Goal: Task Accomplishment & Management: Manage account settings

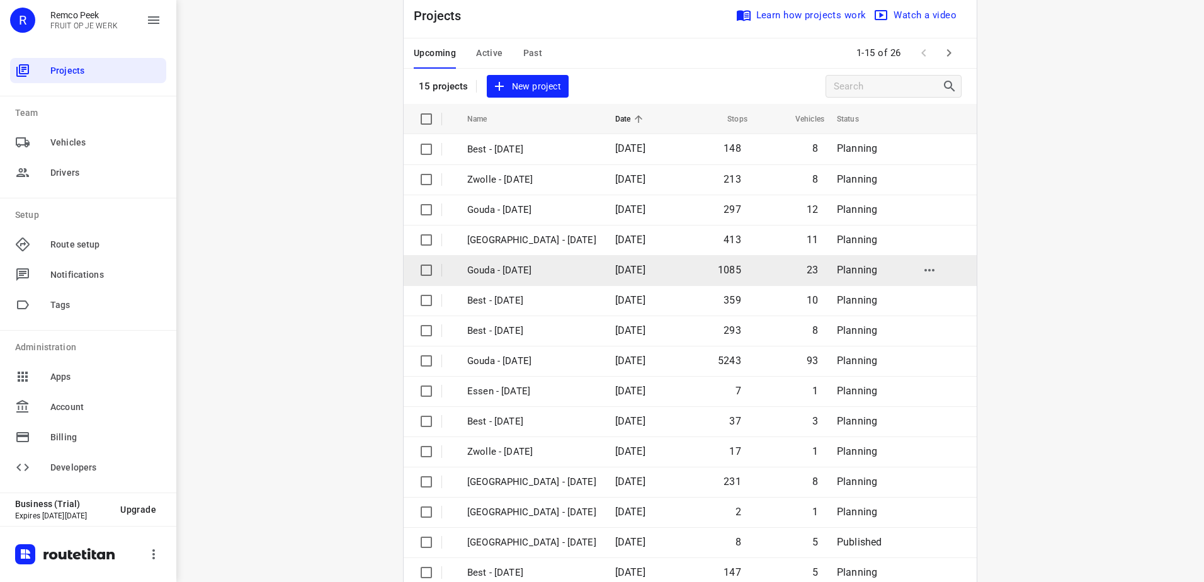
scroll to position [55, 0]
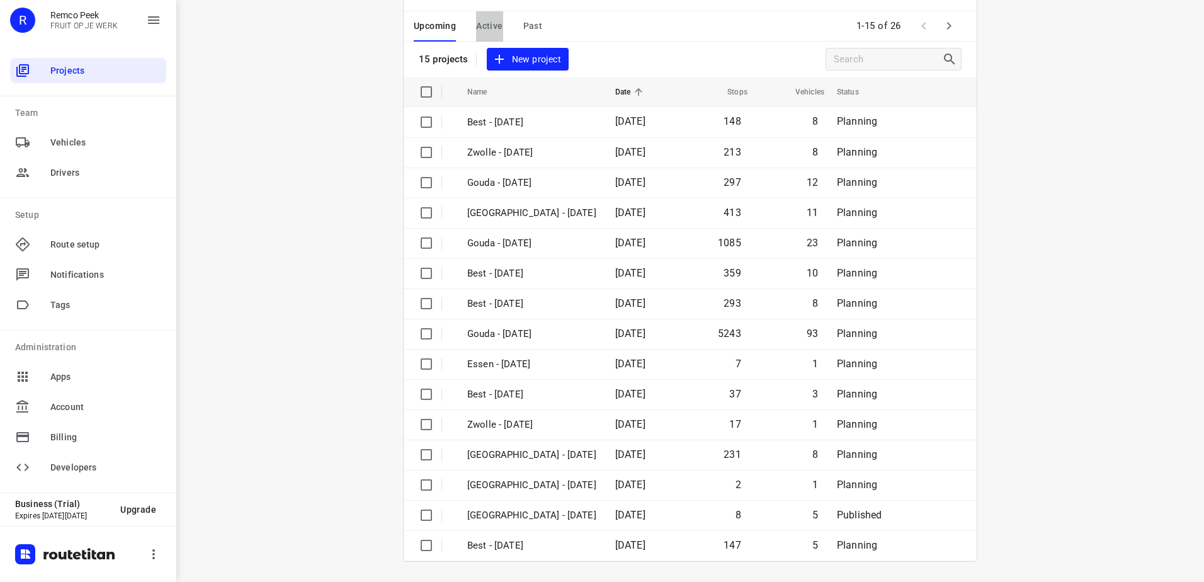
click at [486, 25] on span "Active" at bounding box center [489, 26] width 26 height 16
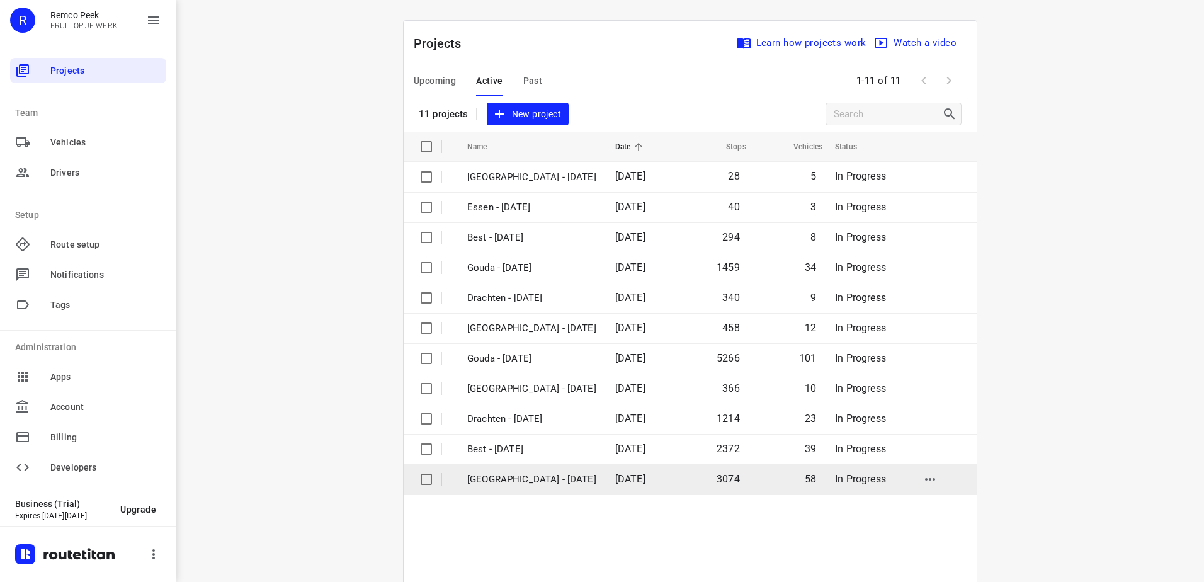
click at [536, 475] on p "Zwolle - Monday" at bounding box center [531, 479] width 129 height 14
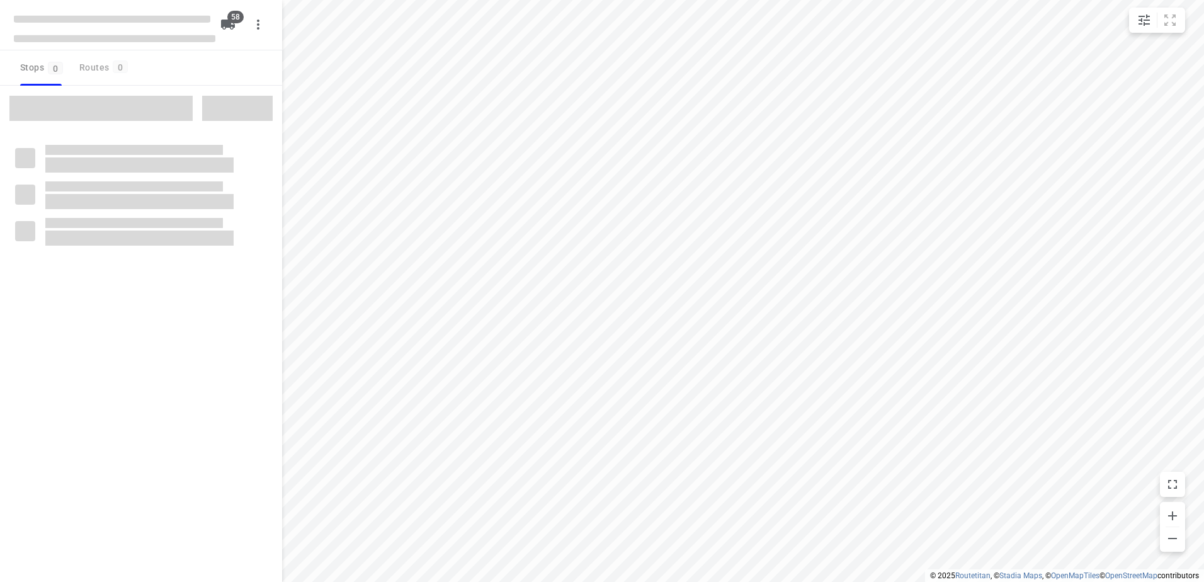
checkbox input "true"
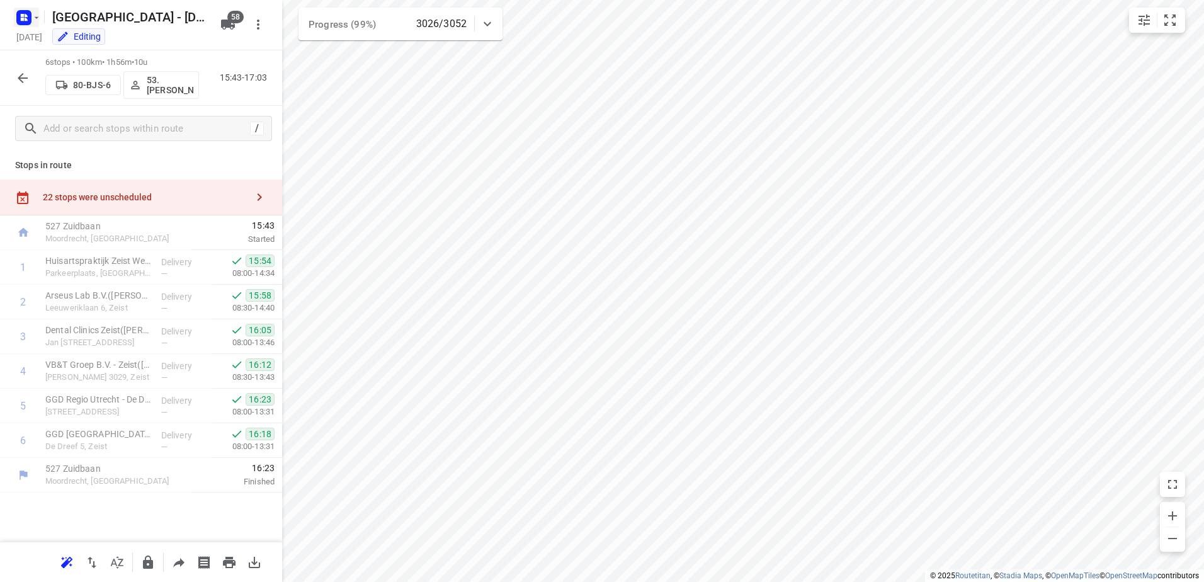
click at [26, 10] on icon "button" at bounding box center [24, 18] width 20 height 20
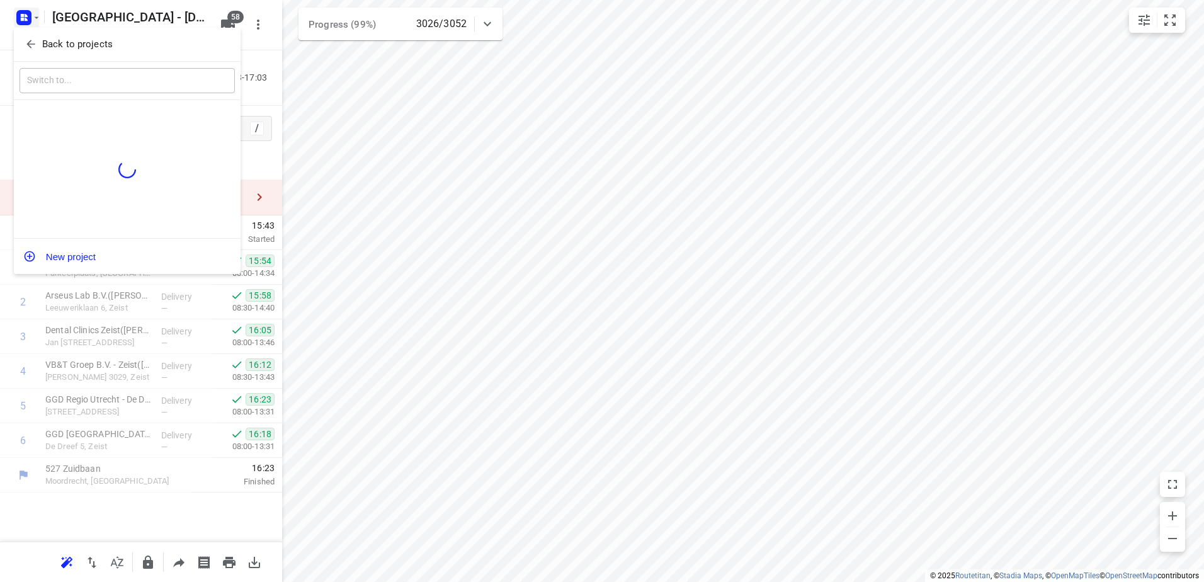
click at [48, 36] on button "Back to projects" at bounding box center [127, 44] width 215 height 21
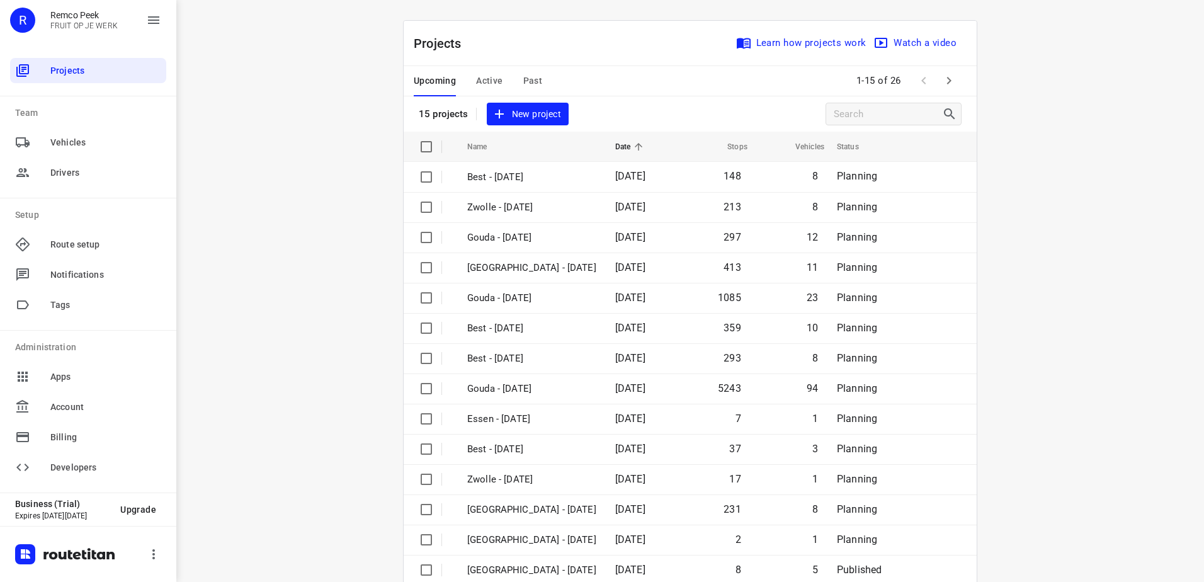
click at [486, 67] on button "Active" at bounding box center [489, 81] width 26 height 30
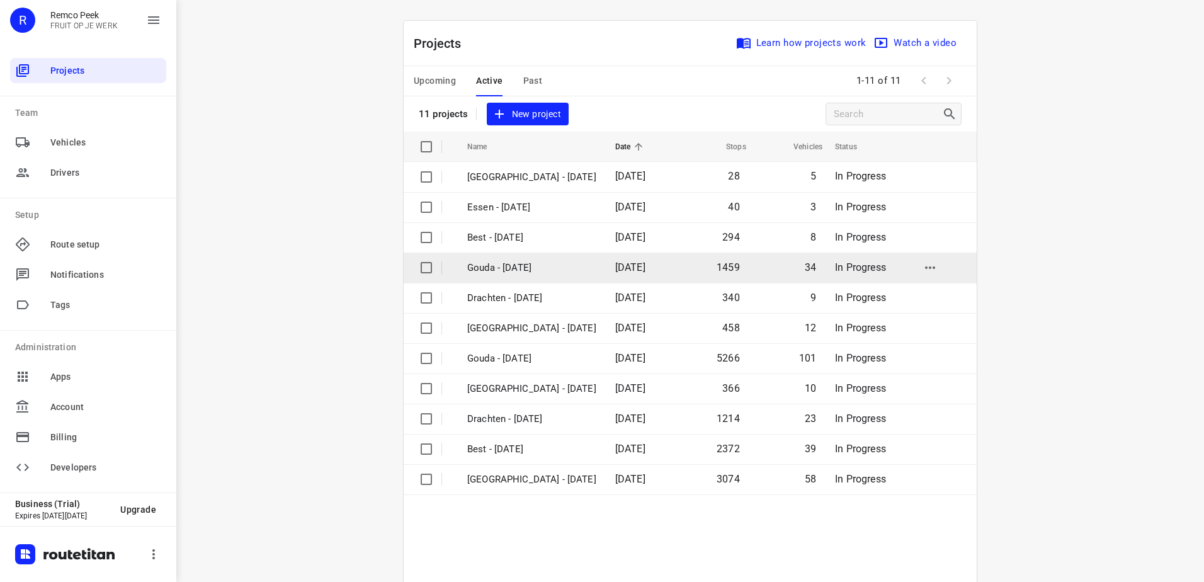
click at [538, 272] on p "Gouda - Tuesday" at bounding box center [531, 268] width 129 height 14
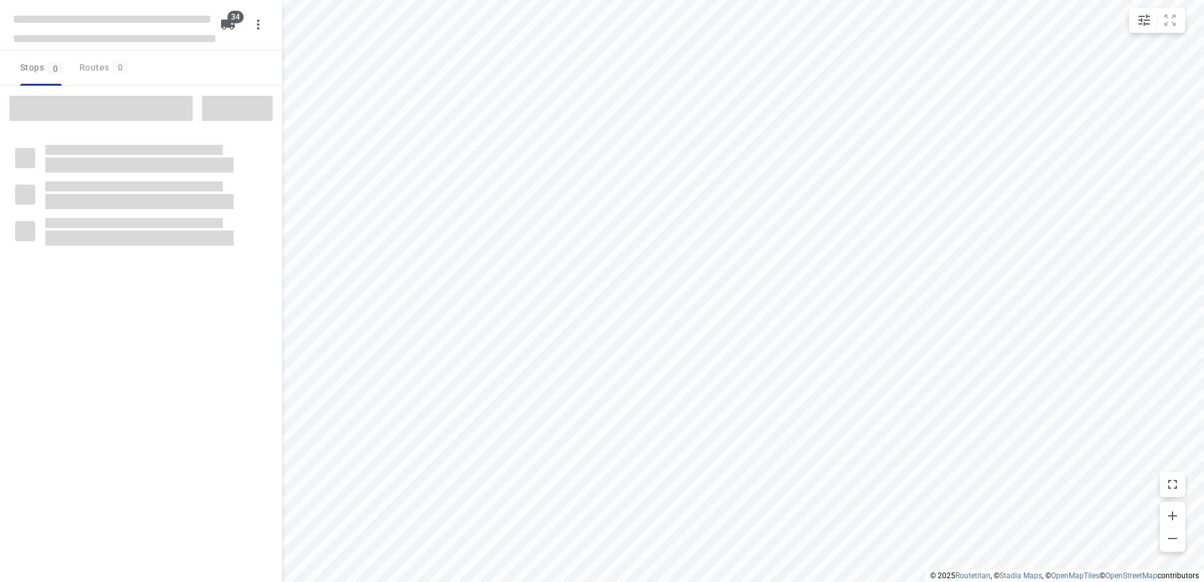
checkbox input "true"
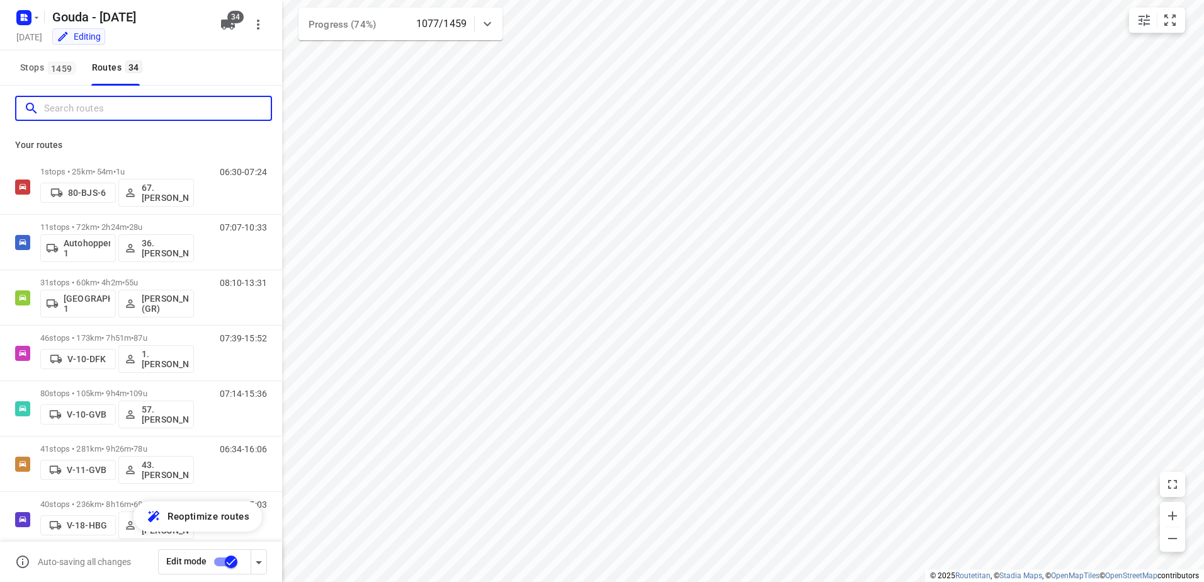
click at [71, 105] on input "Search routes" at bounding box center [157, 109] width 227 height 20
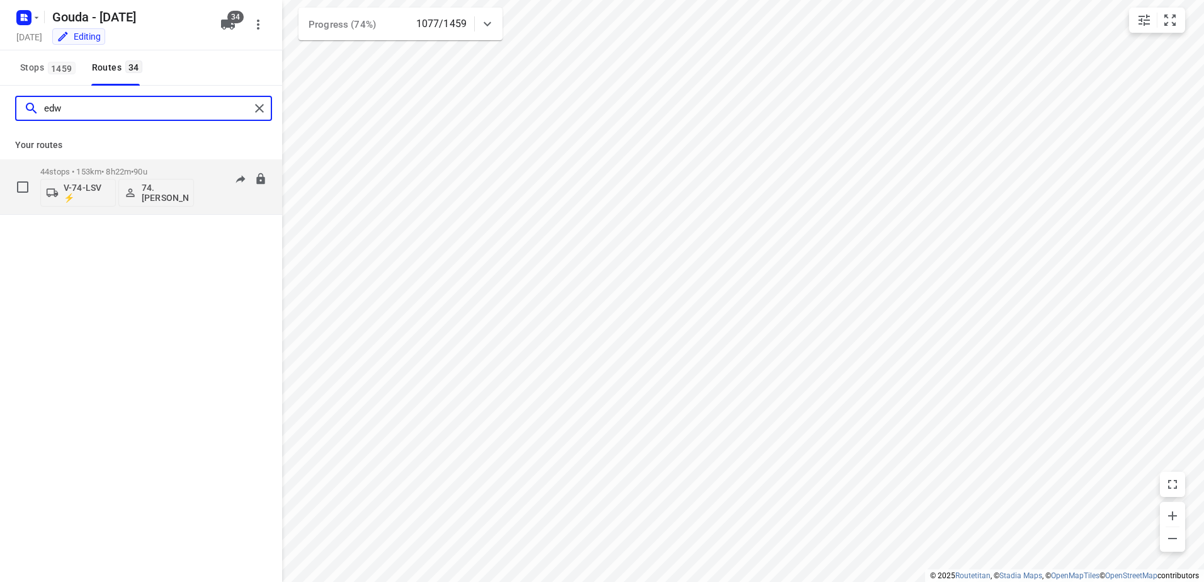
type input "edw"
click at [89, 168] on p "44 stops • 153km • 8h22m • 90u" at bounding box center [117, 171] width 154 height 9
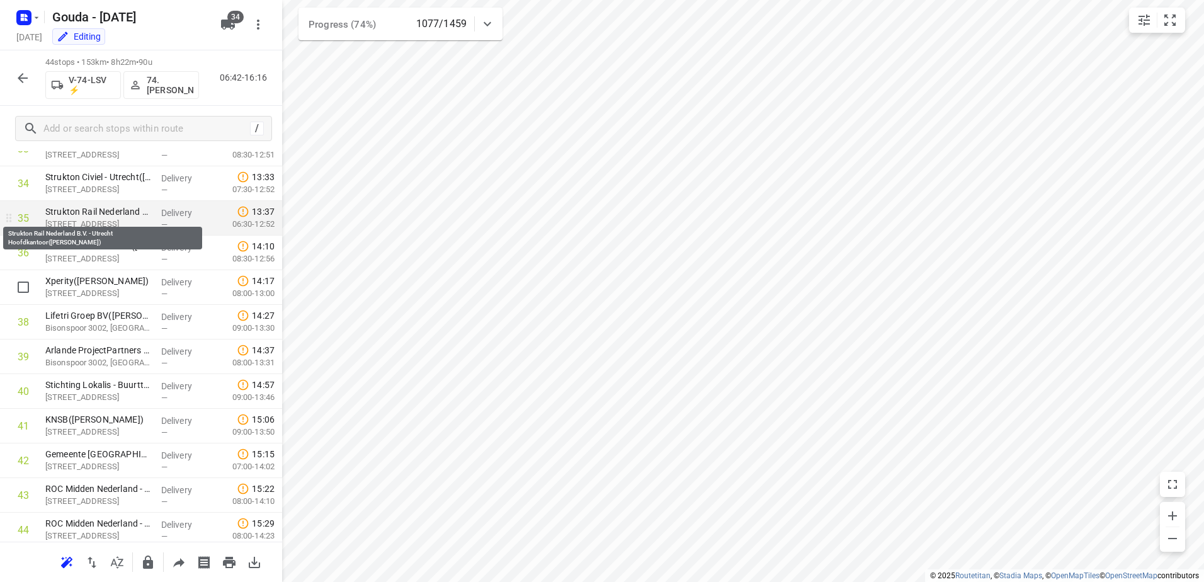
scroll to position [1231, 0]
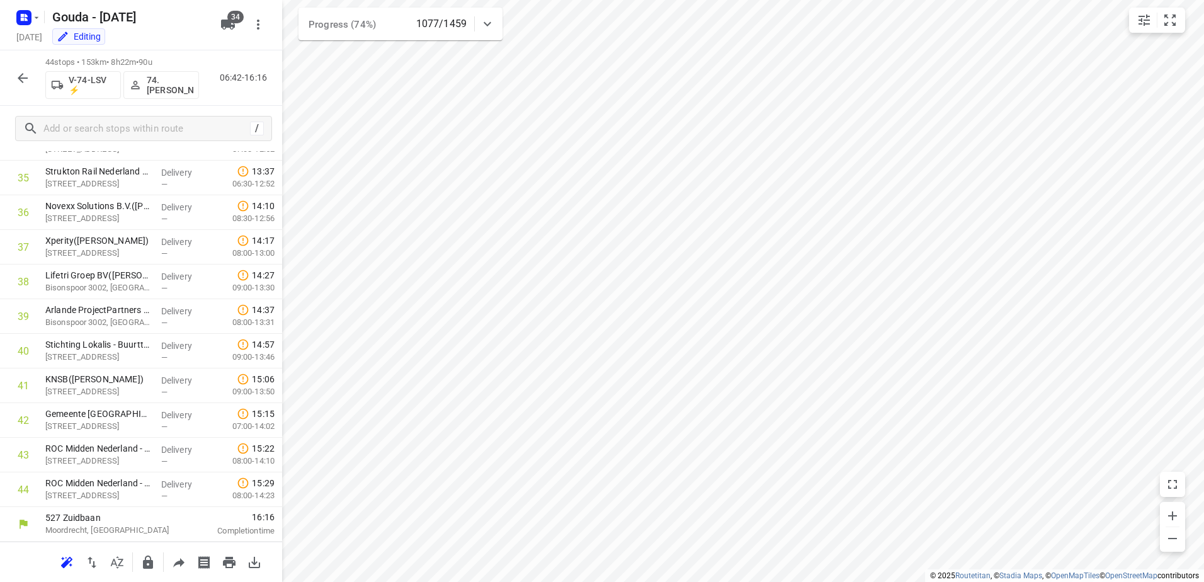
click at [28, 81] on icon "button" at bounding box center [22, 78] width 15 height 15
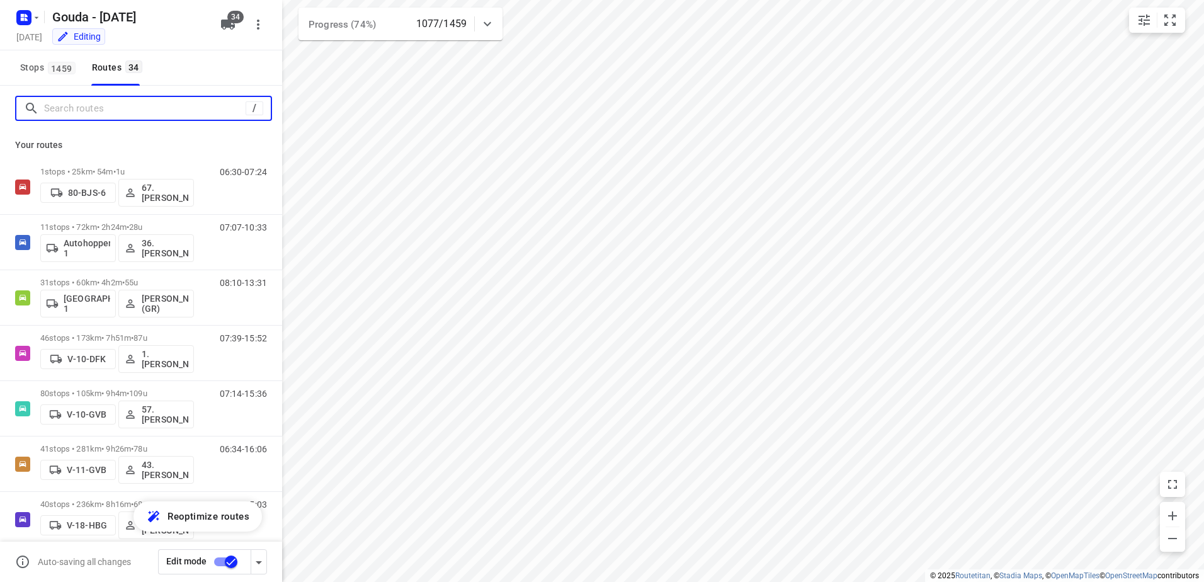
click at [87, 115] on input "Search routes" at bounding box center [145, 109] width 202 height 20
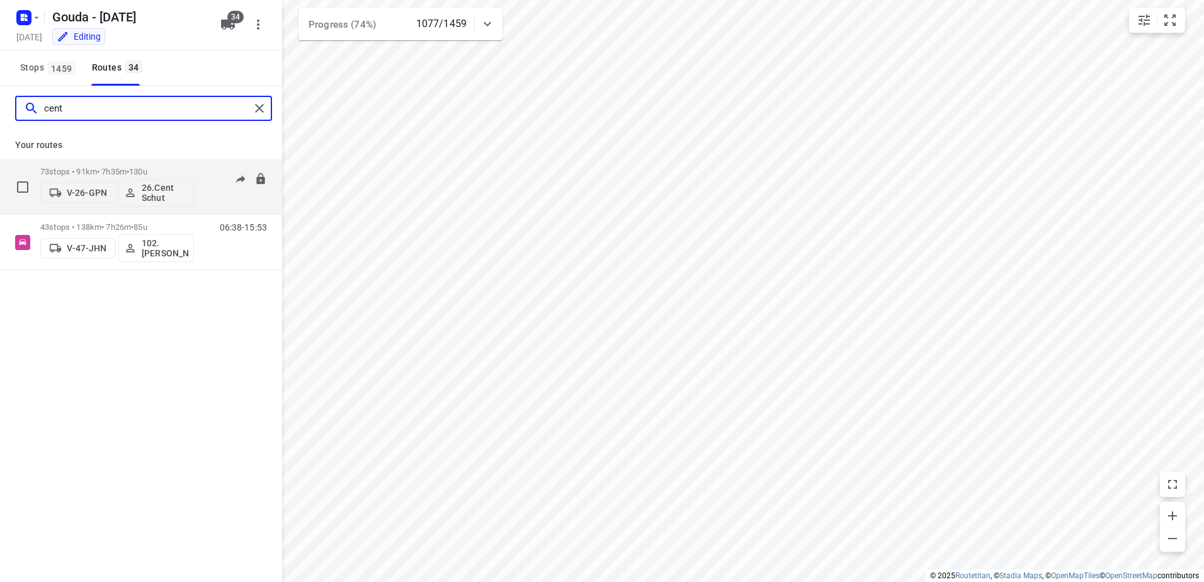
type input "cent"
click at [111, 174] on p "73 stops • 91km • 7h35m • 130u" at bounding box center [117, 171] width 154 height 9
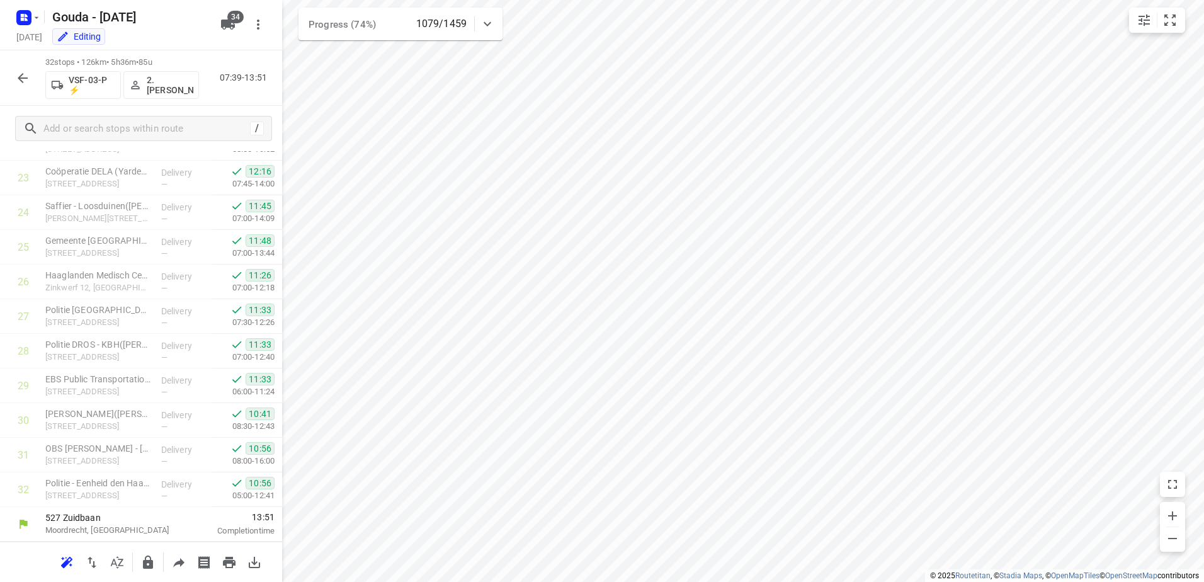
scroll to position [816, 0]
click at [25, 72] on icon "button" at bounding box center [22, 78] width 15 height 15
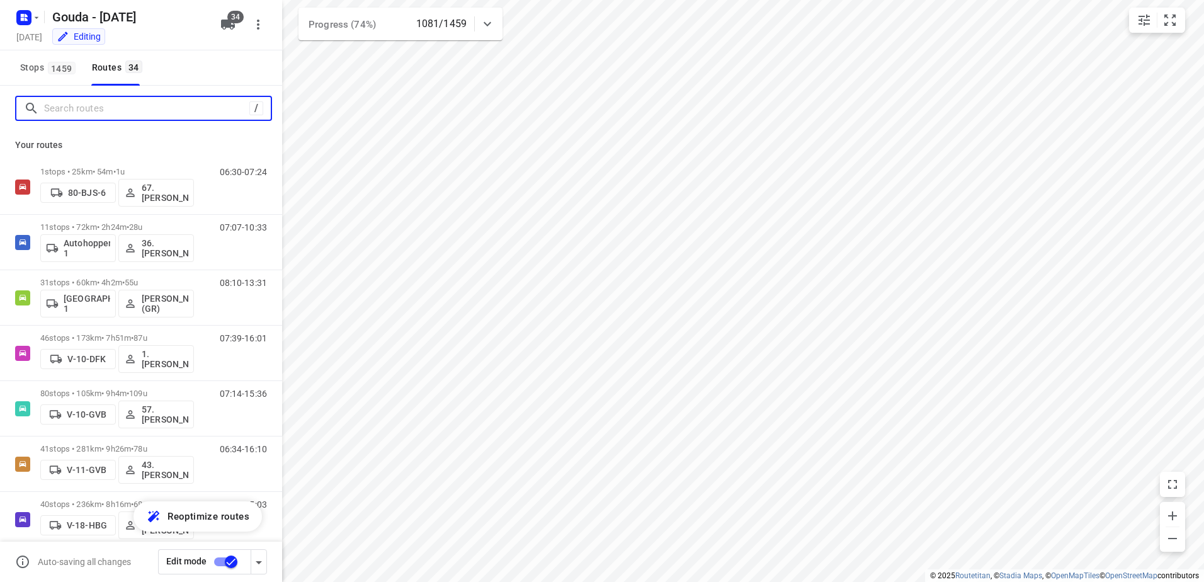
click at [95, 113] on input "Search routes" at bounding box center [146, 109] width 205 height 20
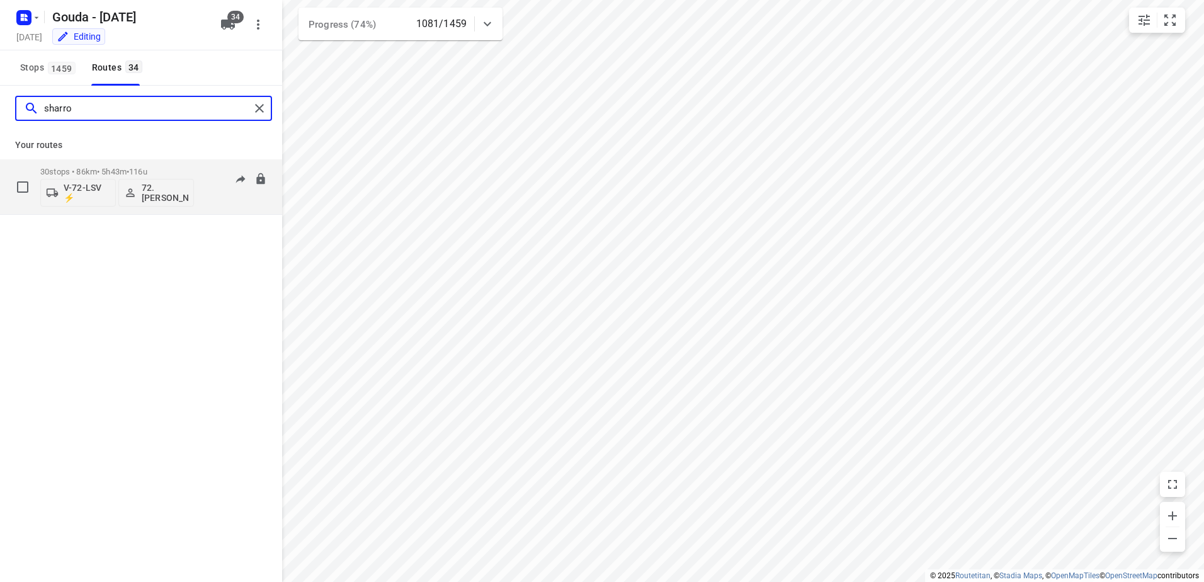
type input "sharro"
click at [105, 168] on p "30 stops • 86km • 5h43m • 116u" at bounding box center [117, 171] width 154 height 9
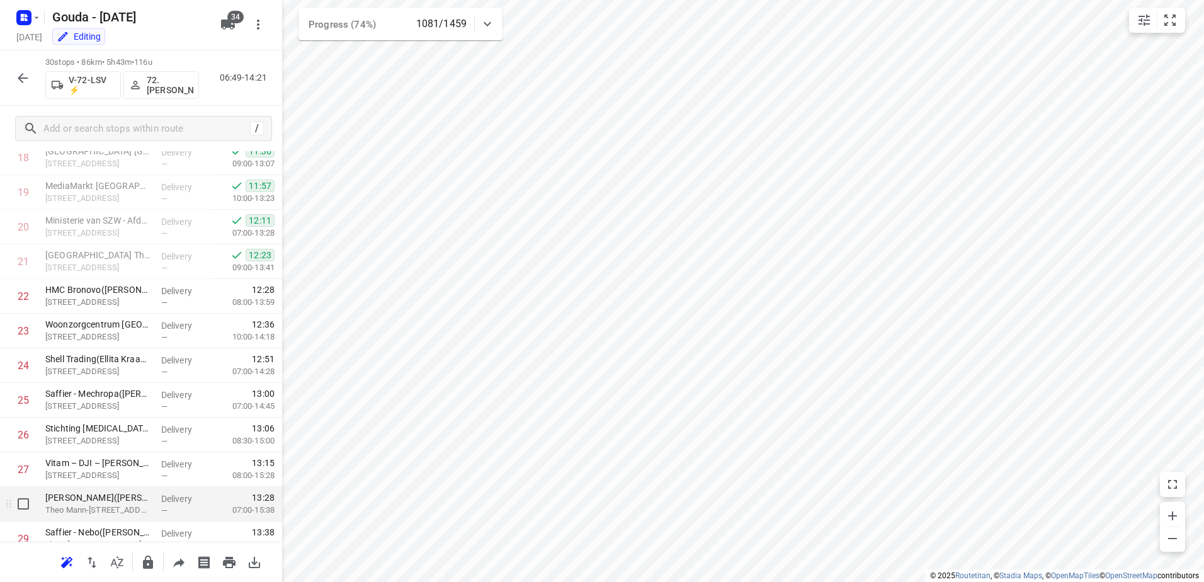
scroll to position [746, 0]
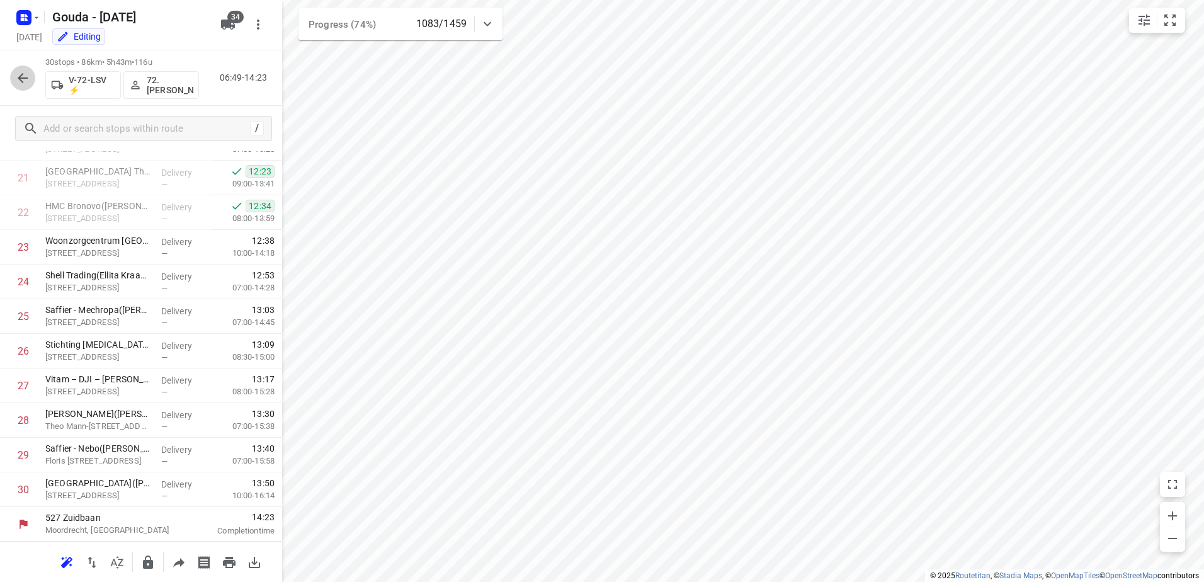
click at [27, 71] on icon "button" at bounding box center [22, 78] width 15 height 15
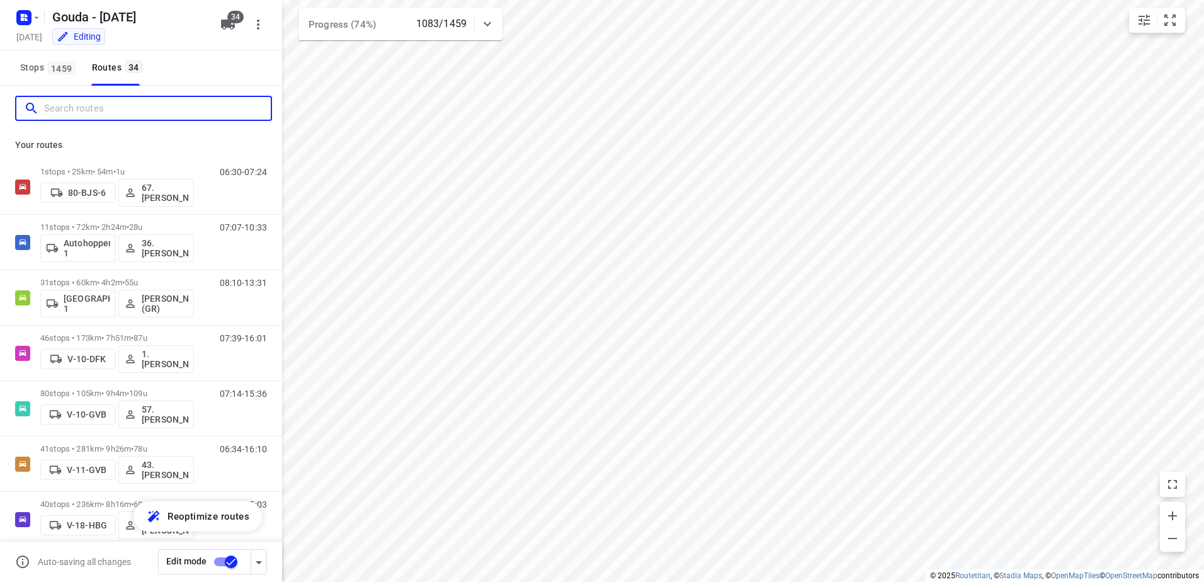
click at [106, 110] on input "Search routes" at bounding box center [157, 109] width 227 height 20
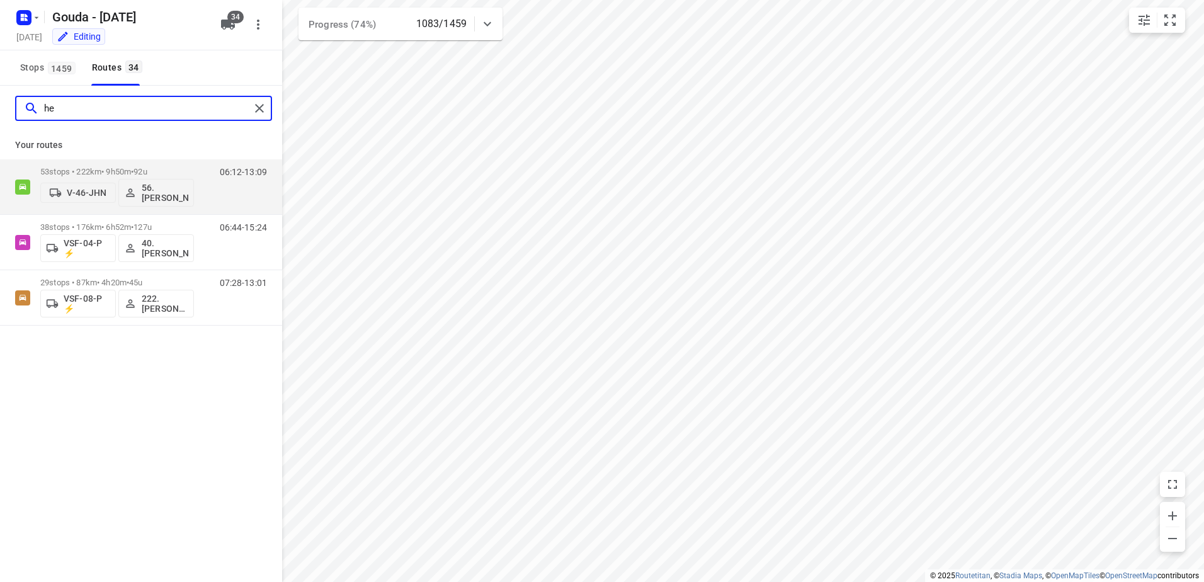
type input "h"
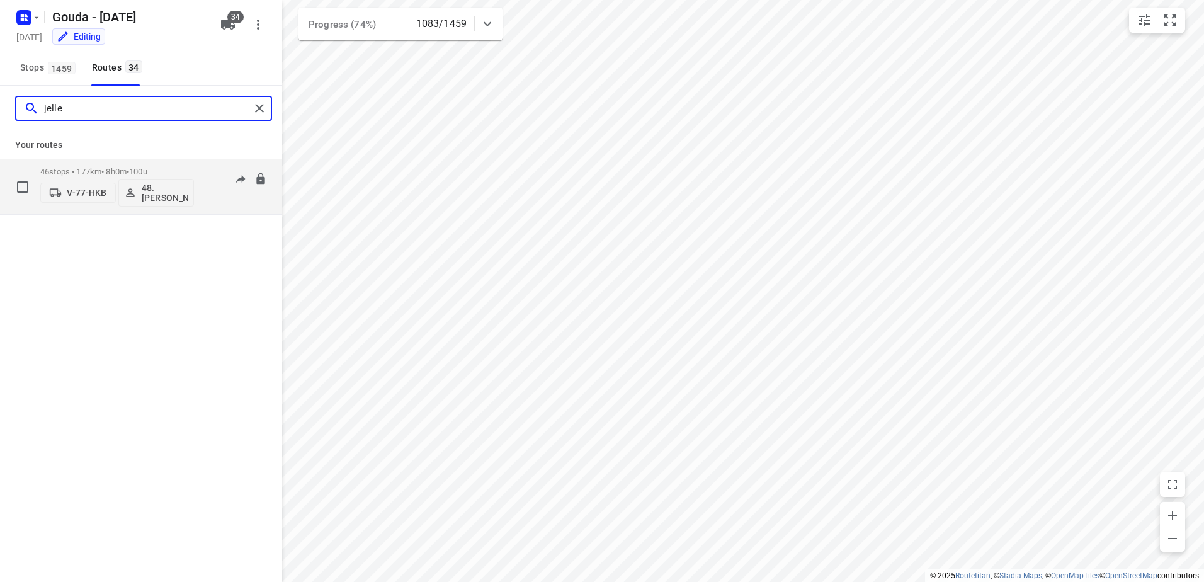
type input "jelle"
click at [164, 177] on div "V-77-HKB 48.Jelle Alderden" at bounding box center [117, 191] width 154 height 30
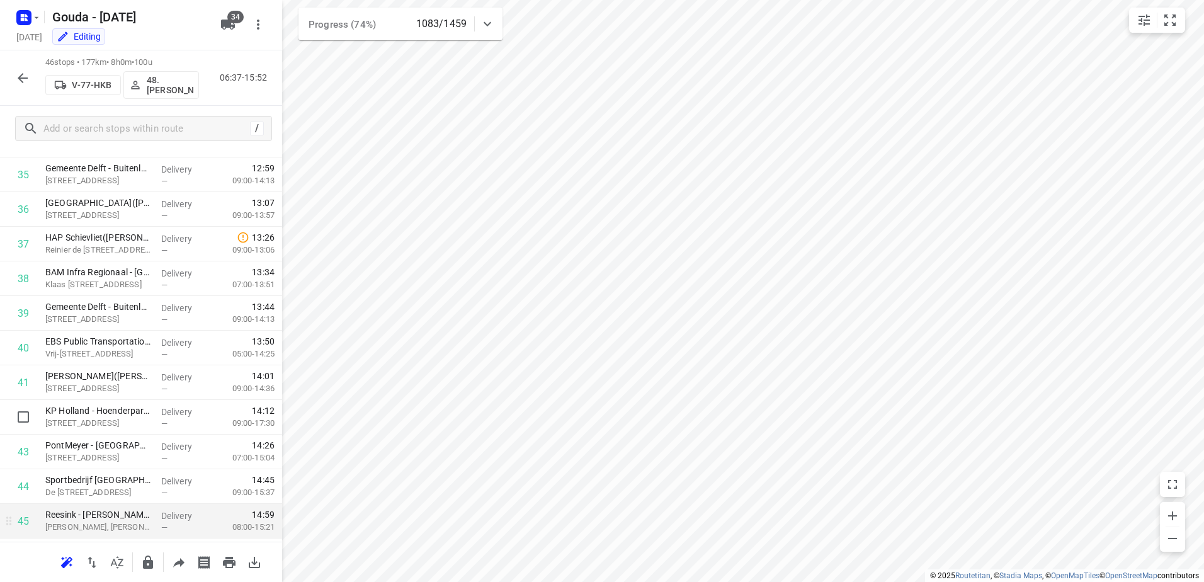
scroll to position [1301, 0]
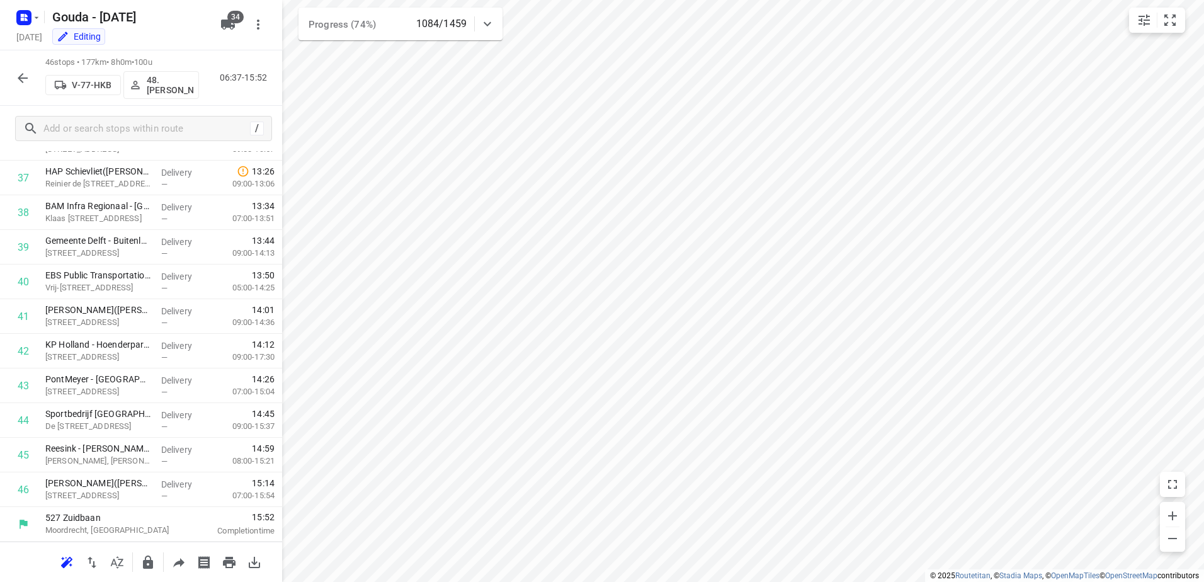
click at [26, 72] on icon "button" at bounding box center [22, 78] width 15 height 15
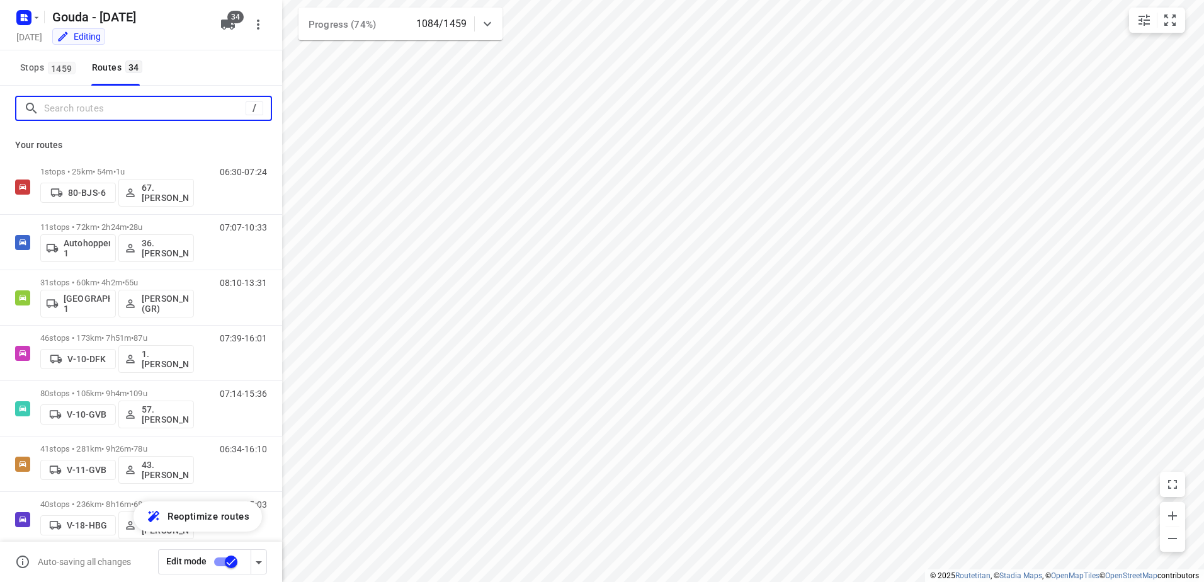
click at [119, 100] on input "Search routes" at bounding box center [145, 109] width 202 height 20
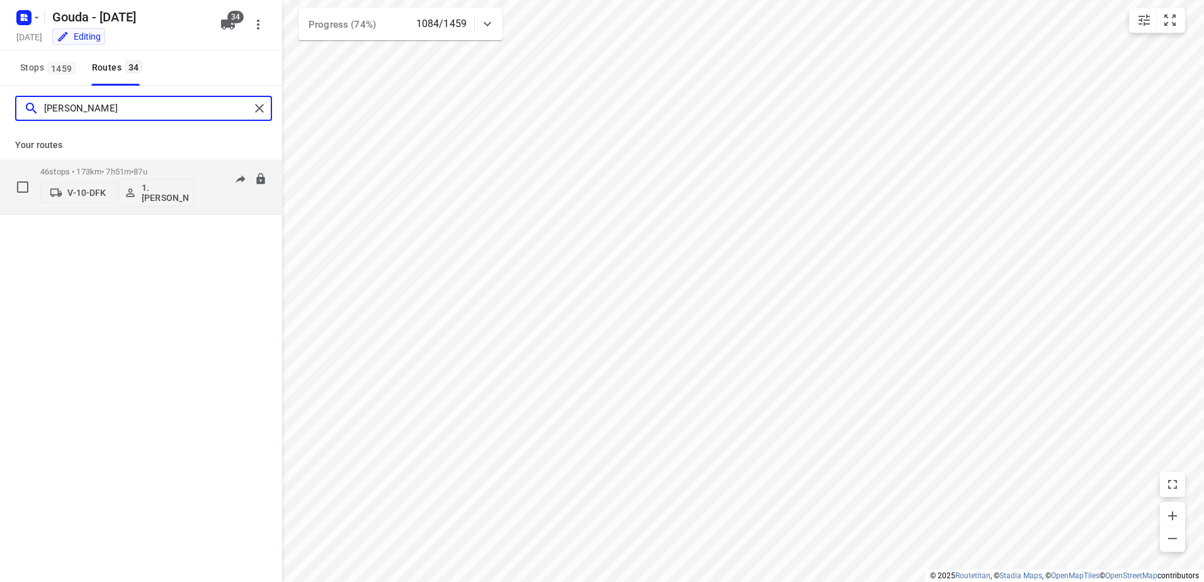
type input "abdul"
click at [126, 167] on p "46 stops • 173km • 7h51m • 87u" at bounding box center [117, 171] width 154 height 9
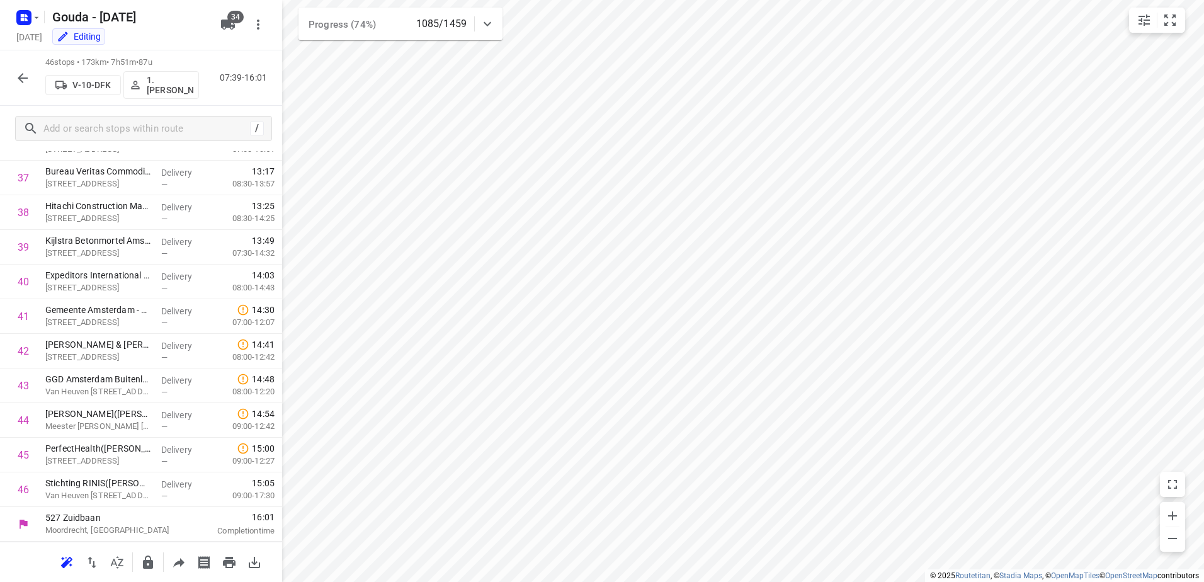
click at [20, 71] on icon "button" at bounding box center [22, 78] width 15 height 15
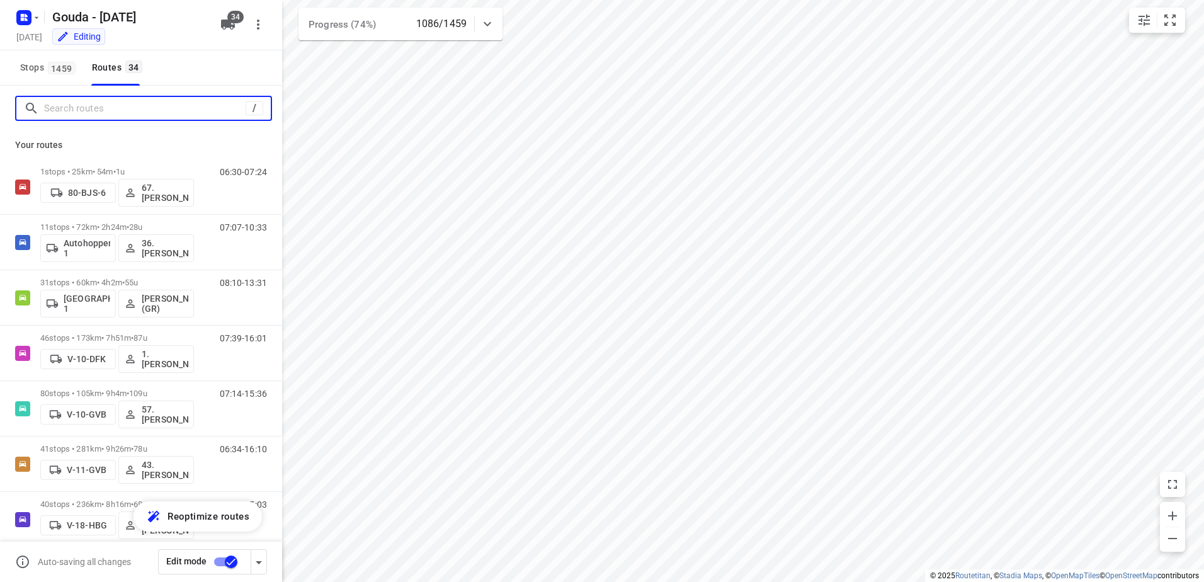
click at [134, 113] on input "Search routes" at bounding box center [145, 109] width 202 height 20
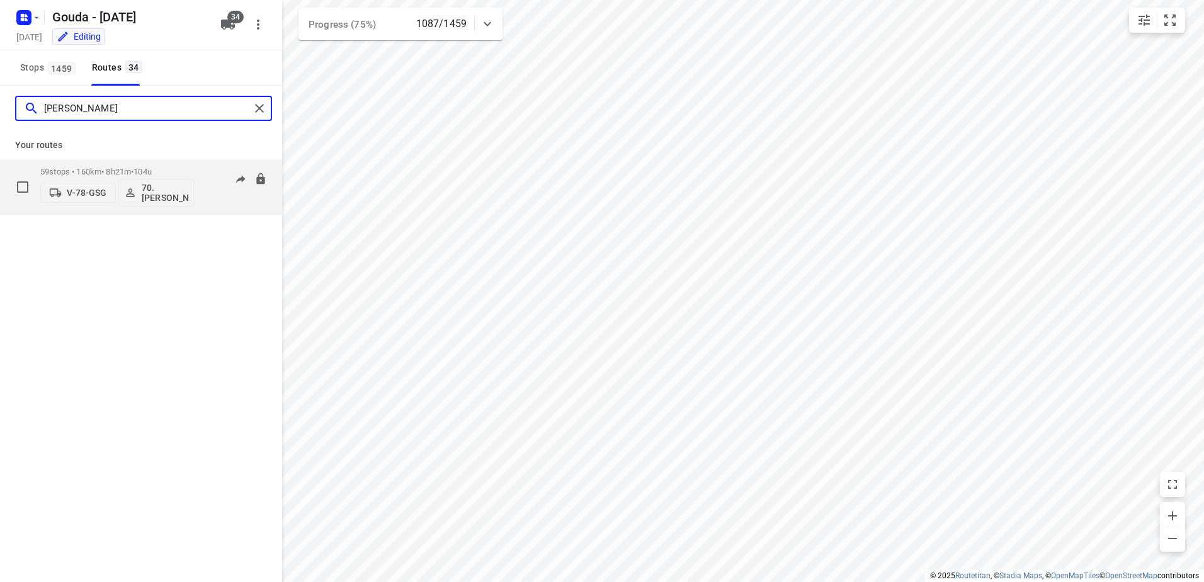
type input "romeo"
click at [92, 169] on p "59 stops • 160km • 8h21m • 104u" at bounding box center [117, 171] width 154 height 9
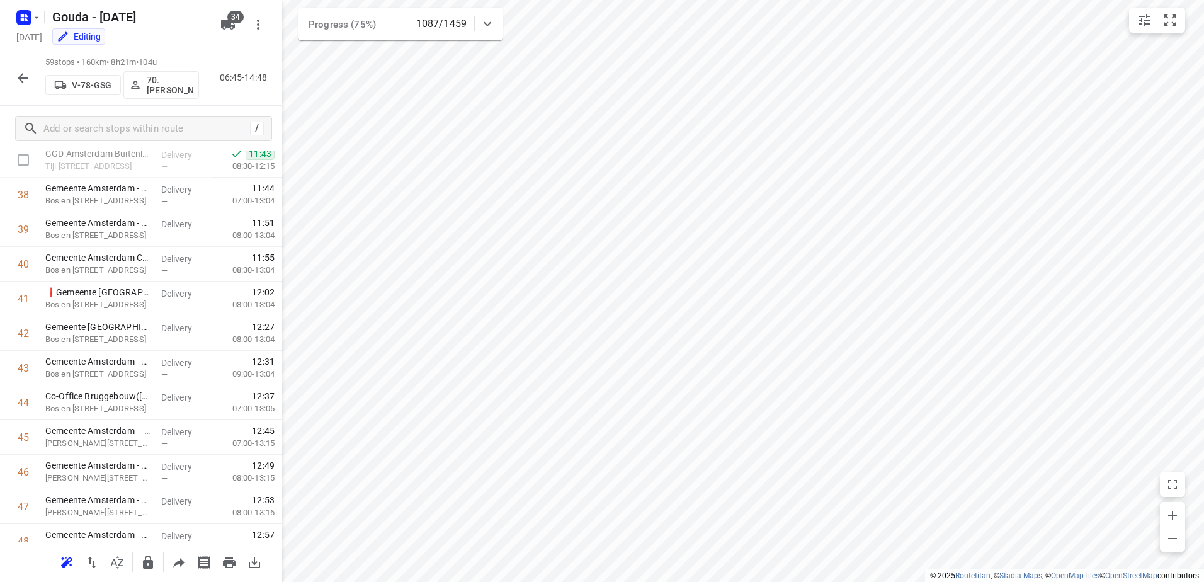
scroll to position [1121, 0]
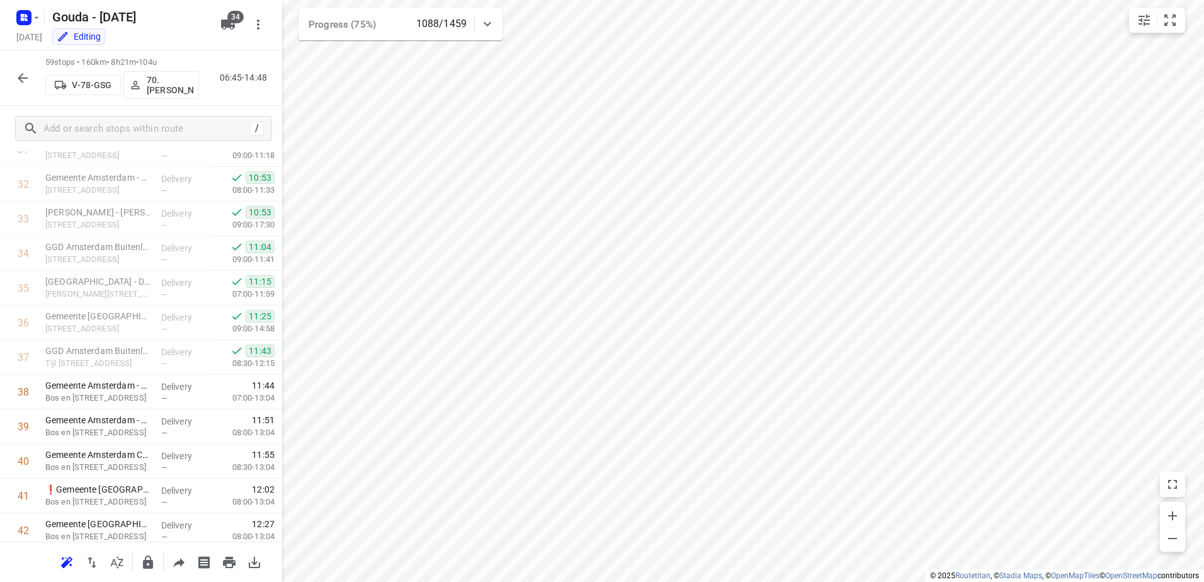
click at [28, 79] on icon "button" at bounding box center [22, 78] width 15 height 15
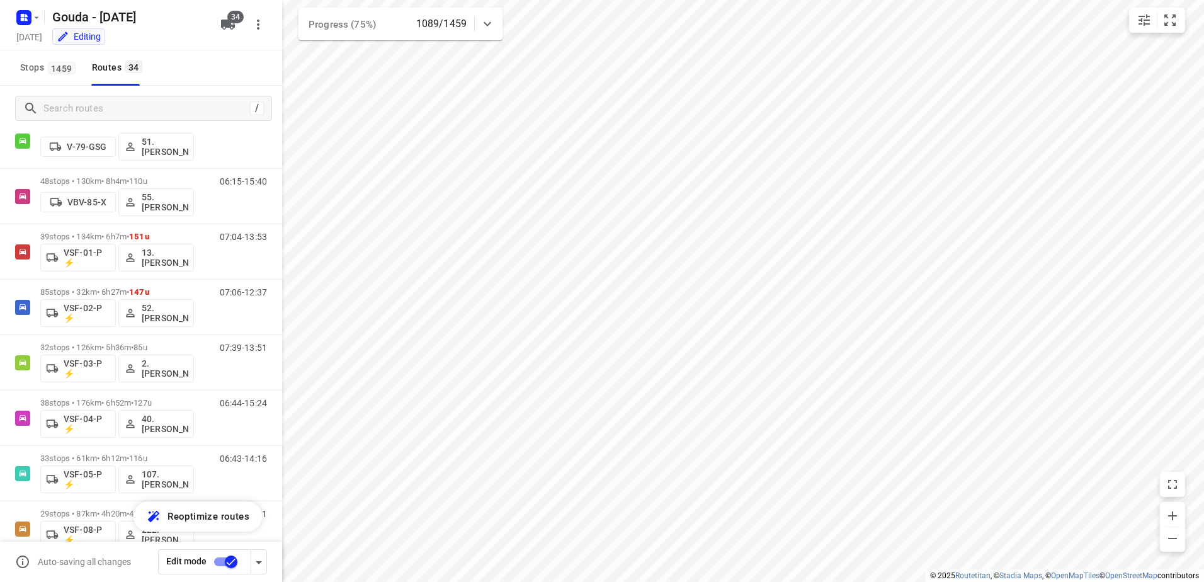
scroll to position [1515, 0]
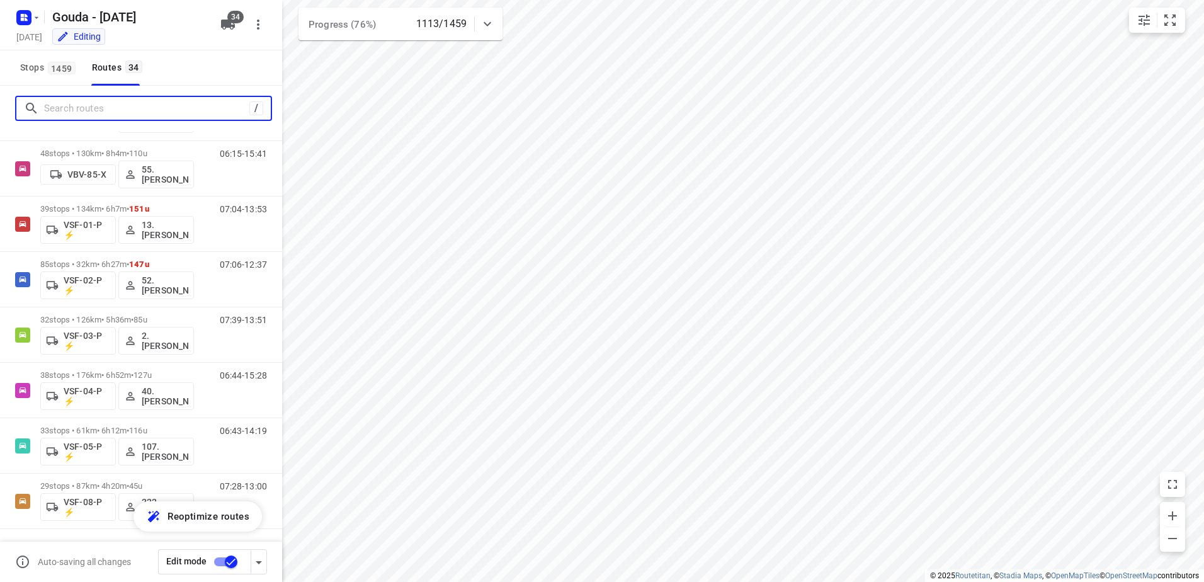
click at [95, 103] on input "Search routes" at bounding box center [146, 109] width 205 height 20
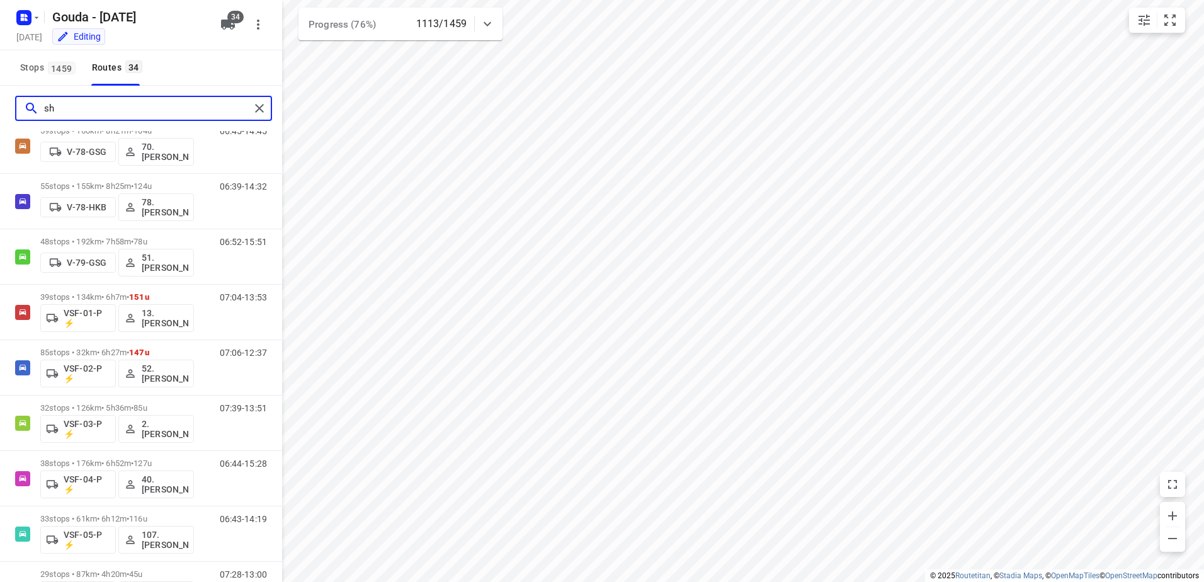
scroll to position [0, 0]
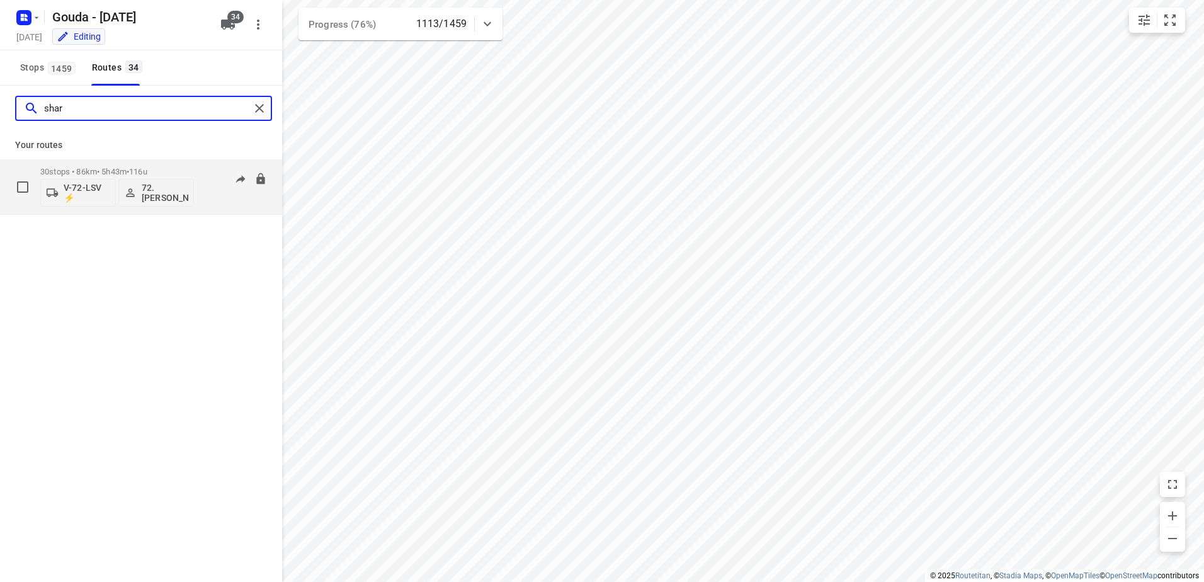
type input "shar"
click at [171, 167] on p "30 stops • 86km • 5h43m • 116u" at bounding box center [117, 171] width 154 height 9
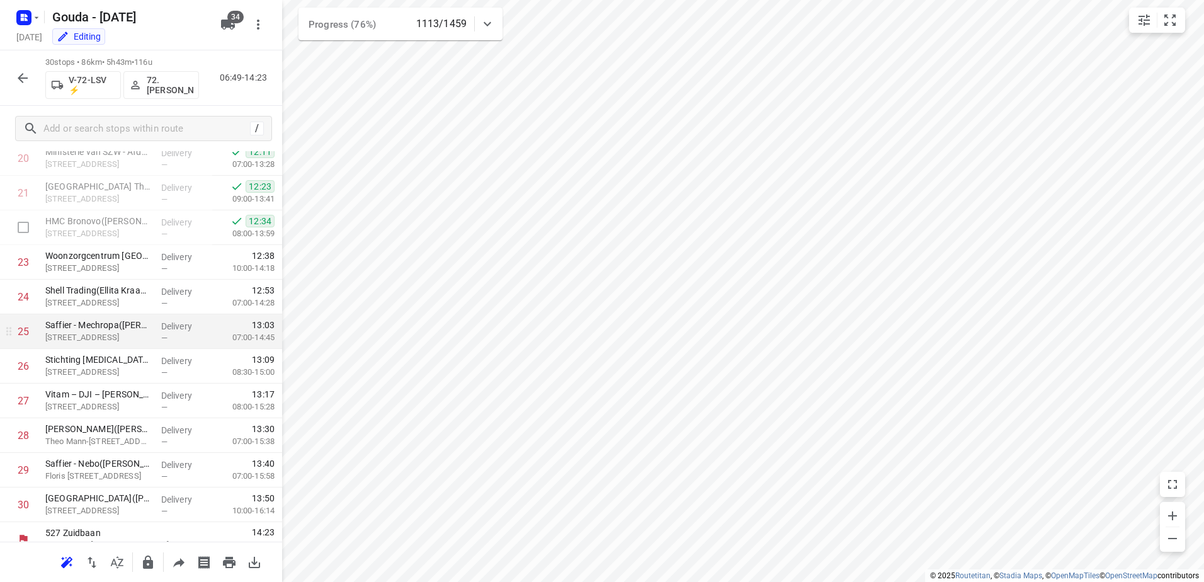
scroll to position [746, 0]
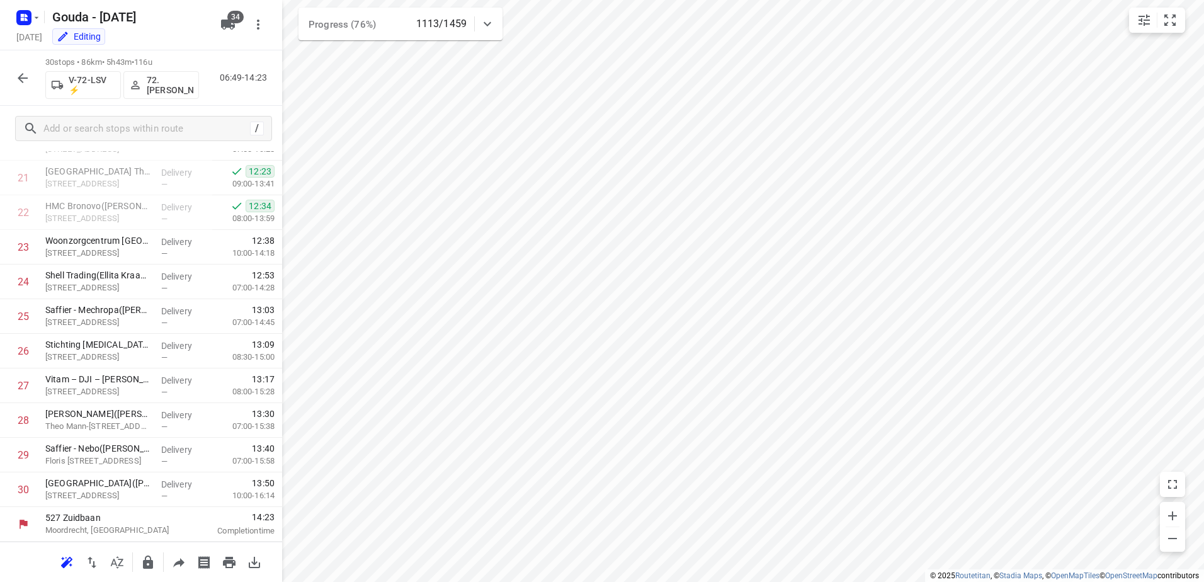
click at [24, 77] on icon "button" at bounding box center [23, 78] width 10 height 10
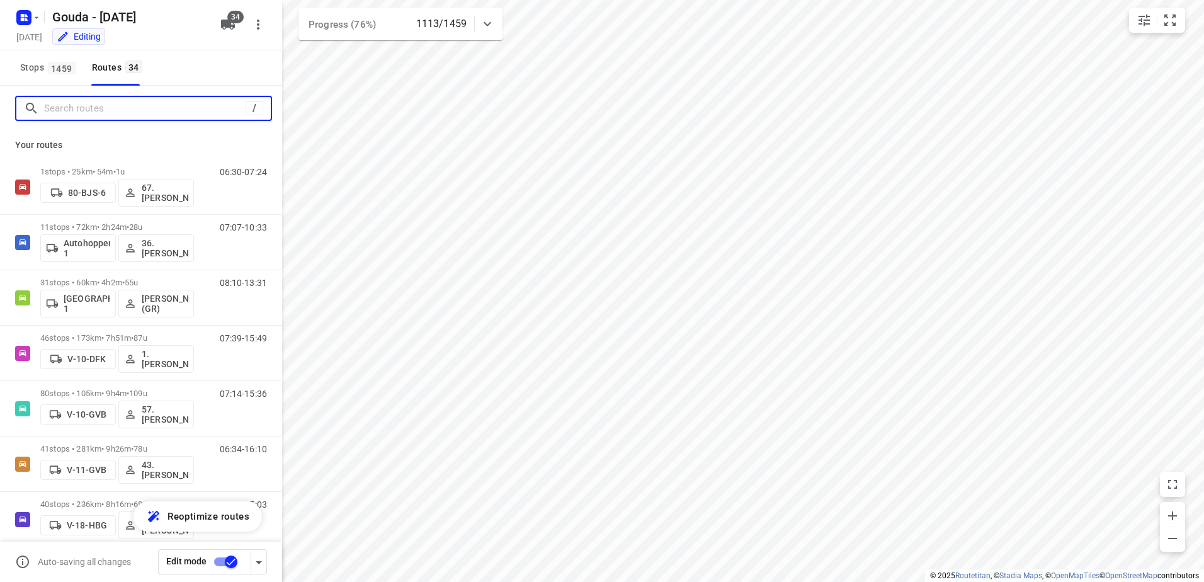
click at [110, 110] on input "Search routes" at bounding box center [145, 109] width 202 height 20
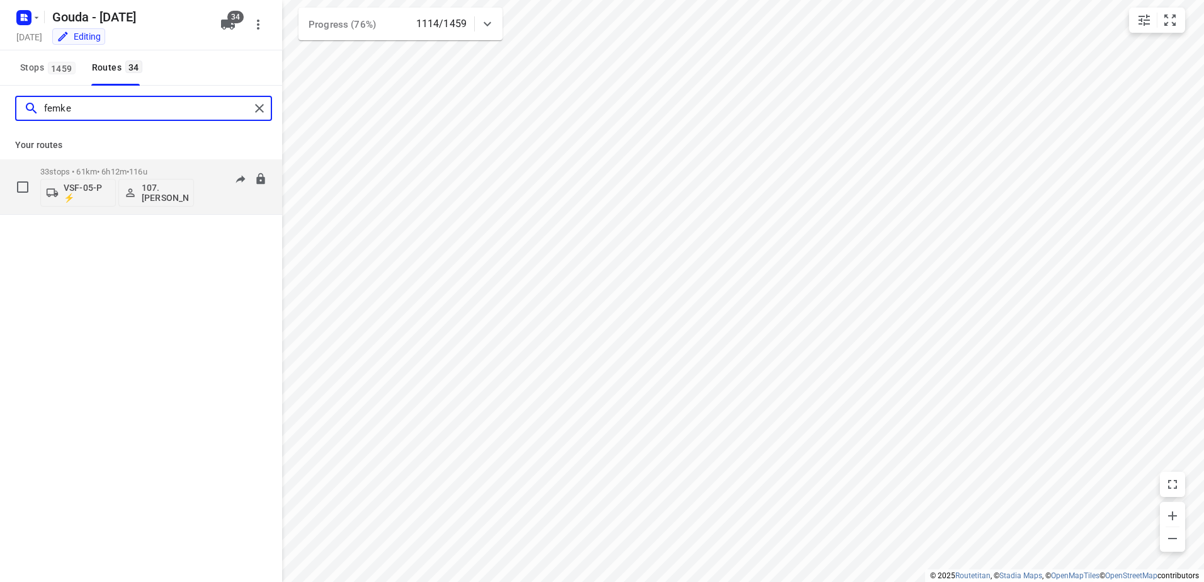
type input "femke"
click at [118, 168] on p "33 stops • 61km • 6h12m • 116u" at bounding box center [117, 171] width 154 height 9
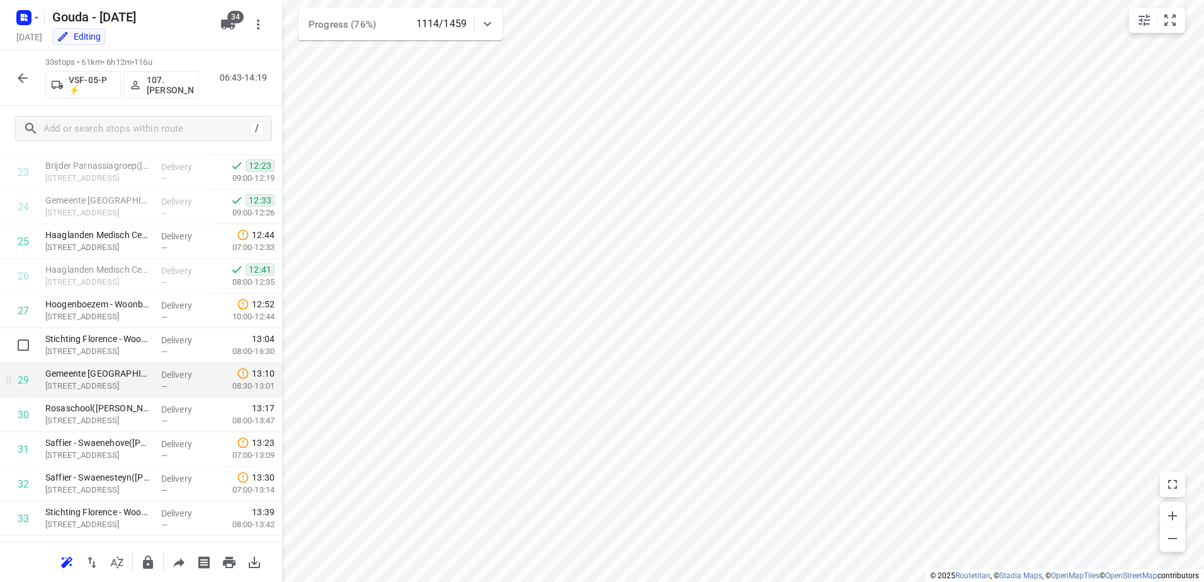
scroll to position [850, 0]
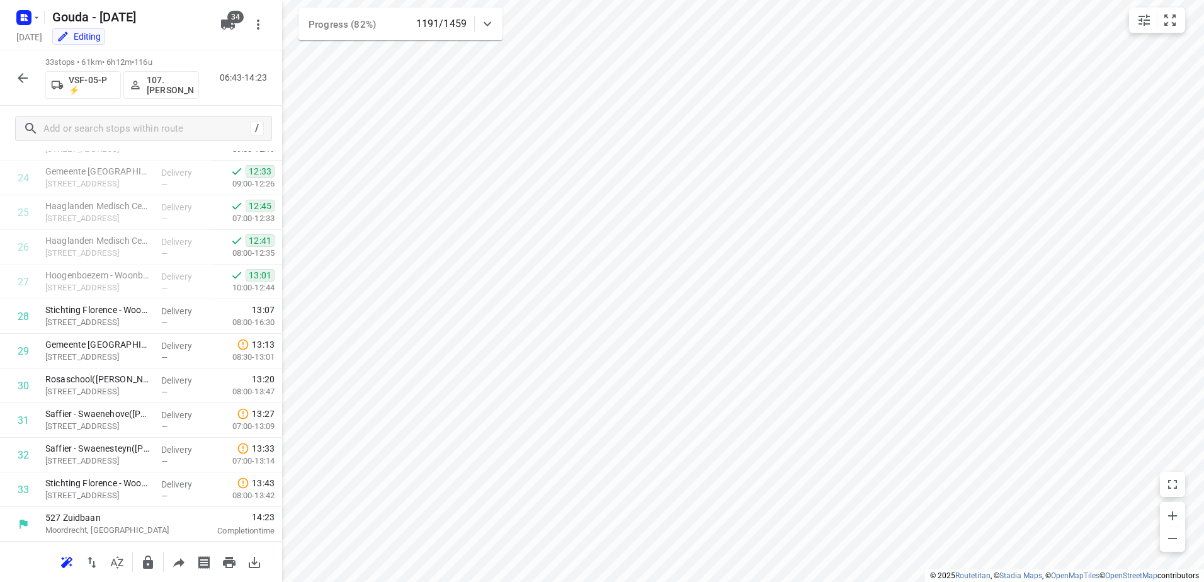
click at [31, 85] on button "button" at bounding box center [22, 77] width 25 height 25
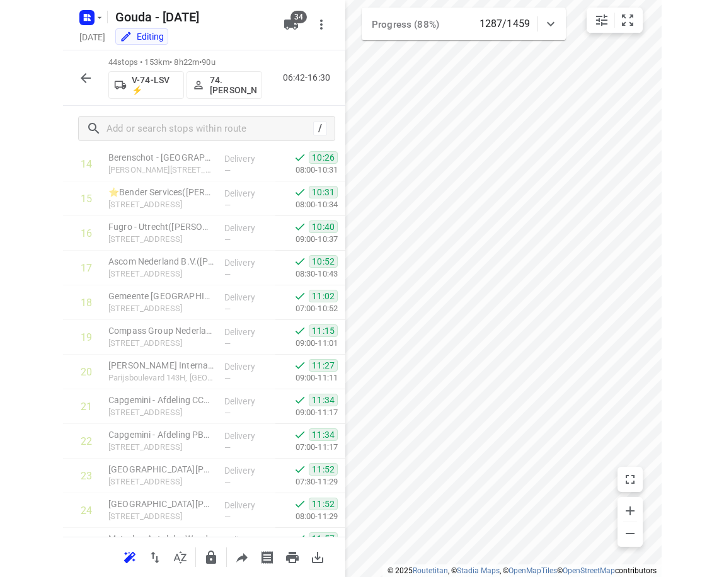
scroll to position [292, 0]
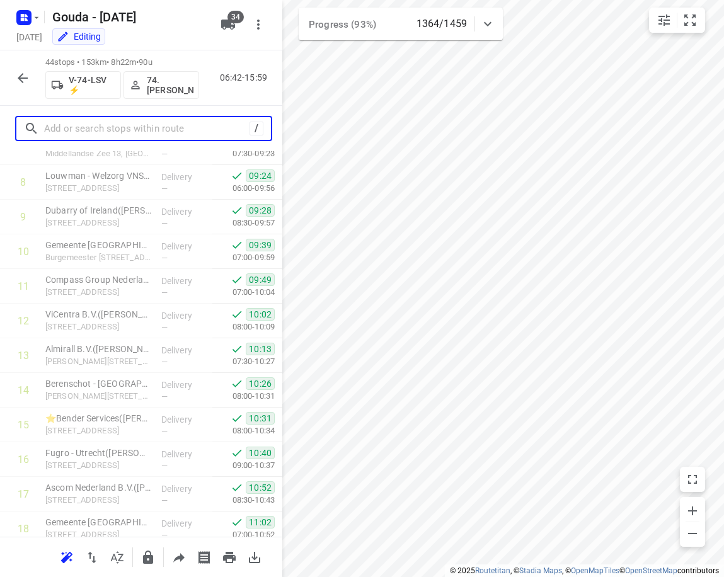
drag, startPoint x: 128, startPoint y: 125, endPoint x: 71, endPoint y: 101, distance: 62.7
click at [125, 123] on input "text" at bounding box center [146, 129] width 205 height 20
click at [28, 84] on icon "button" at bounding box center [22, 78] width 15 height 15
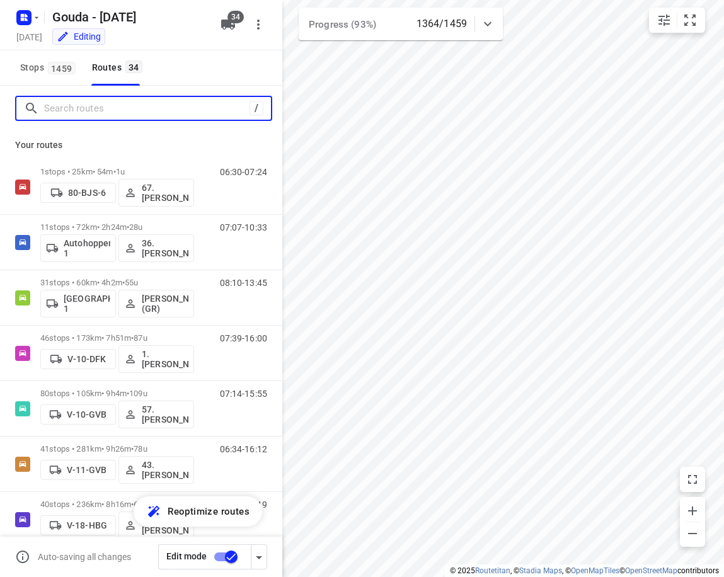
click at [100, 108] on input "Search routes" at bounding box center [146, 109] width 205 height 20
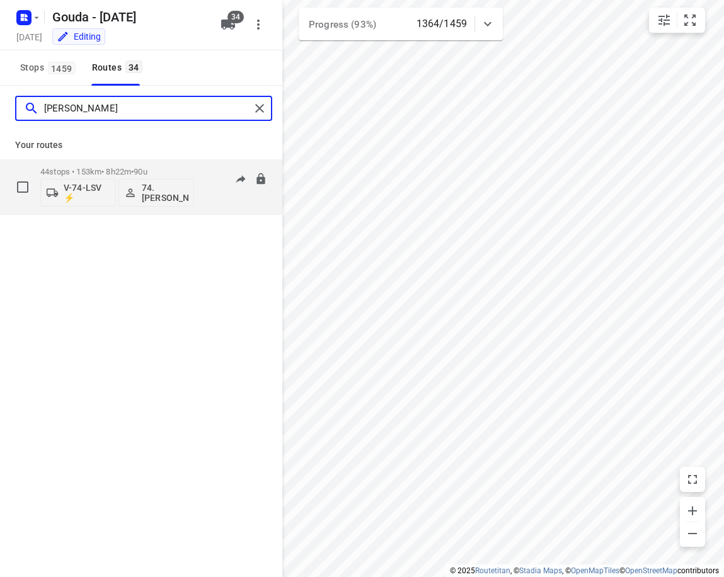
type input "edwin"
click at [123, 166] on div "44 stops • 153km • 8h22m • 90u V-74-LSV ⚡ 74.Edwin van Riemsdijk" at bounding box center [117, 187] width 154 height 52
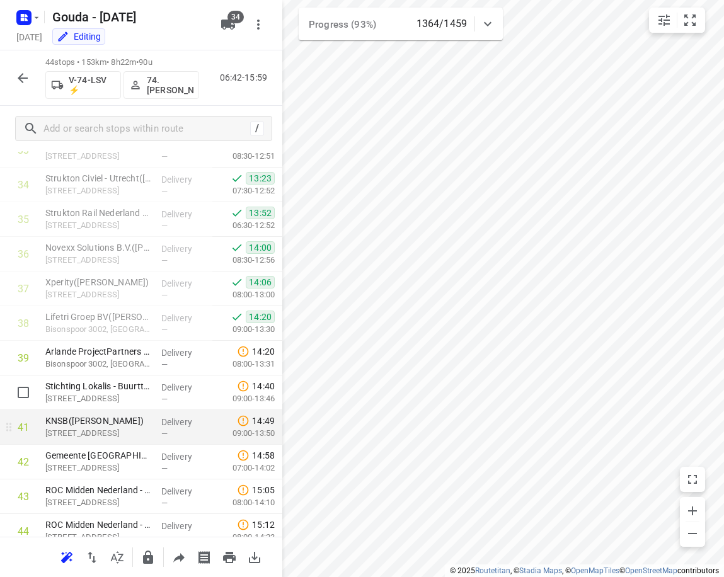
scroll to position [1236, 0]
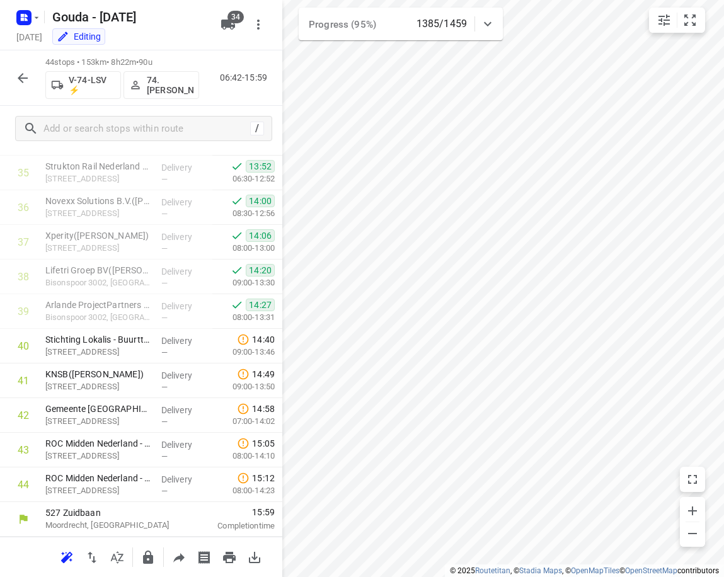
click at [30, 63] on div "44 stops • 153km • 8h22m • 90u V-74-LSV ⚡ 74.Edwin van Riemsdijk 06:42-15:59" at bounding box center [141, 77] width 282 height 55
click at [24, 75] on icon "button" at bounding box center [22, 78] width 15 height 15
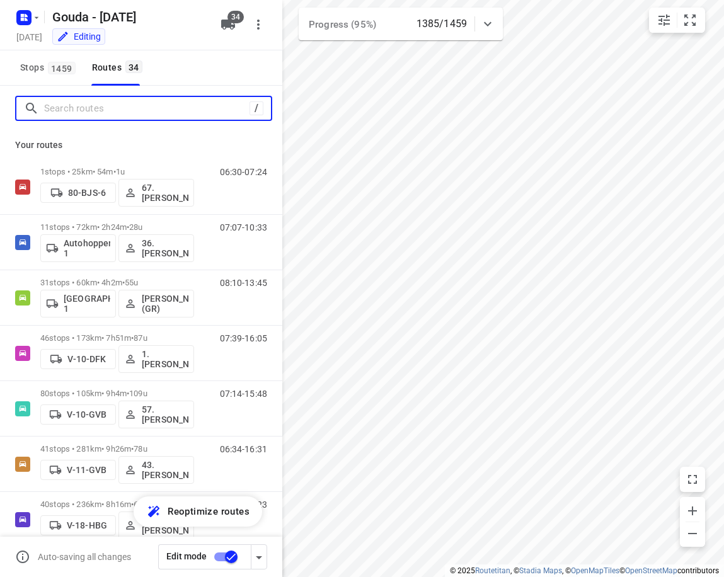
click at [125, 107] on input "Search routes" at bounding box center [146, 109] width 205 height 20
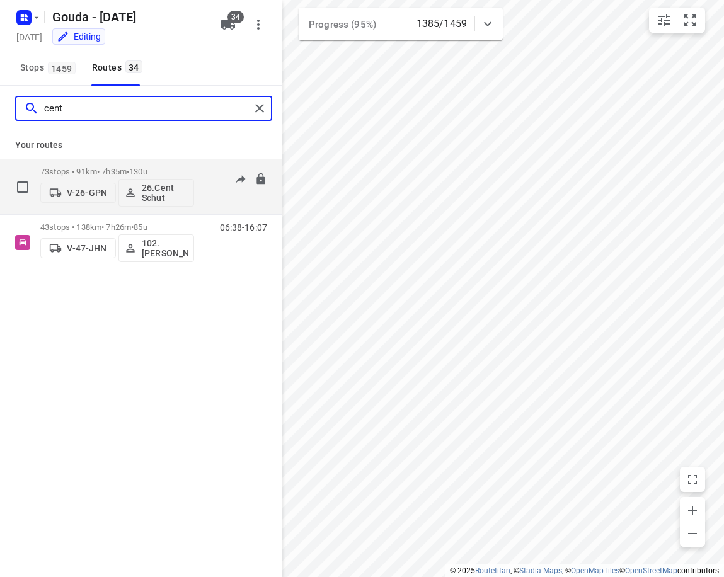
type input "cent"
click at [98, 176] on p "73 stops • 91km • 7h35m • 130u" at bounding box center [117, 171] width 154 height 9
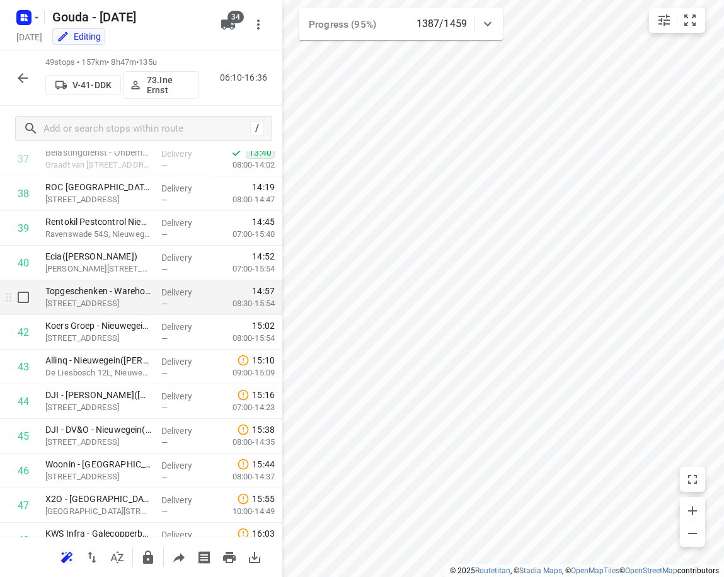
scroll to position [1347, 0]
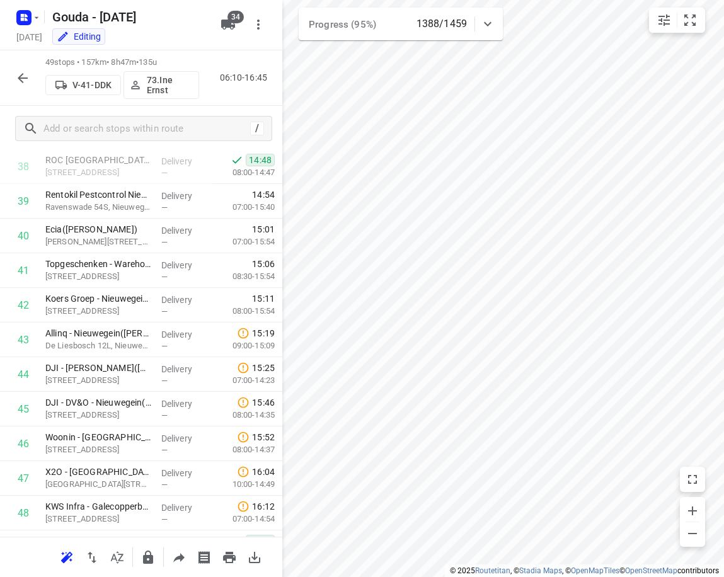
click at [25, 84] on icon "button" at bounding box center [22, 78] width 15 height 15
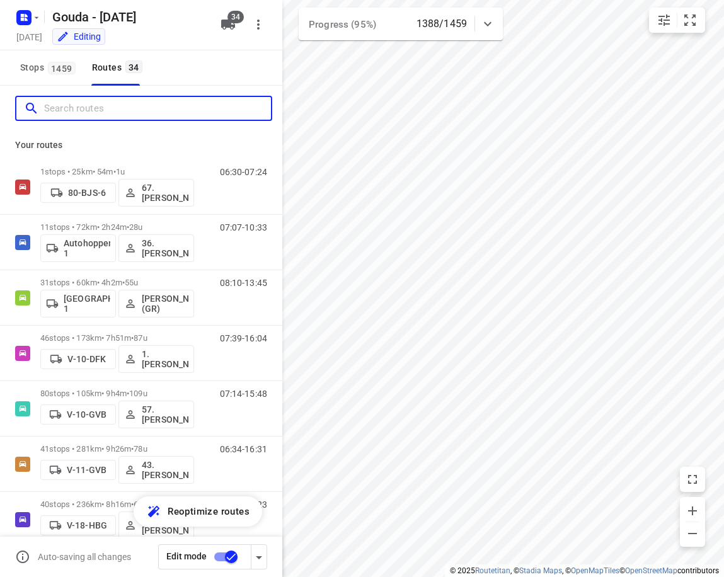
drag, startPoint x: 130, startPoint y: 109, endPoint x: 126, endPoint y: 93, distance: 17.0
click at [130, 106] on input "Search routes" at bounding box center [157, 109] width 227 height 20
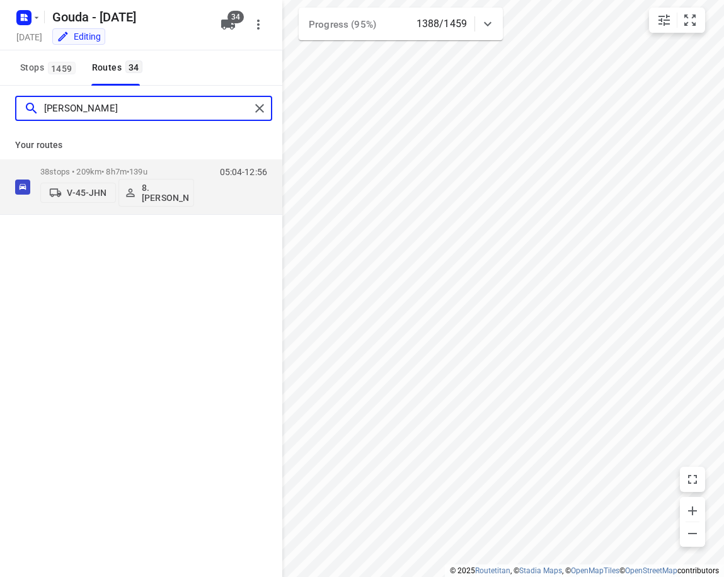
type input "brian"
click at [103, 157] on div "Your routes 38 stops • 209km • 8h7m • 139u V-45-JHN 8. Brian de Jong 05:04-12:56" at bounding box center [141, 173] width 282 height 84
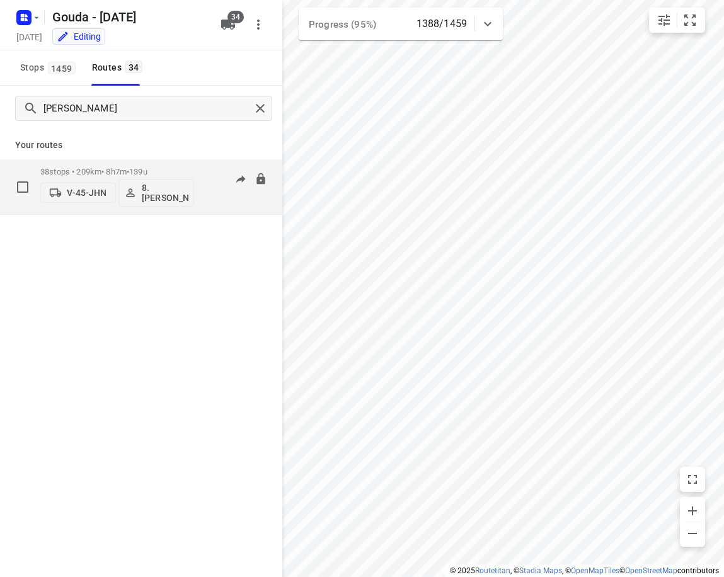
click at [101, 162] on div "38 stops • 209km • 8h7m • 139u V-45-JHN 8. Brian de Jong" at bounding box center [117, 187] width 154 height 52
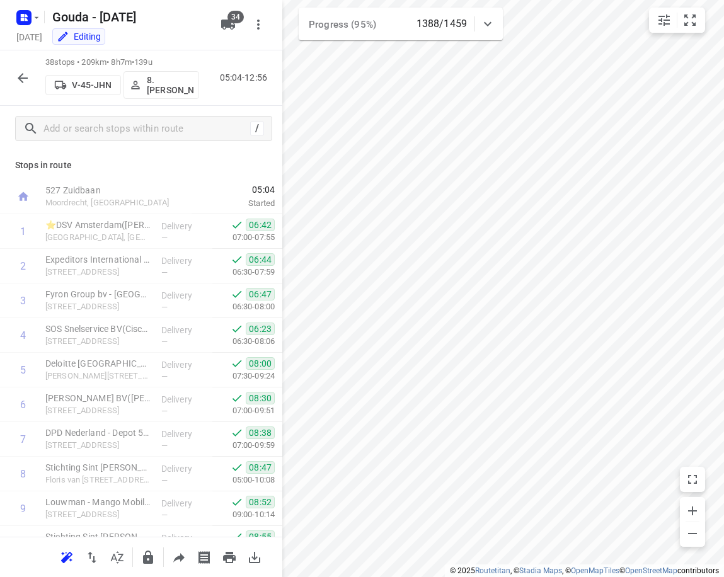
click at [26, 76] on button "button" at bounding box center [22, 77] width 25 height 25
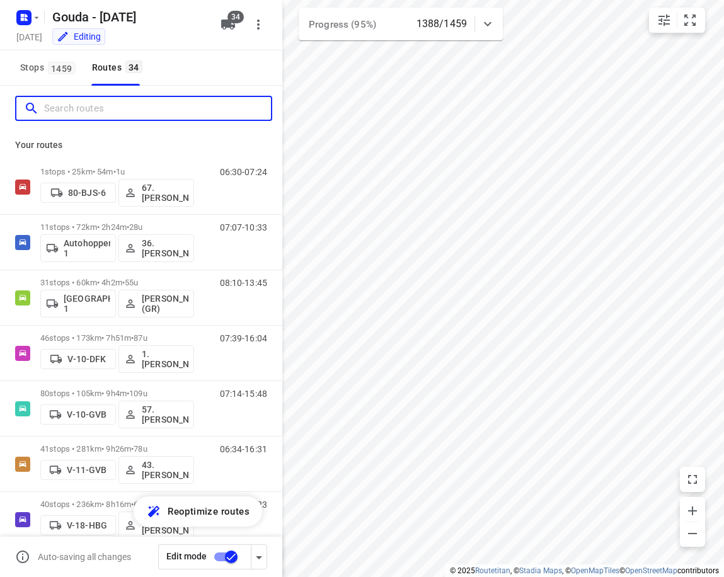
click at [100, 115] on input "Search routes" at bounding box center [157, 109] width 227 height 20
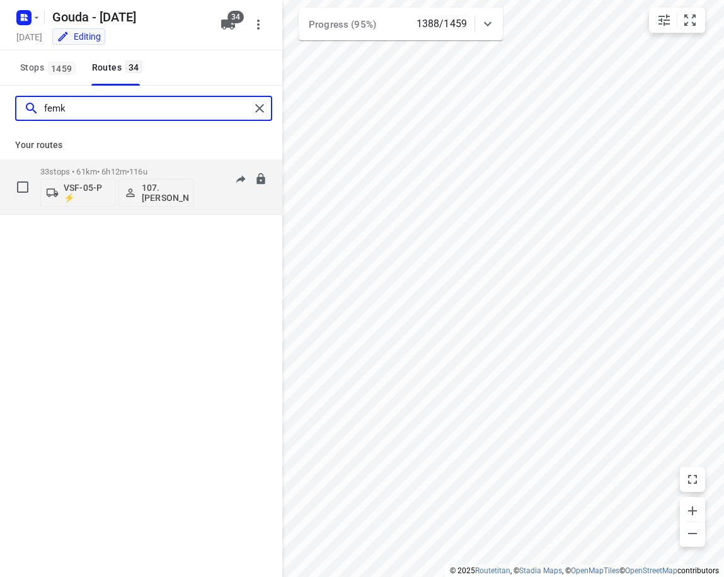
type input "femk"
click at [106, 174] on p "33 stops • 61km • 6h12m • 116u" at bounding box center [117, 171] width 154 height 9
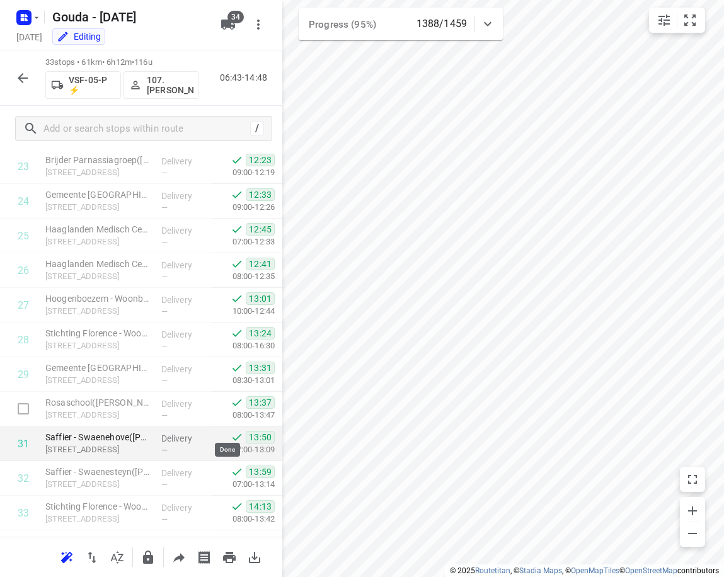
scroll to position [855, 0]
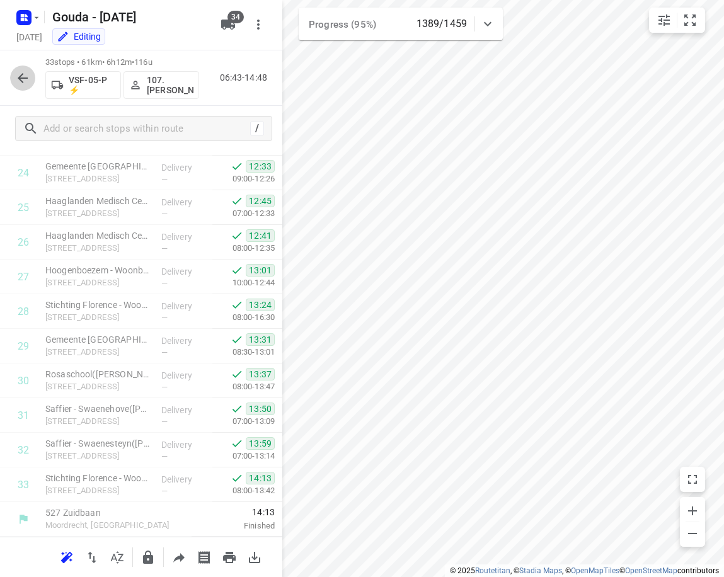
click at [11, 78] on button "button" at bounding box center [22, 77] width 25 height 25
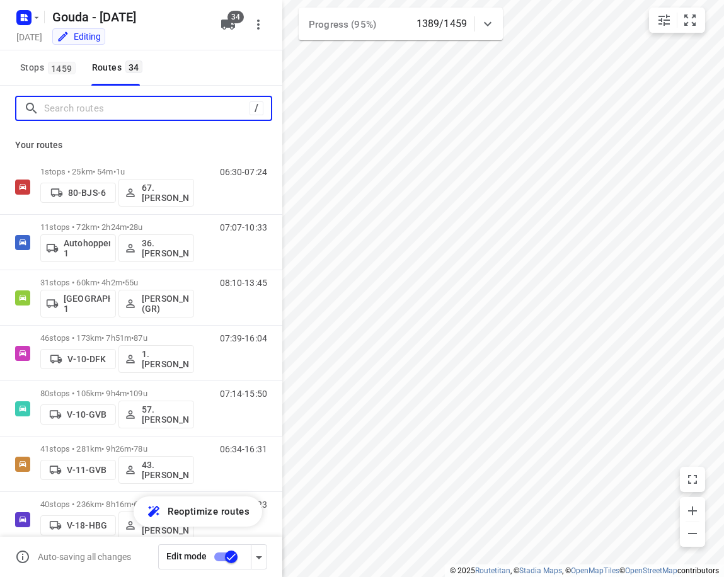
click at [139, 111] on input "Search routes" at bounding box center [146, 109] width 205 height 20
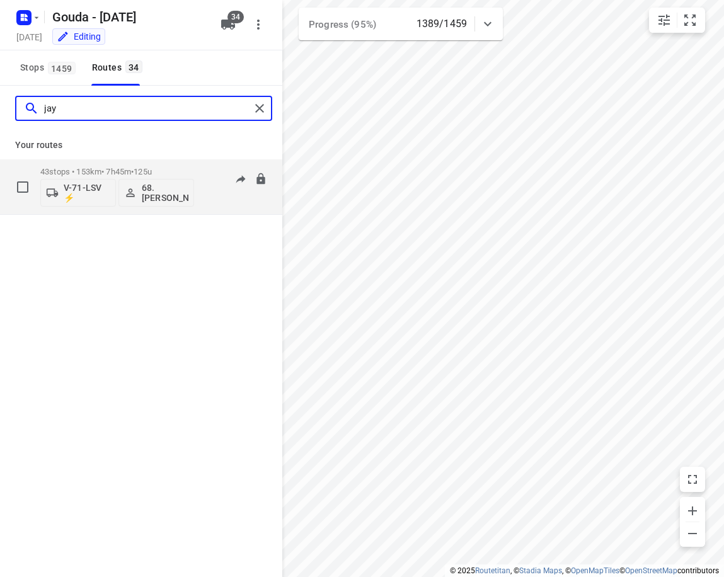
type input "jay"
click at [130, 167] on div "43 stops • 153km • 7h45m • 125u V-71-LSV ⚡ 68.Jay Jairam" at bounding box center [117, 187] width 154 height 52
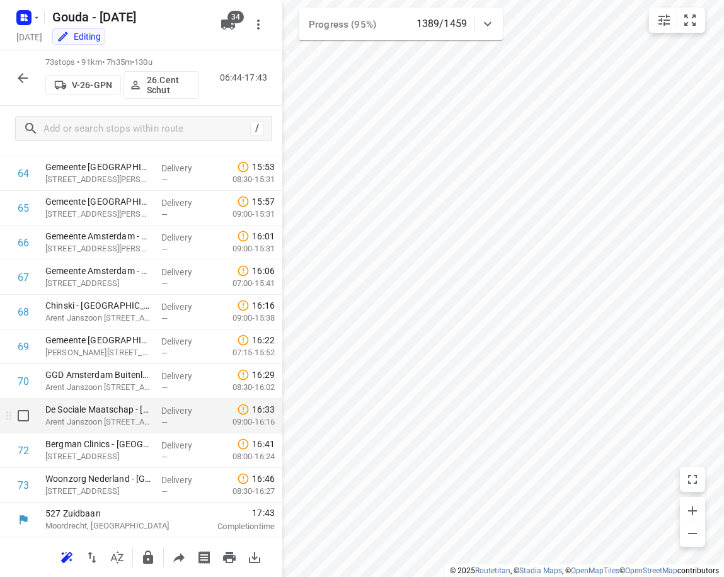
scroll to position [2241, 0]
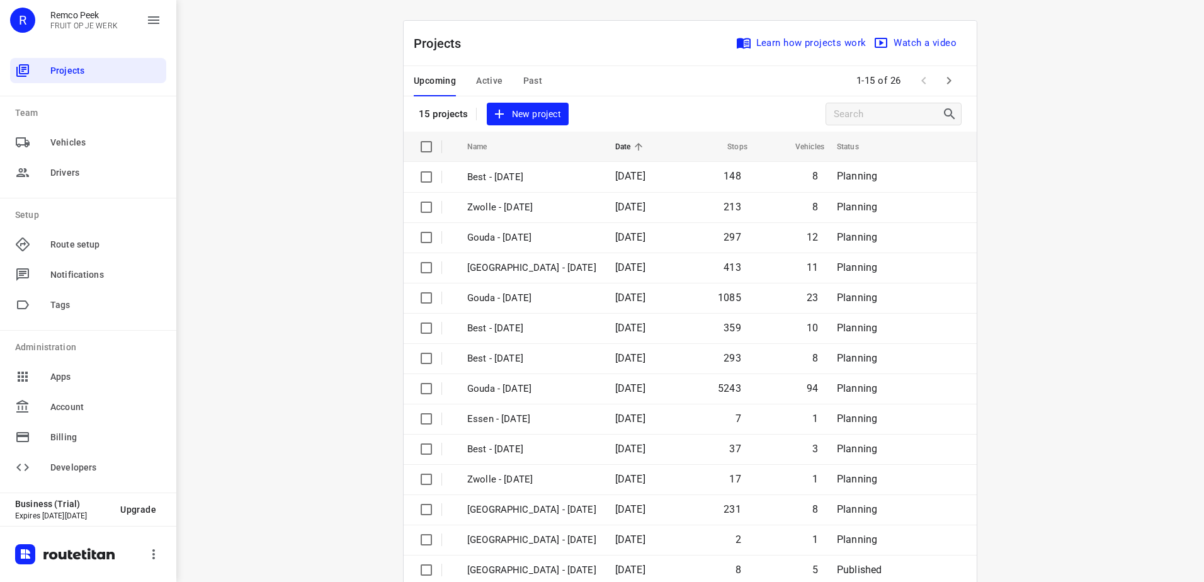
click at [485, 72] on button "Active" at bounding box center [489, 81] width 26 height 30
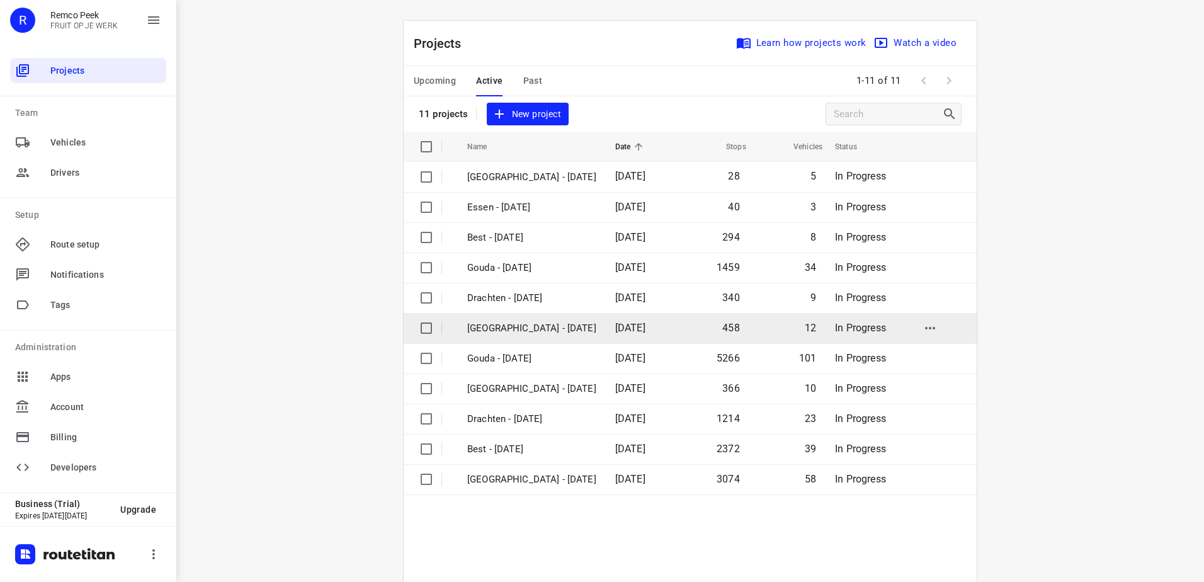
click at [523, 323] on p "[GEOGRAPHIC_DATA] - [DATE]" at bounding box center [531, 328] width 129 height 14
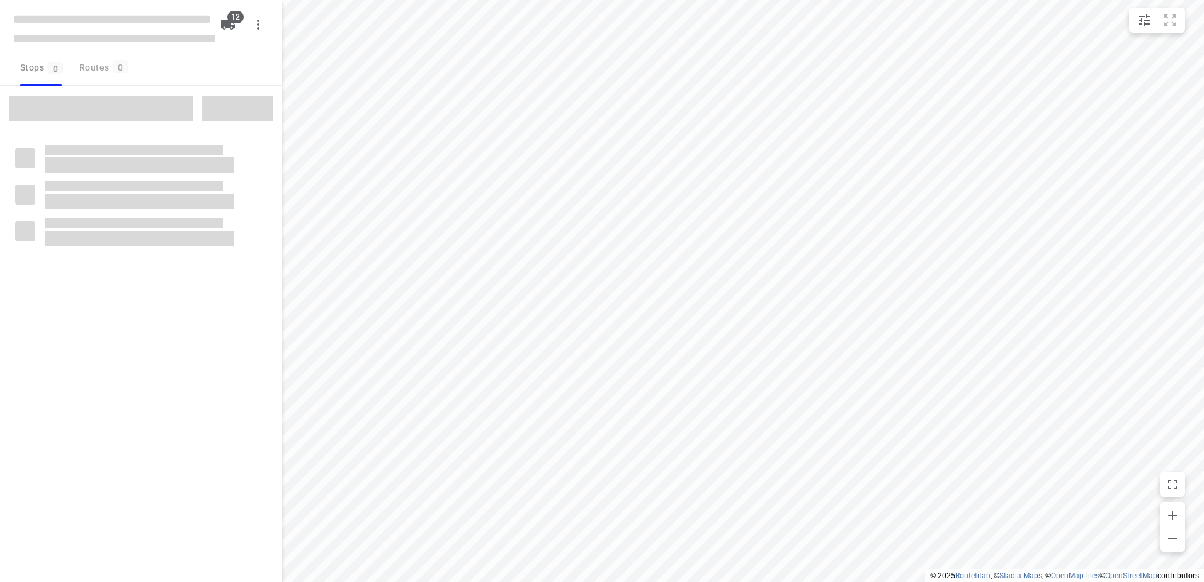
checkbox input "true"
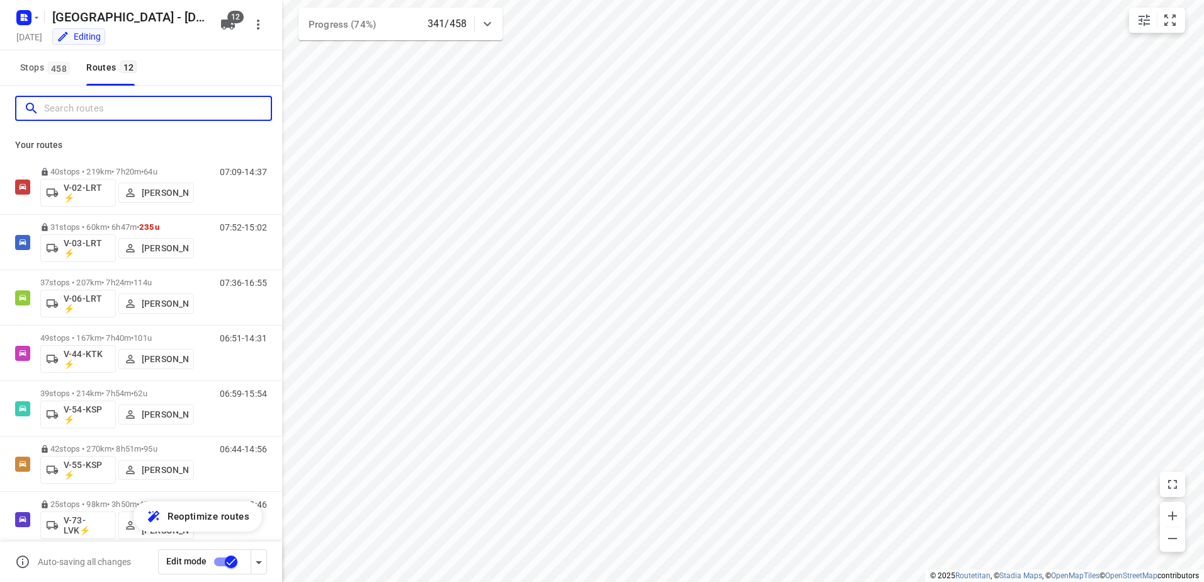
click at [60, 107] on input "Search routes" at bounding box center [157, 109] width 227 height 20
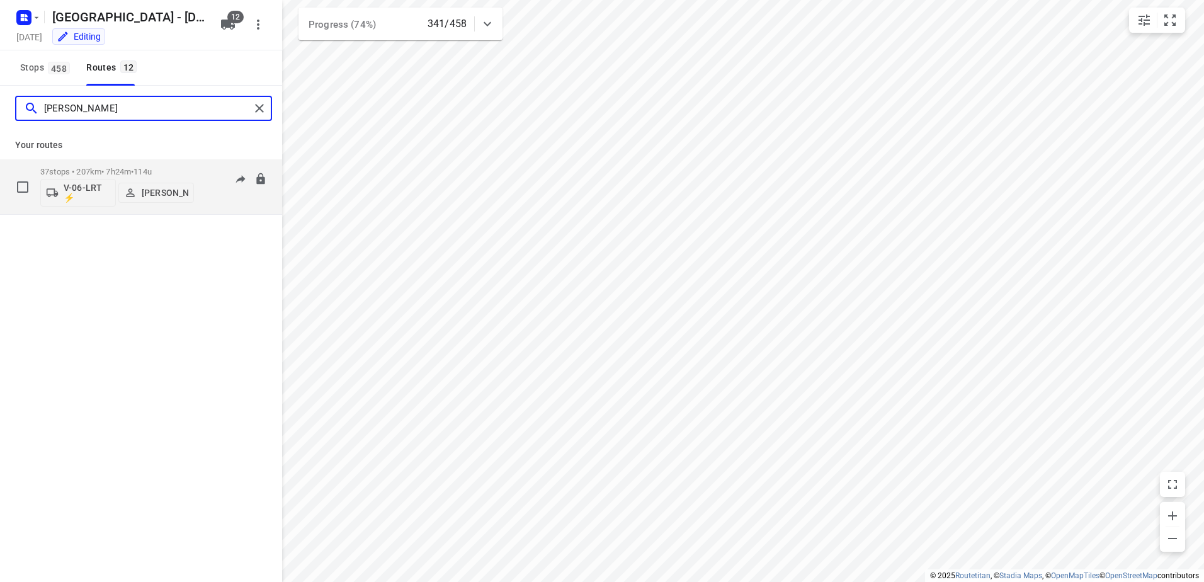
type input "thom"
click at [119, 170] on p "37 stops • 207km • 7h24m • 114u" at bounding box center [117, 171] width 154 height 9
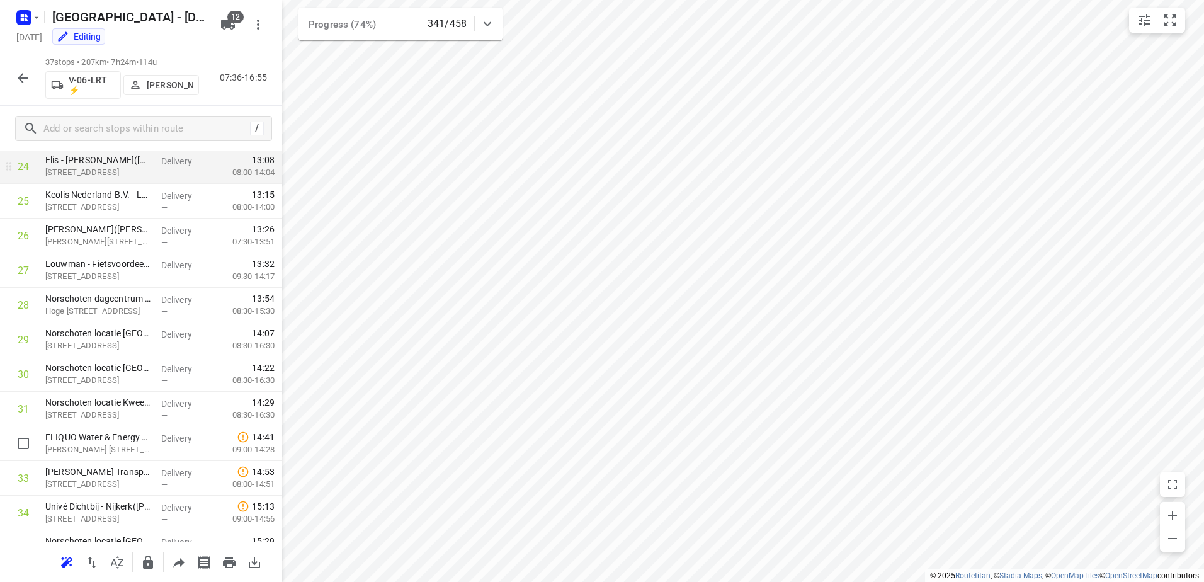
scroll to position [989, 0]
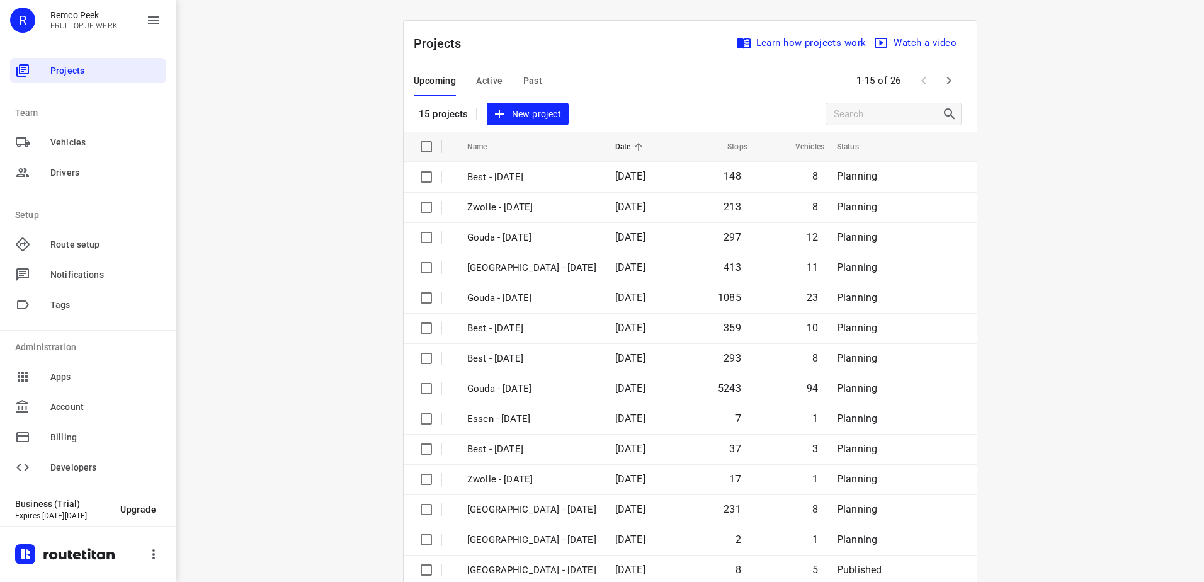
click at [494, 86] on span "Active" at bounding box center [489, 81] width 26 height 16
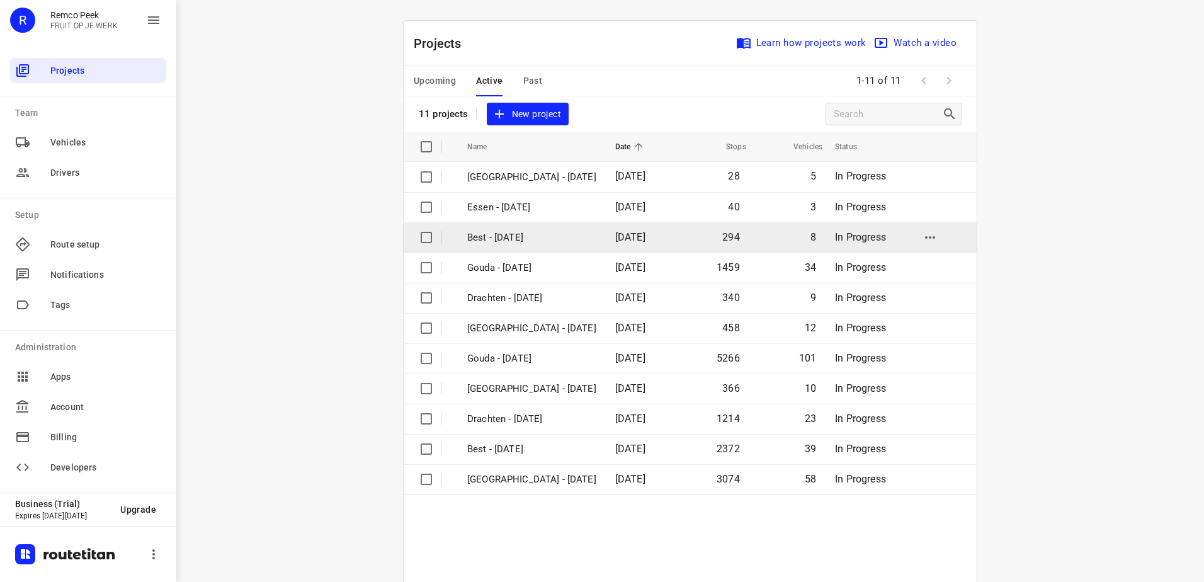
click at [520, 239] on p "Best - [DATE]" at bounding box center [531, 238] width 129 height 14
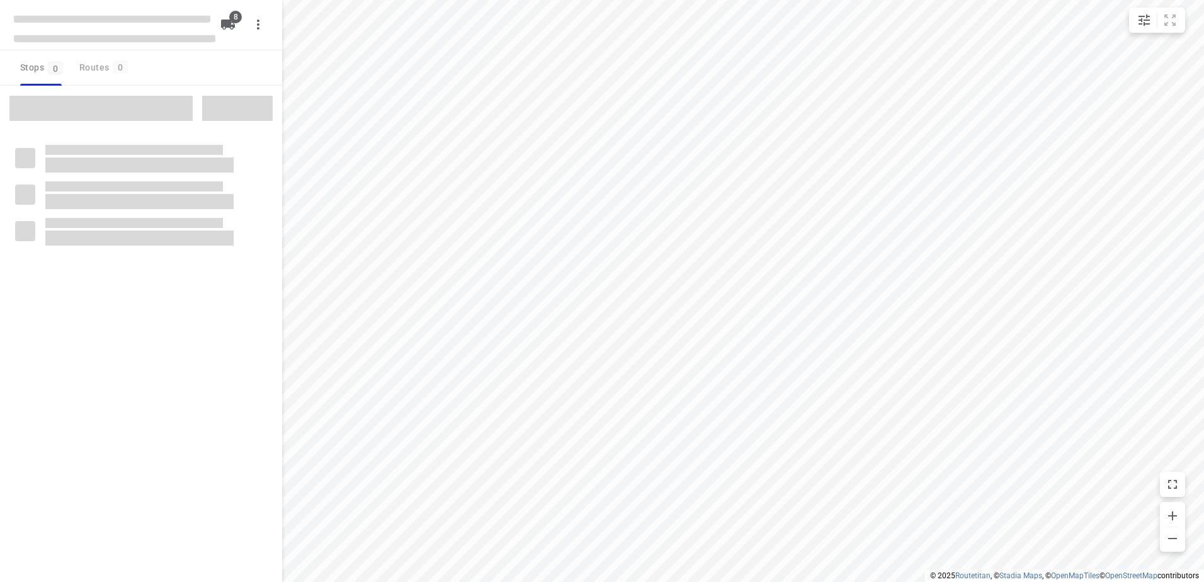
checkbox input "true"
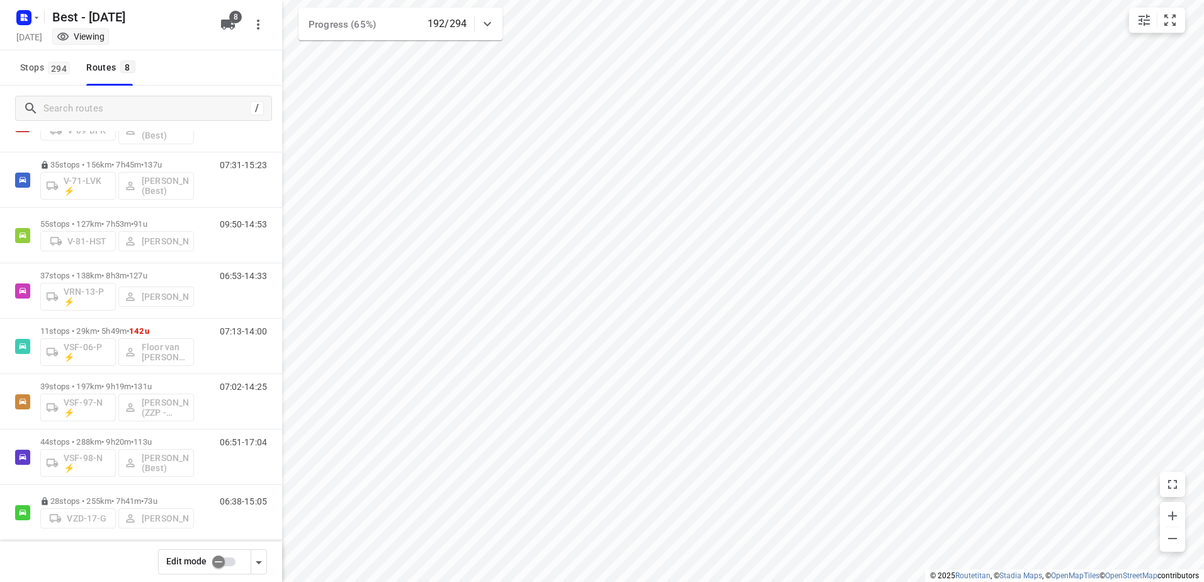
scroll to position [74, 0]
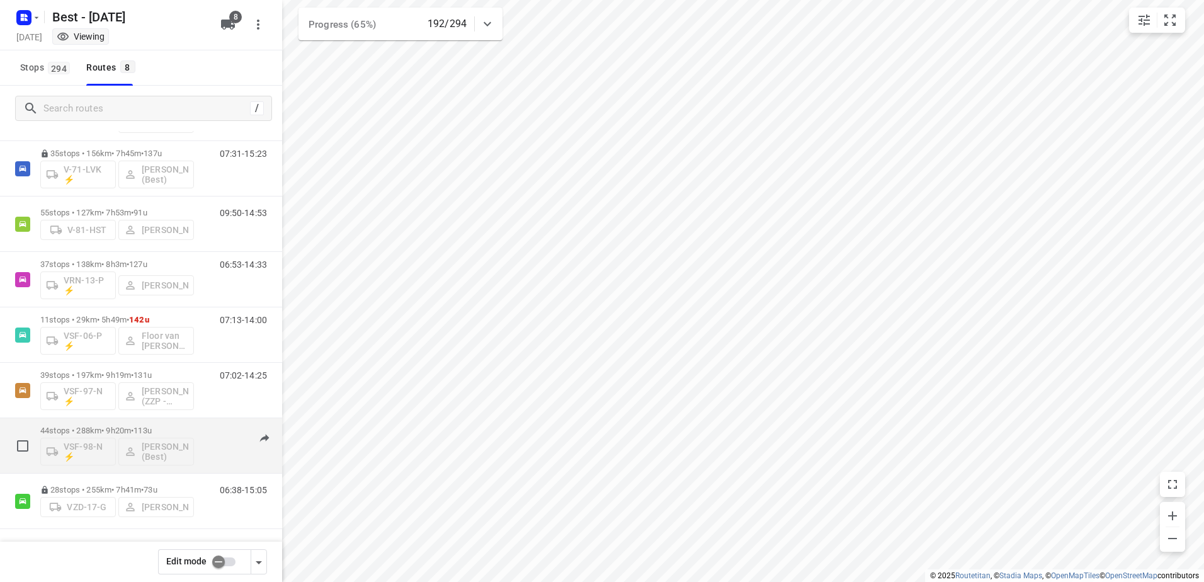
click at [137, 430] on p "44 stops • 288km • 9h20m • 113u" at bounding box center [117, 430] width 154 height 9
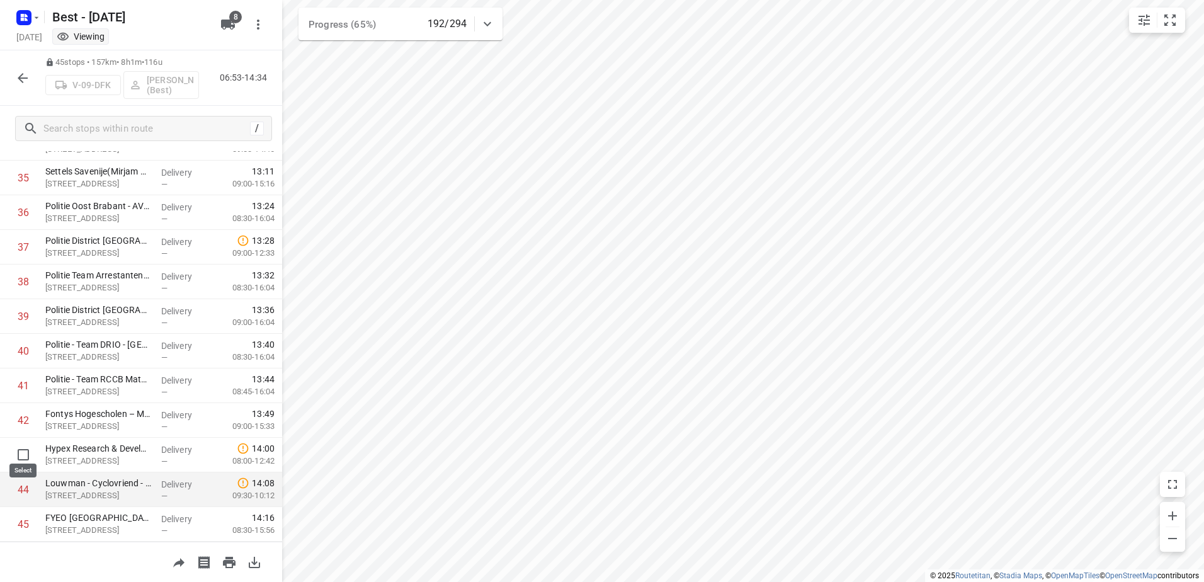
scroll to position [1266, 0]
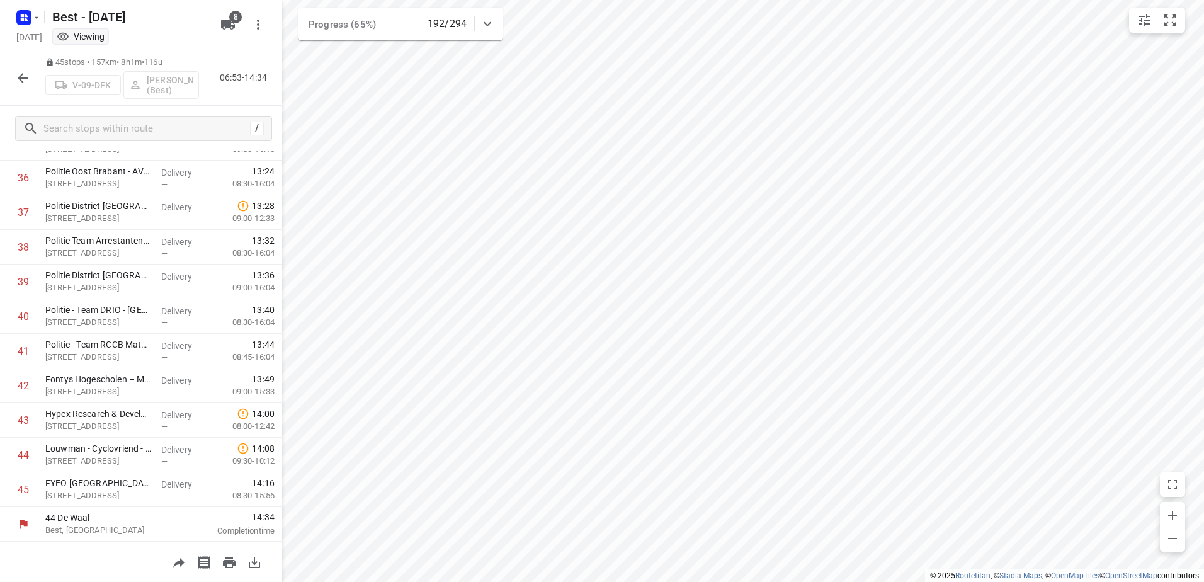
click at [21, 72] on icon "button" at bounding box center [22, 78] width 15 height 15
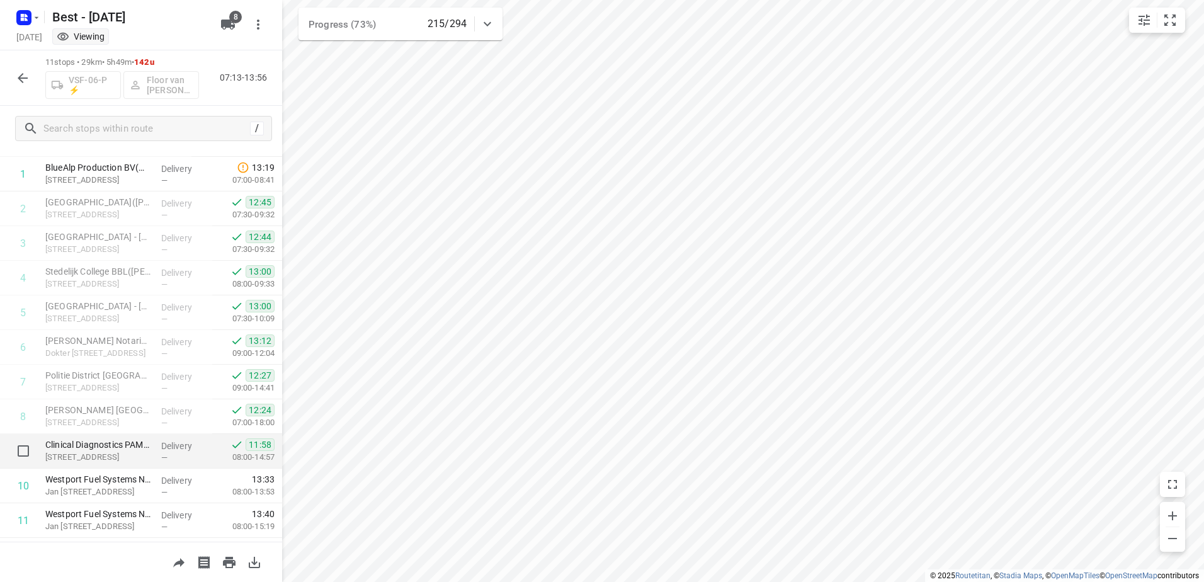
scroll to position [88, 0]
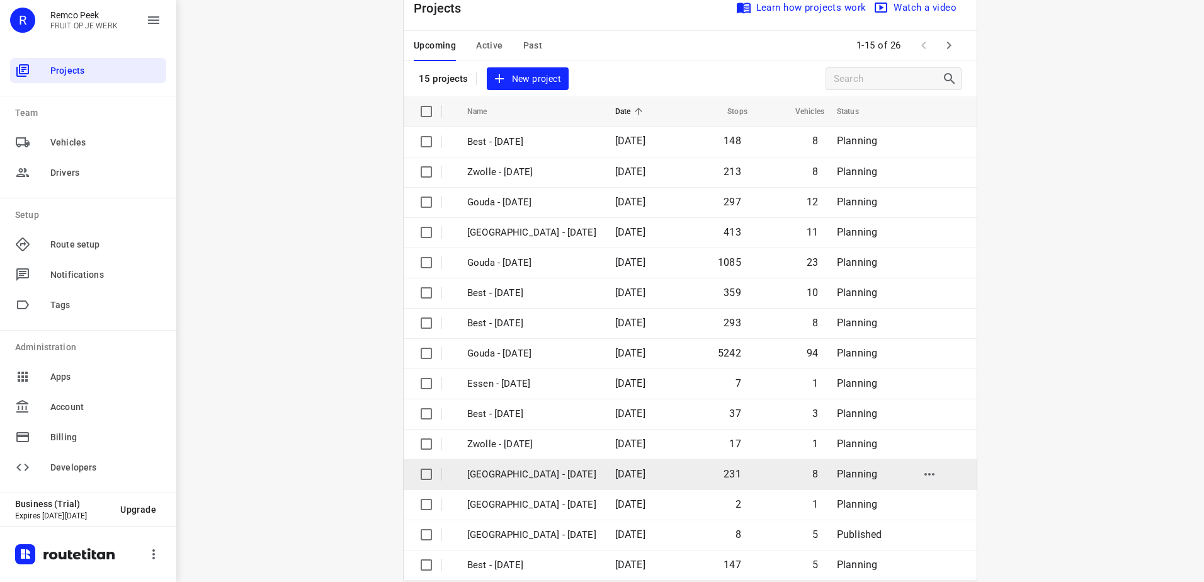
scroll to position [55, 0]
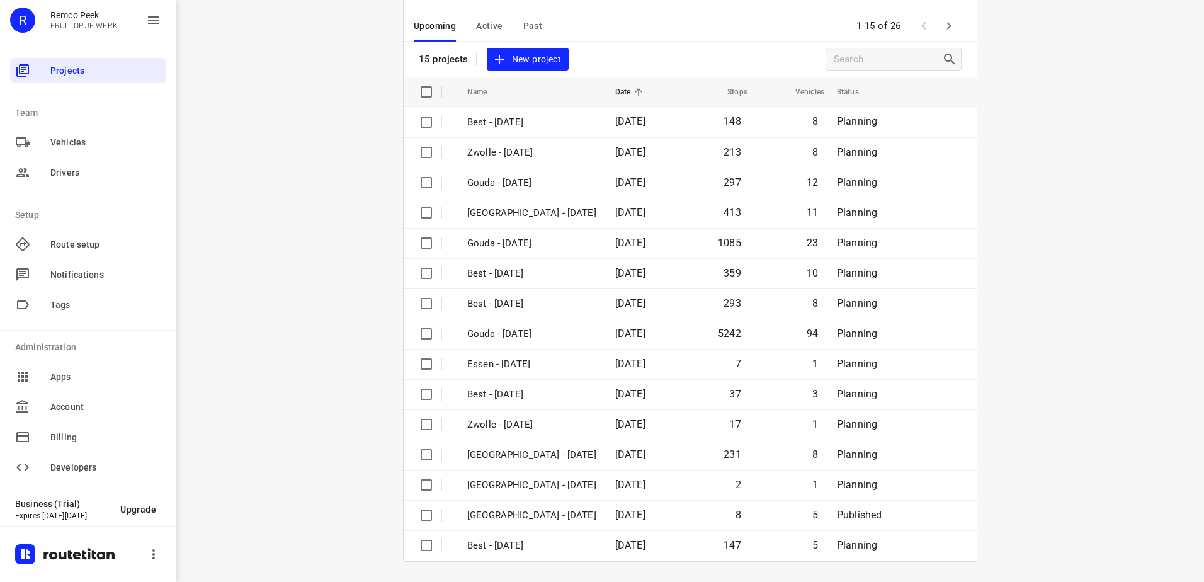
drag, startPoint x: 688, startPoint y: 52, endPoint x: 816, endPoint y: 48, distance: 128.5
click at [688, 52] on div "Projects Learn how projects work Watch a video 15 projects New project" at bounding box center [690, 21] width 573 height 111
click at [942, 24] on icon "button" at bounding box center [949, 25] width 15 height 15
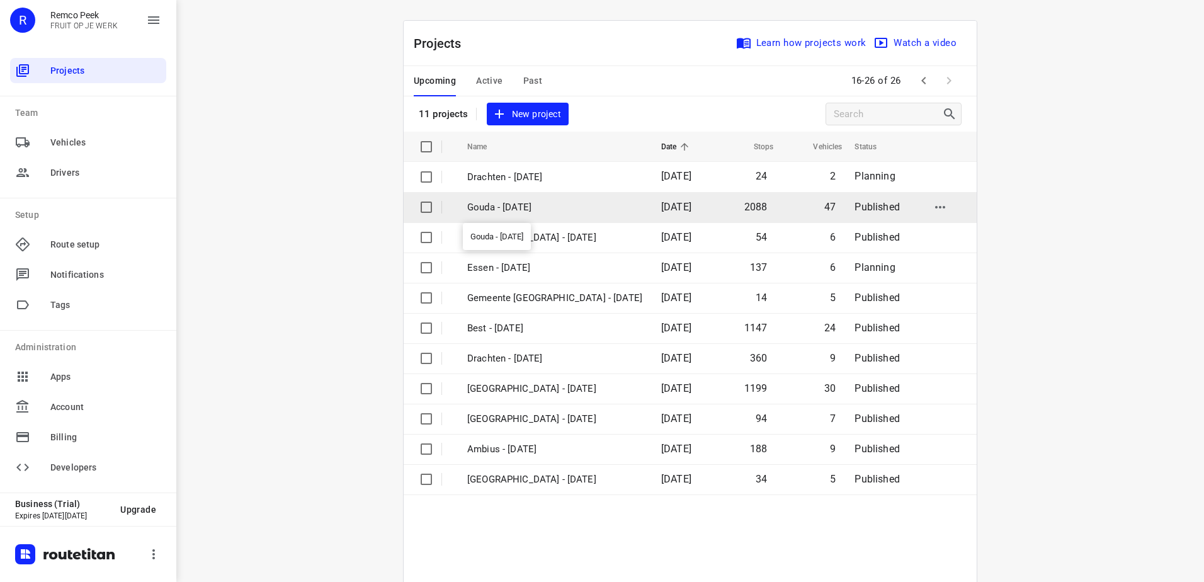
click at [545, 208] on p "Gouda - Wednesday" at bounding box center [554, 207] width 175 height 14
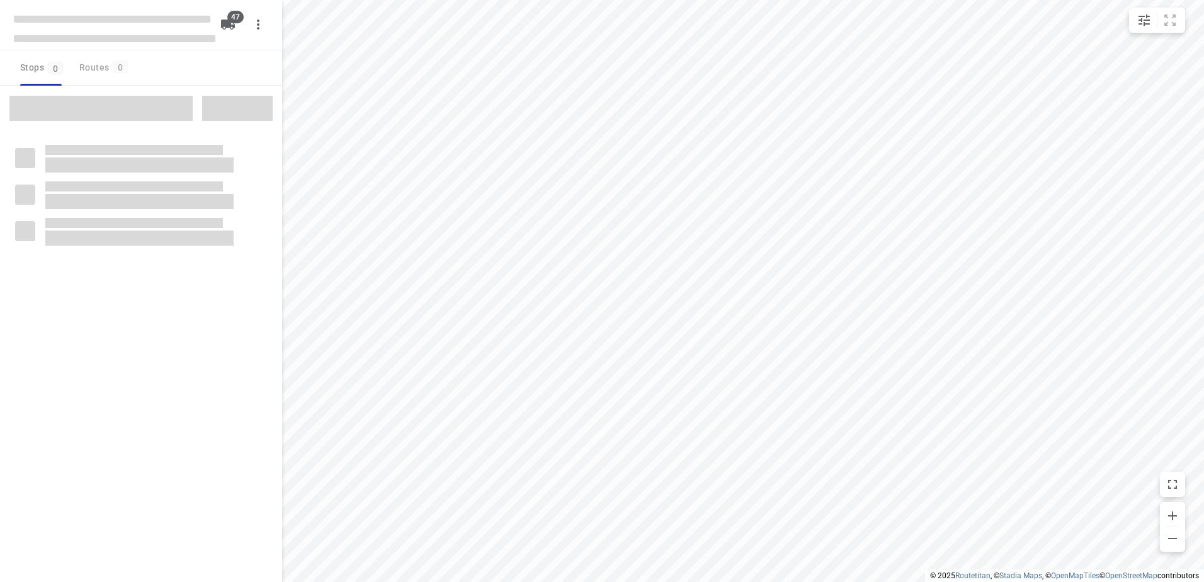
click at [101, 110] on span at bounding box center [100, 108] width 183 height 25
checkbox input "true"
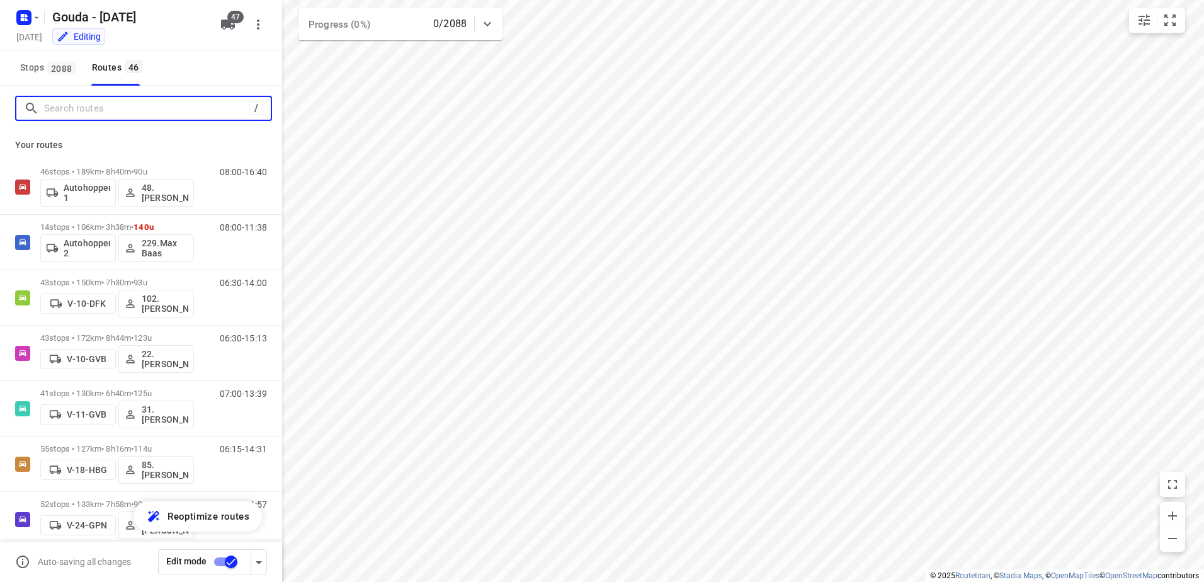
click at [124, 99] on input "Search routes" at bounding box center [146, 109] width 205 height 20
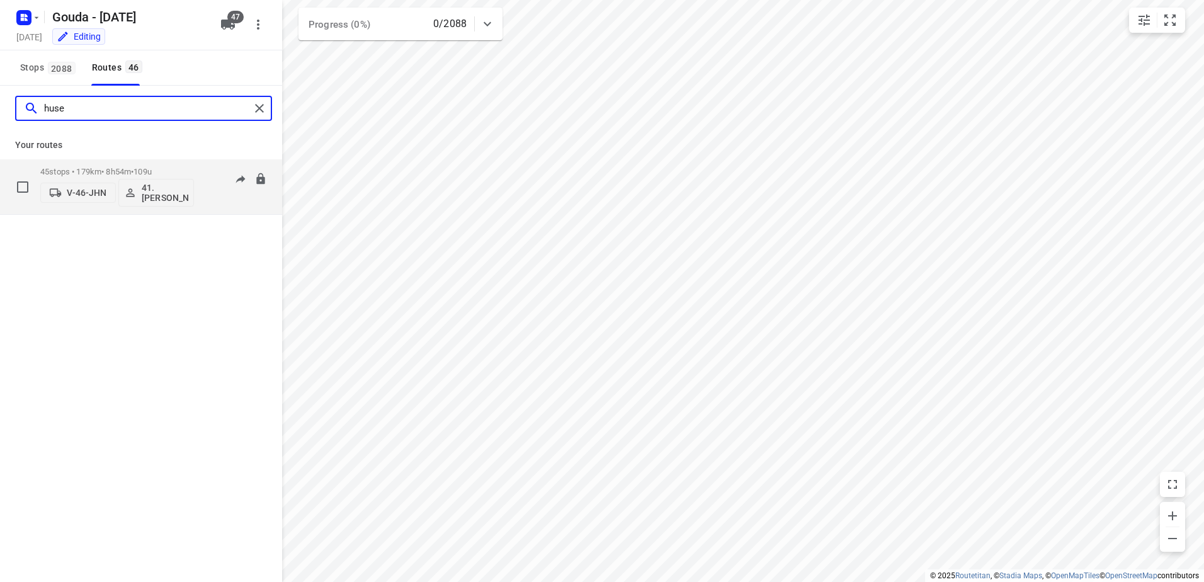
type input "huse"
click at [81, 173] on p "45 stops • 179km • 8h54m • 109u" at bounding box center [117, 171] width 154 height 9
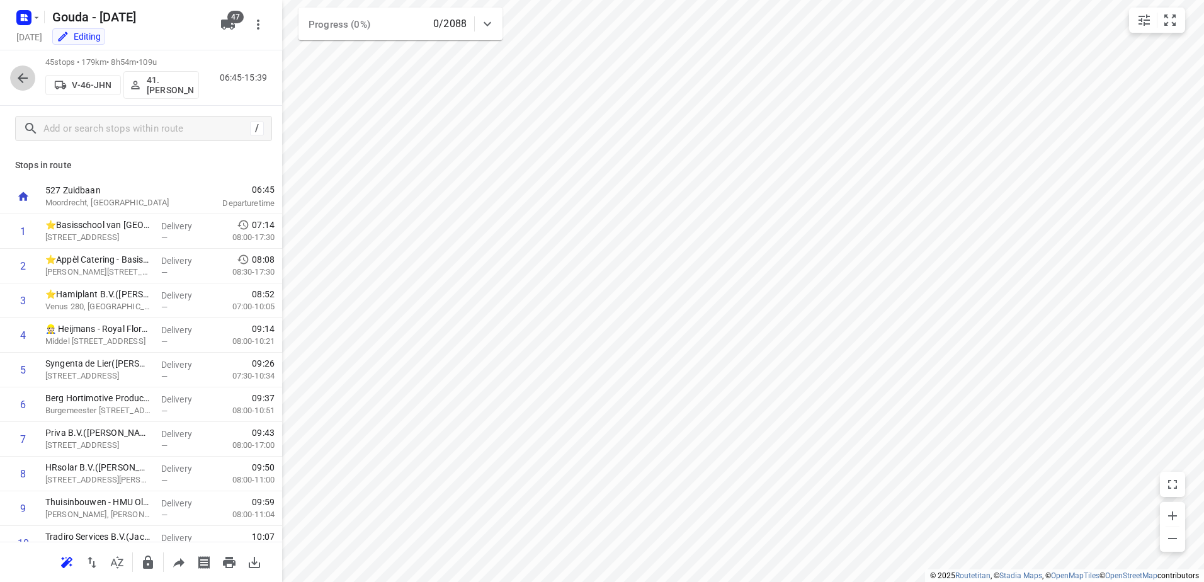
click at [25, 87] on button "button" at bounding box center [22, 77] width 25 height 25
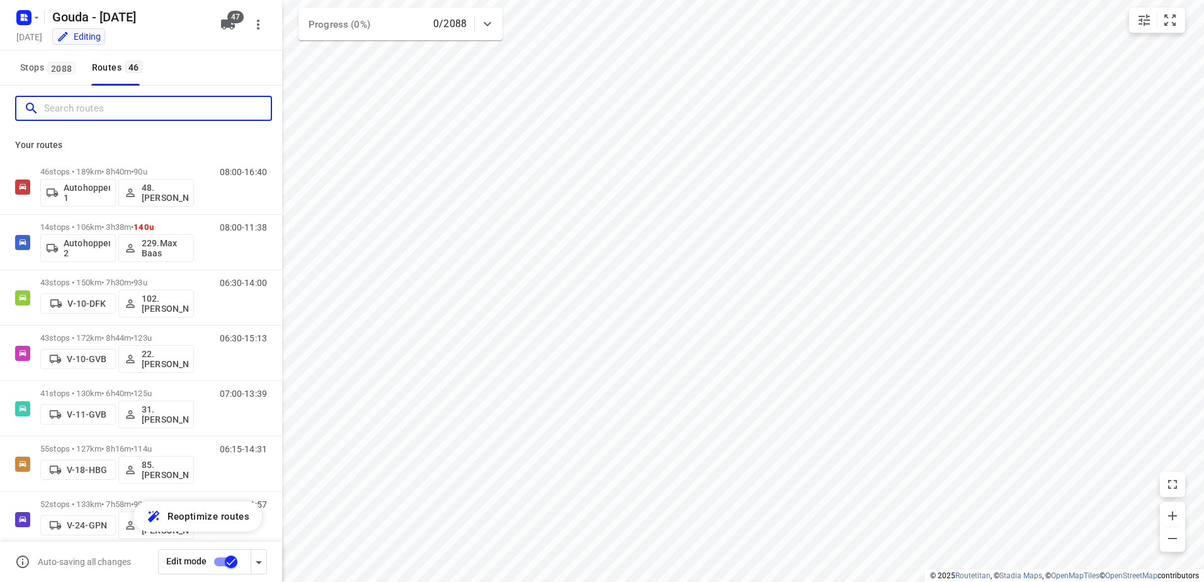
click at [92, 111] on input "Search routes" at bounding box center [157, 109] width 227 height 20
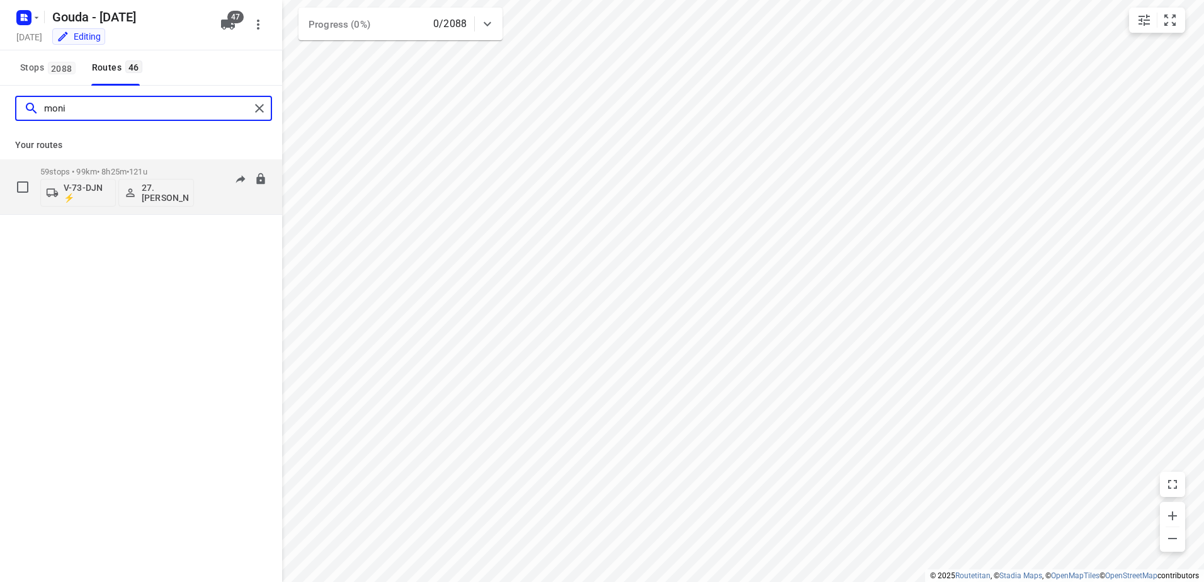
type input "moni"
click at [105, 166] on div "59 stops • 99km • 8h25m • 121u V-73-DJN ⚡ 27.Monika Rola" at bounding box center [117, 187] width 154 height 52
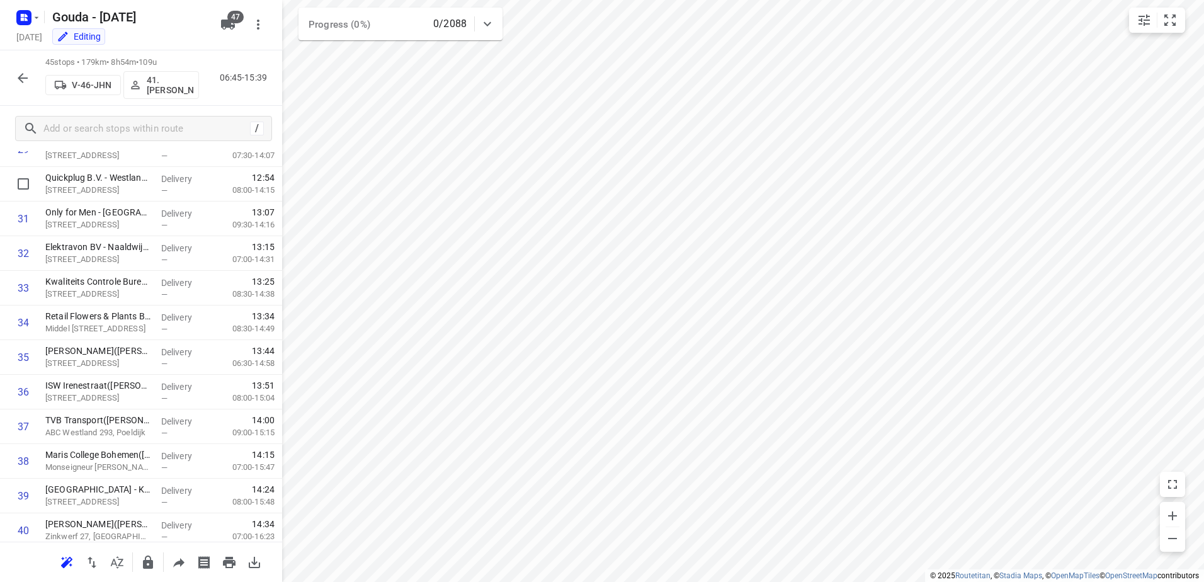
scroll to position [1266, 0]
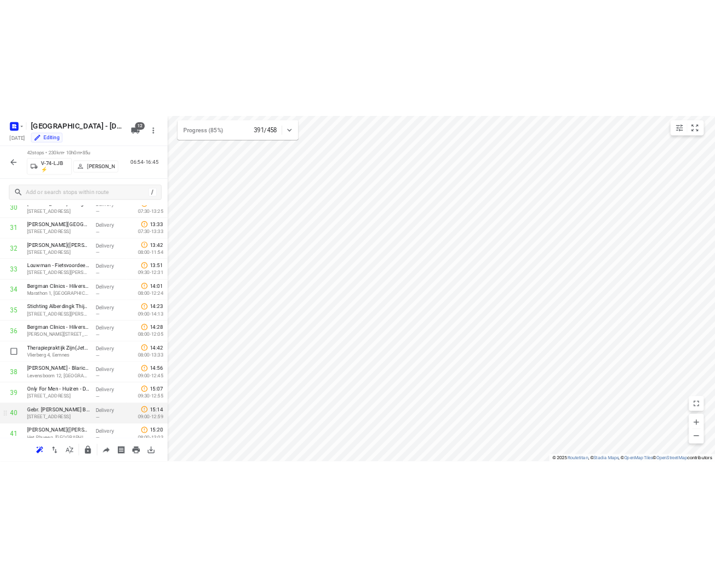
scroll to position [1162, 0]
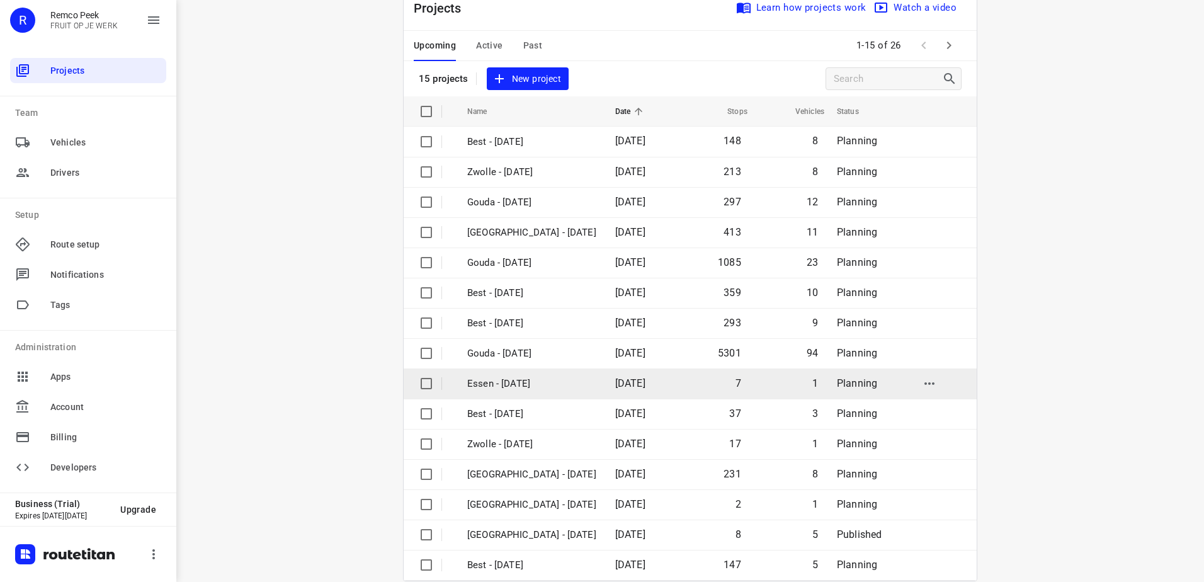
scroll to position [55, 0]
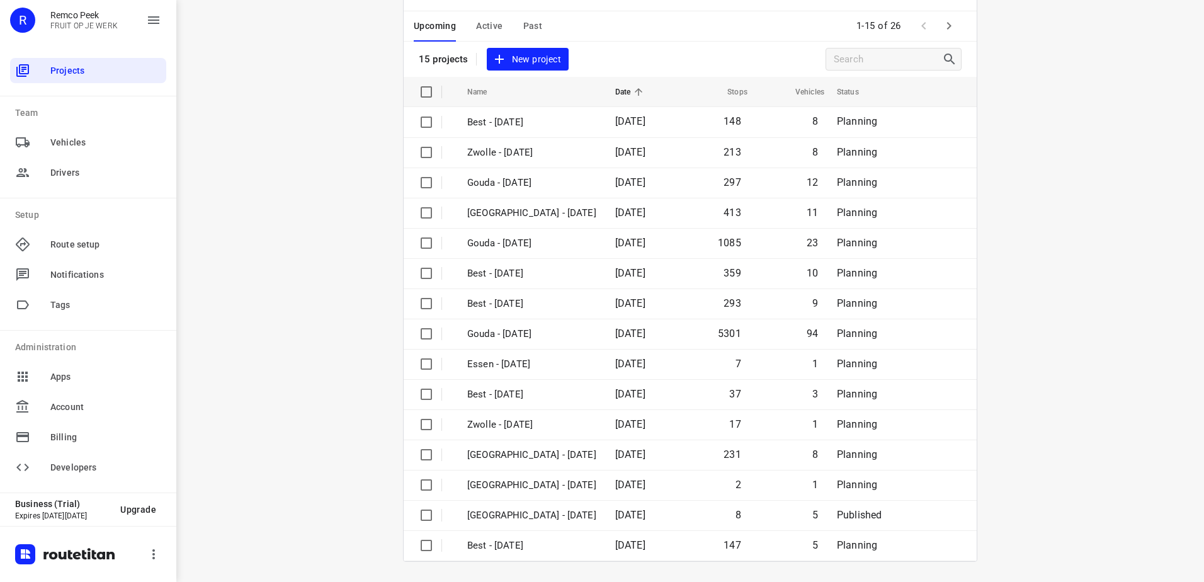
click at [942, 26] on icon "button" at bounding box center [949, 25] width 15 height 15
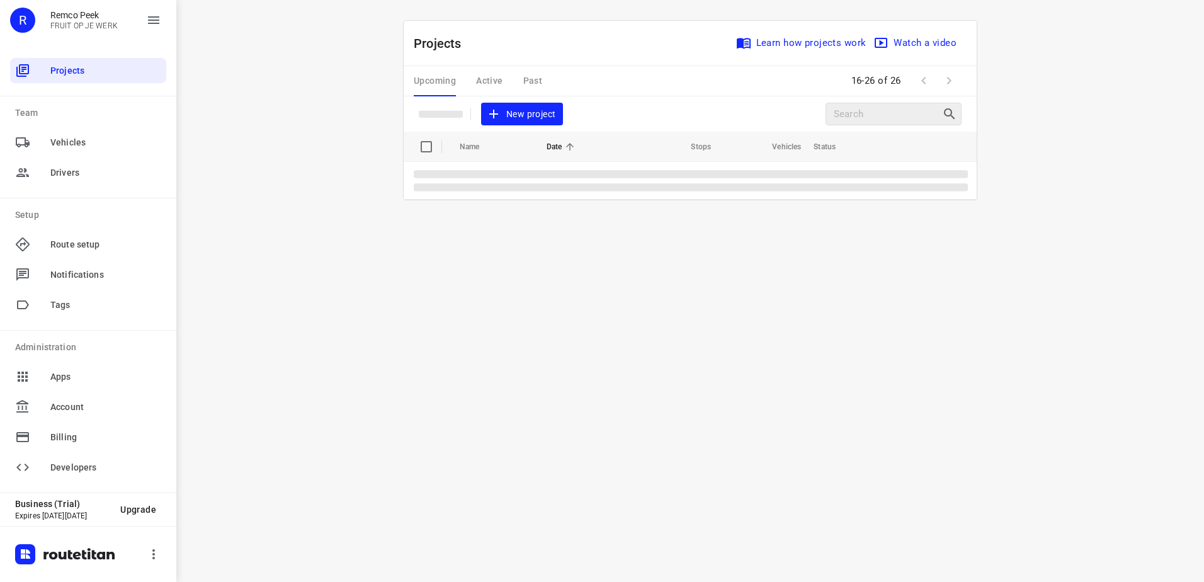
scroll to position [0, 0]
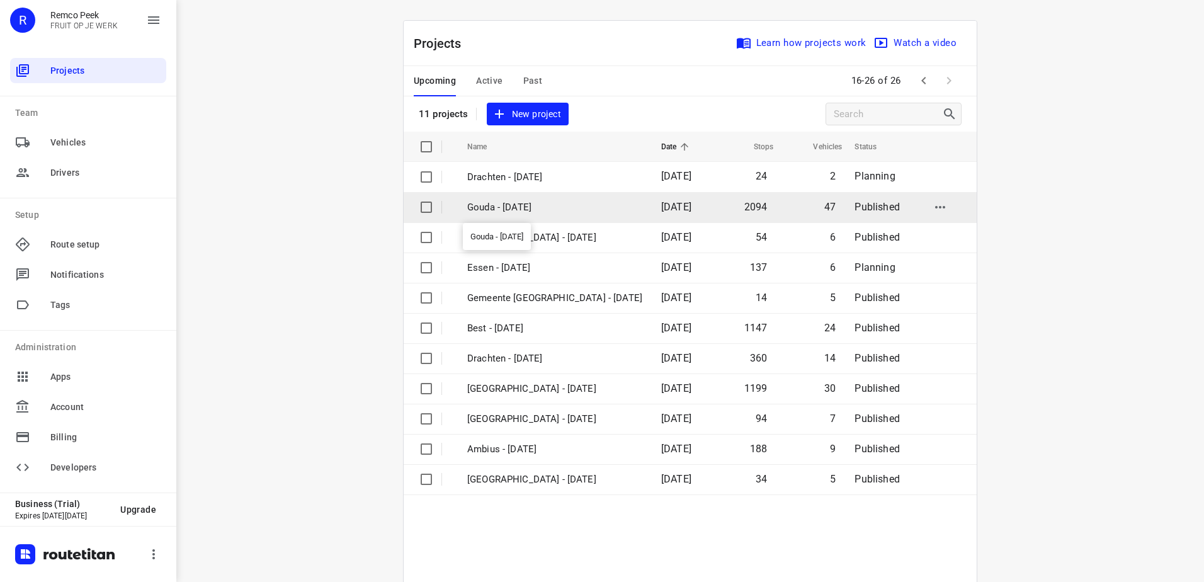
click at [515, 207] on p "Gouda - [DATE]" at bounding box center [554, 207] width 175 height 14
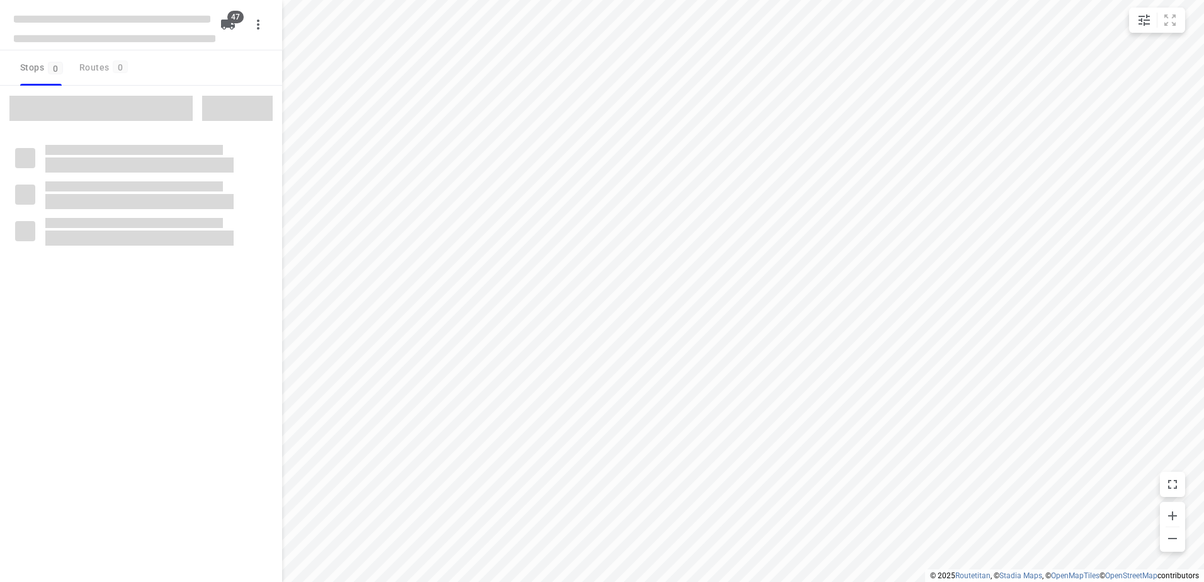
checkbox input "true"
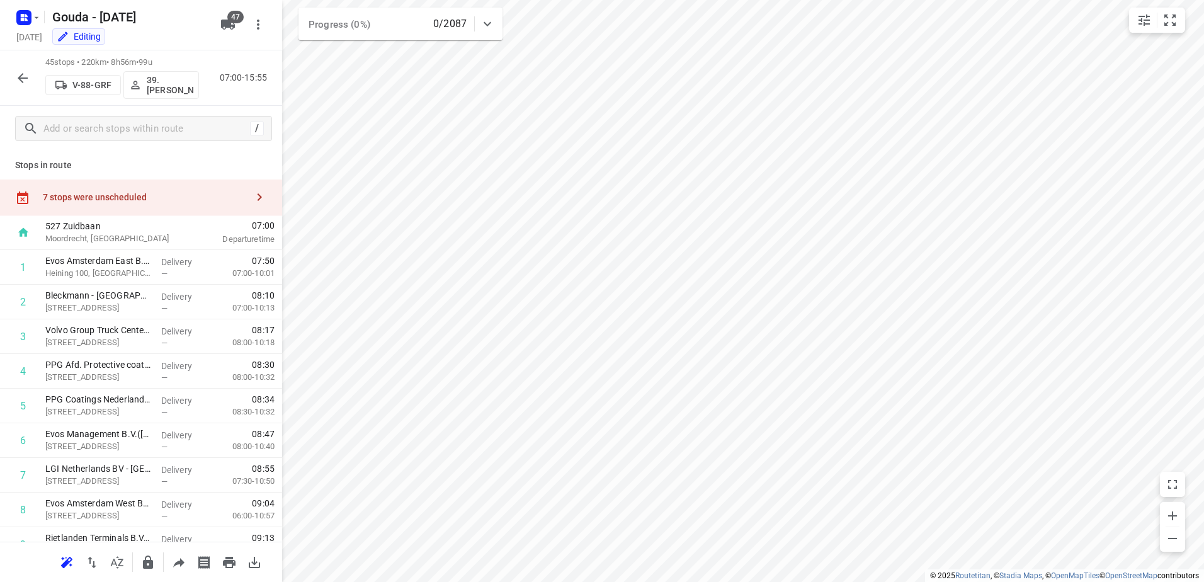
click at [117, 200] on div "7 stops were unscheduled" at bounding box center [145, 197] width 204 height 10
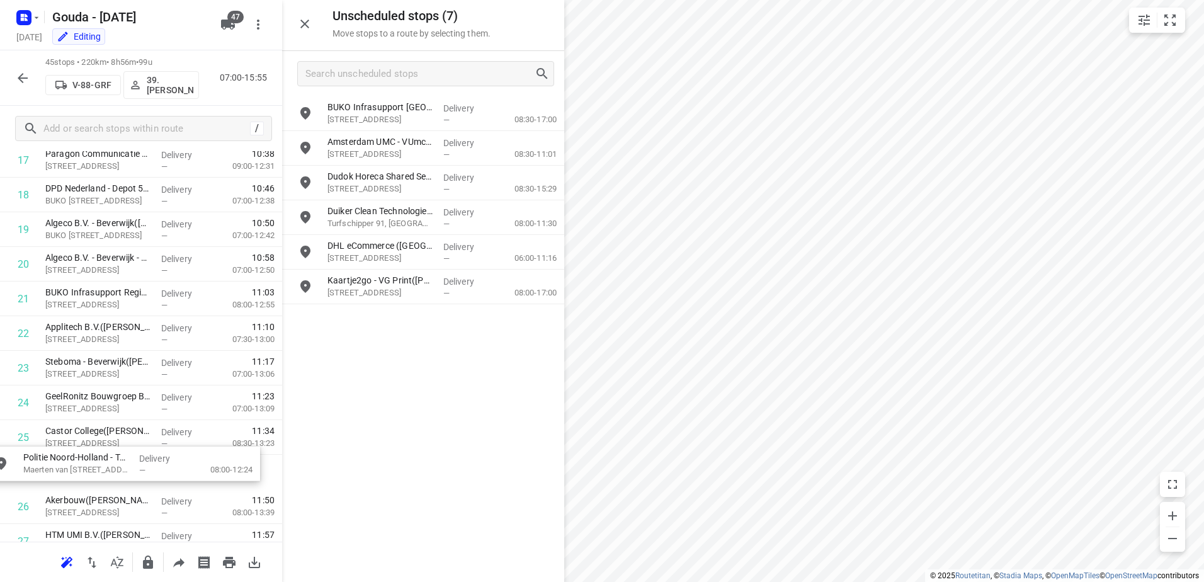
drag, startPoint x: 457, startPoint y: 208, endPoint x: 146, endPoint y: 451, distance: 394.0
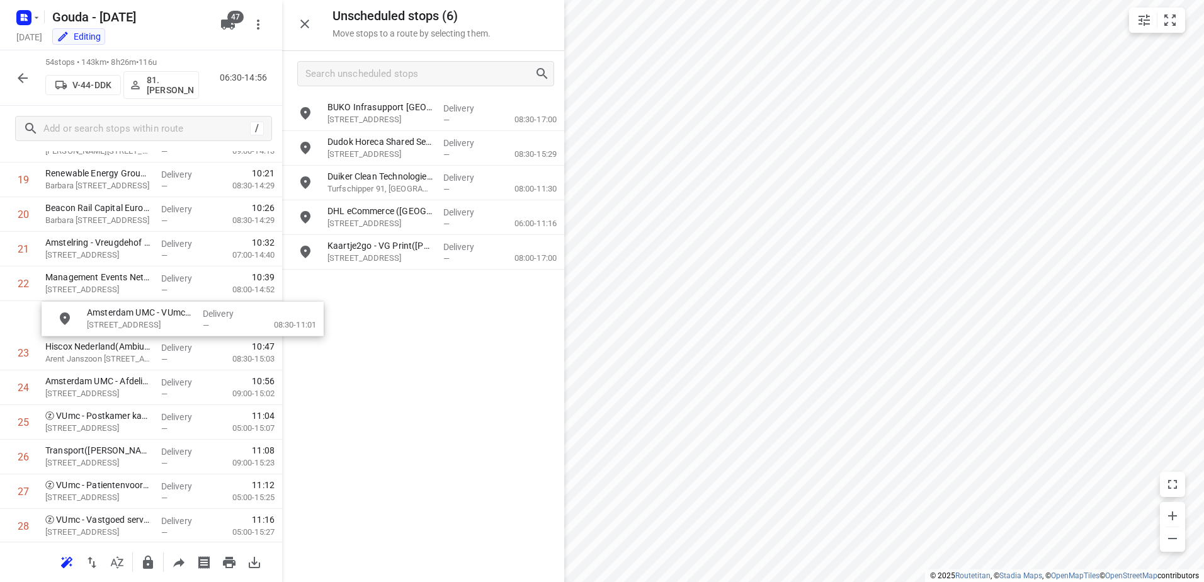
scroll to position [732, 0]
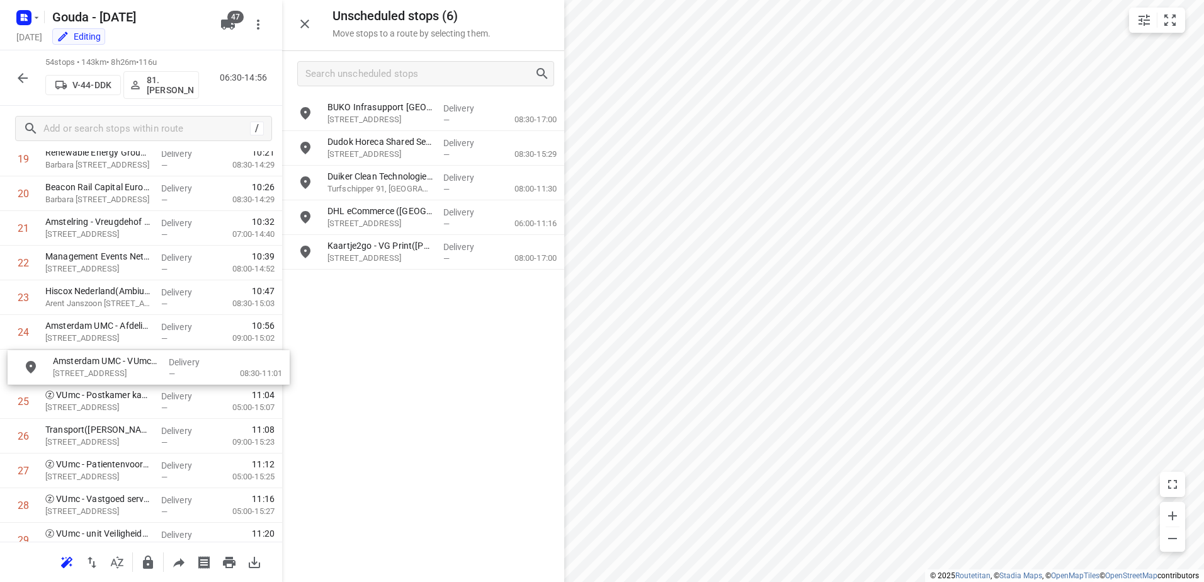
drag, startPoint x: 400, startPoint y: 154, endPoint x: 125, endPoint y: 377, distance: 353.3
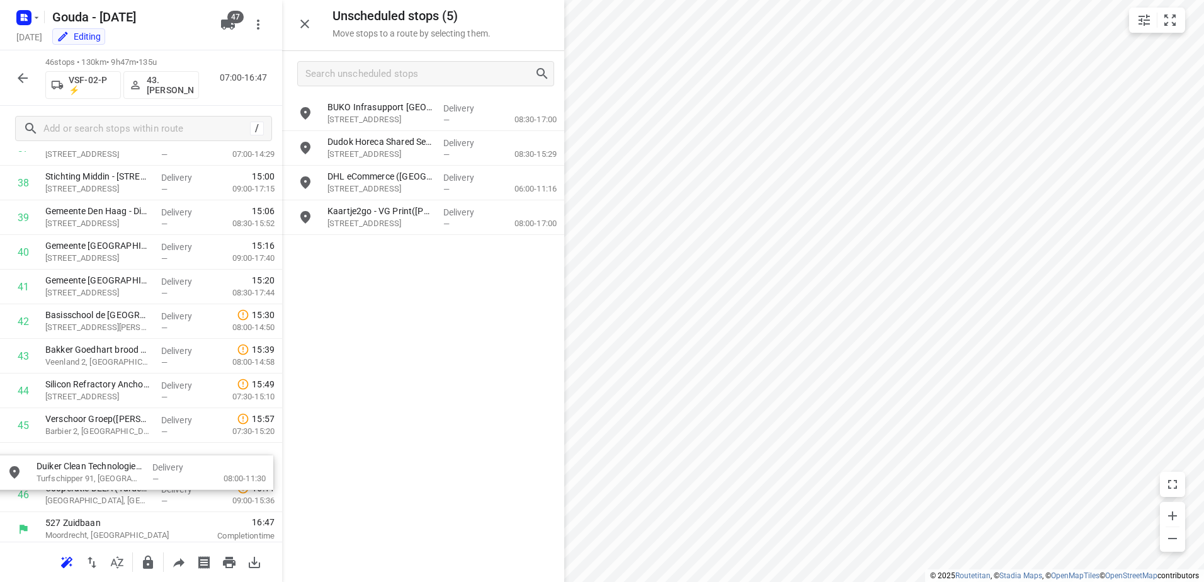
scroll to position [1372, 0]
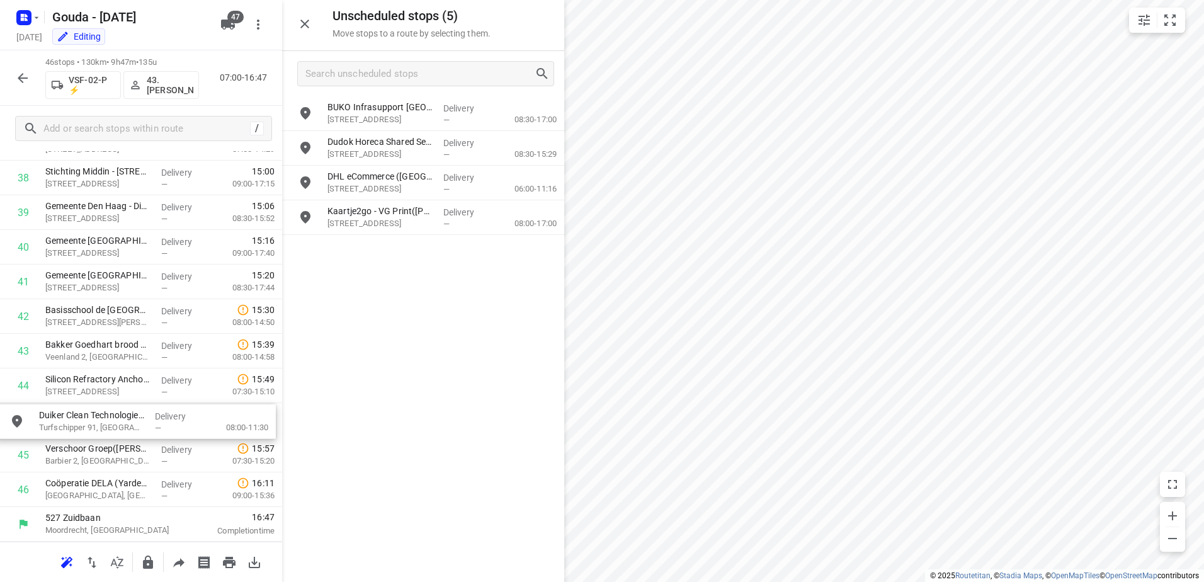
drag, startPoint x: 441, startPoint y: 179, endPoint x: 149, endPoint y: 421, distance: 379.3
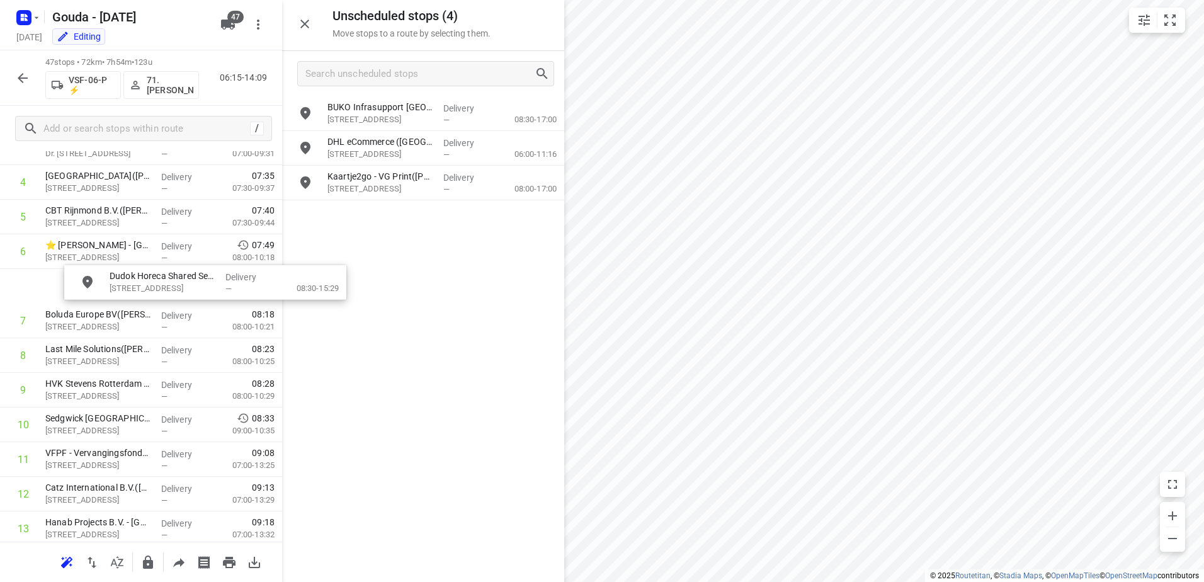
scroll to position [187, 0]
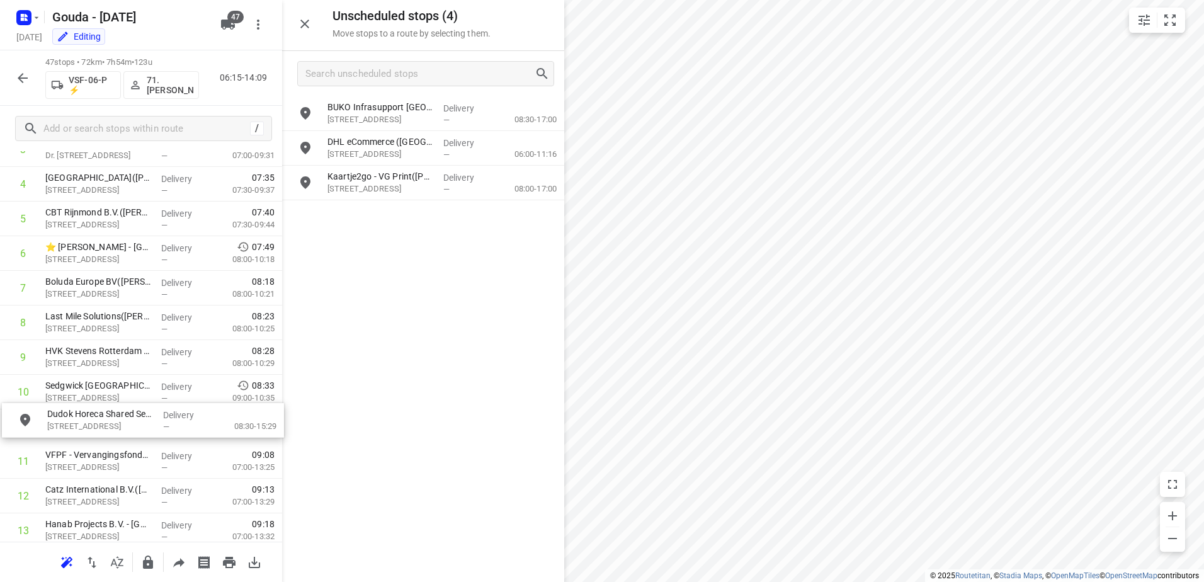
drag, startPoint x: 445, startPoint y: 146, endPoint x: 158, endPoint y: 428, distance: 401.7
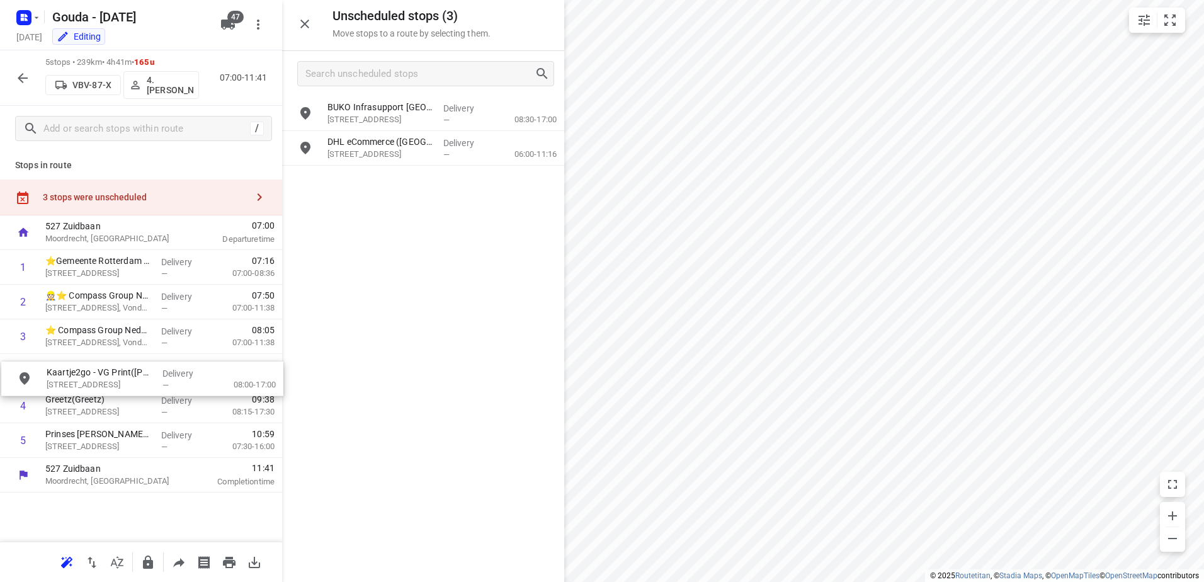
drag, startPoint x: 447, startPoint y: 178, endPoint x: 162, endPoint y: 376, distance: 347.1
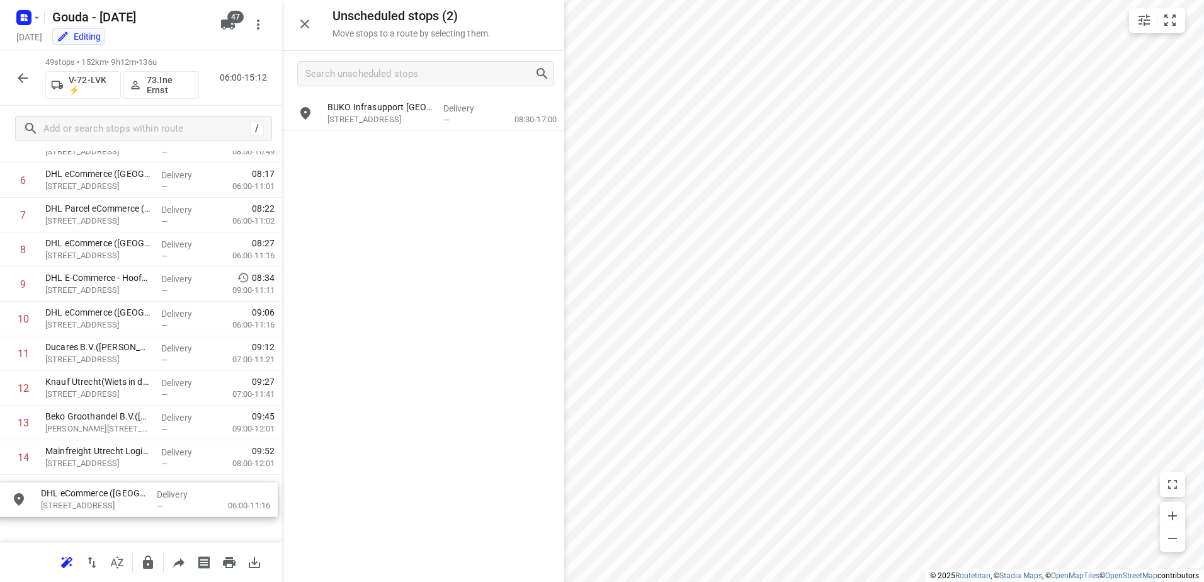
scroll to position [289, 0]
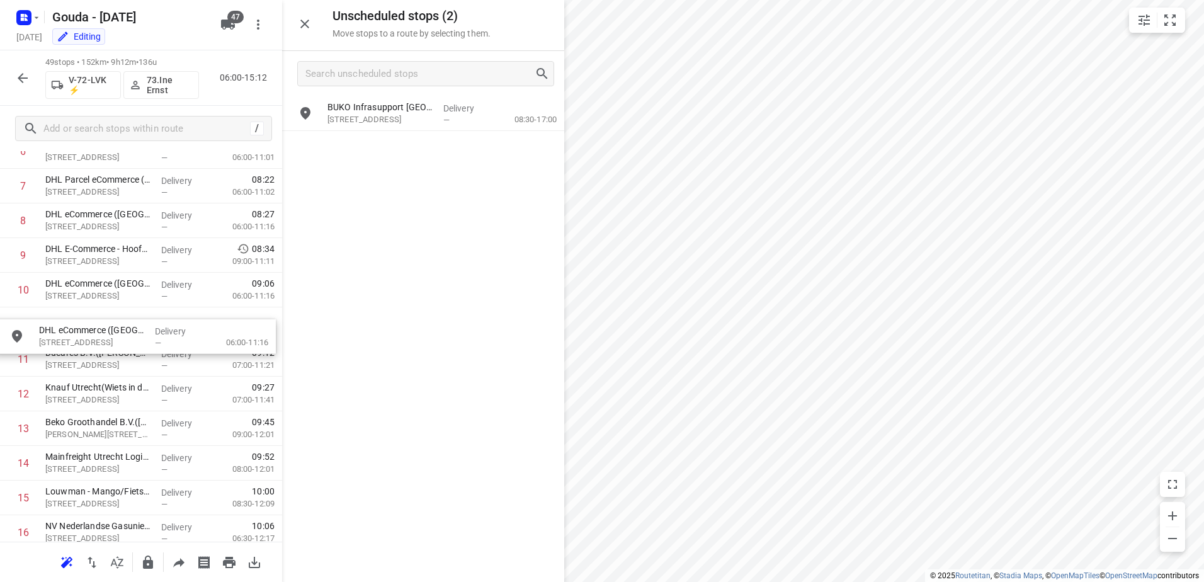
drag, startPoint x: 416, startPoint y: 149, endPoint x: 124, endPoint y: 333, distance: 345.3
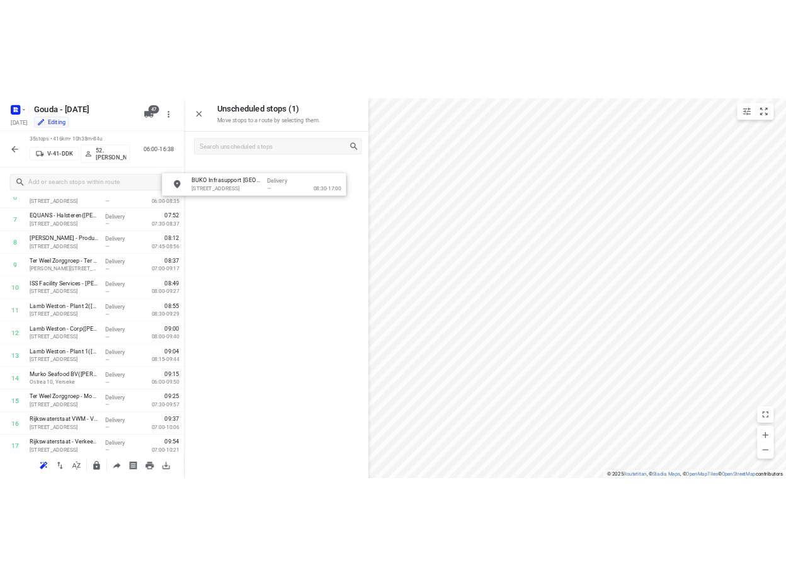
scroll to position [283, 0]
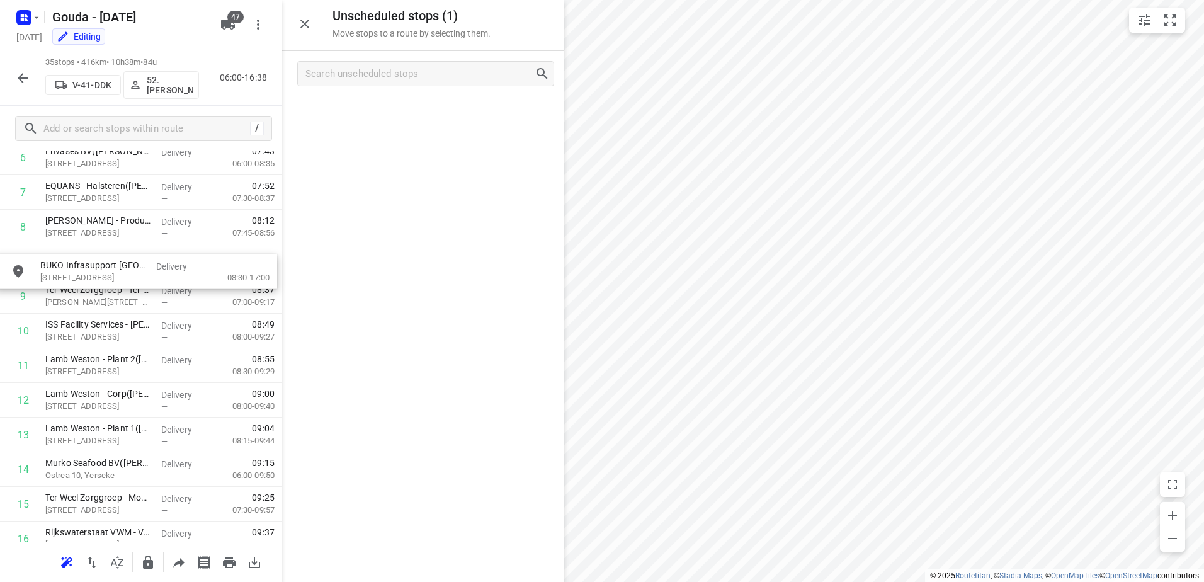
drag, startPoint x: 452, startPoint y: 124, endPoint x: 156, endPoint y: 286, distance: 337.9
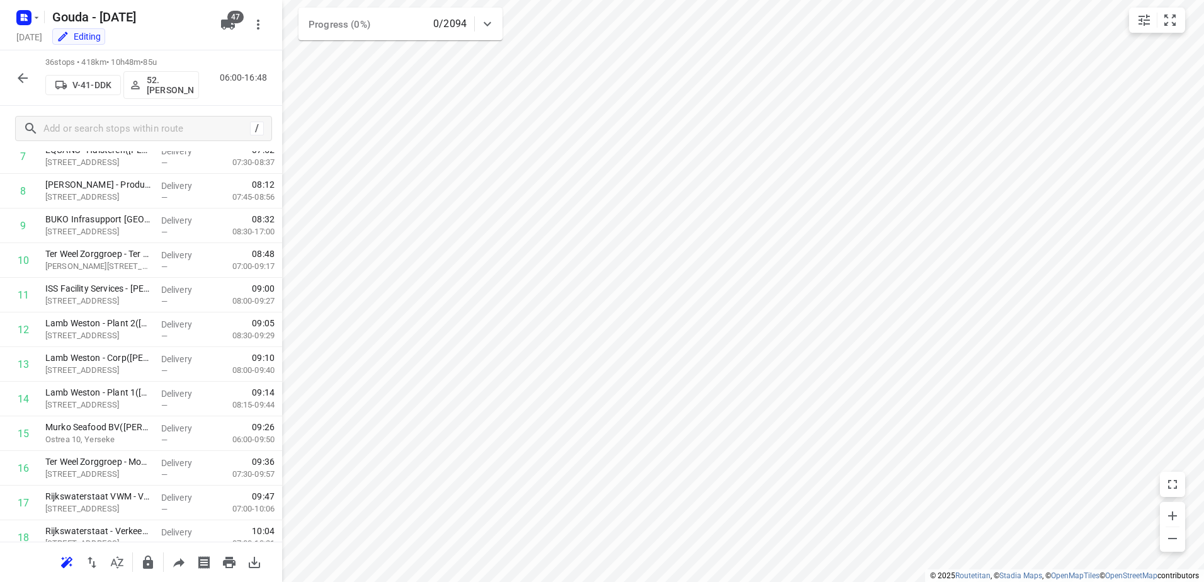
click at [24, 72] on icon "button" at bounding box center [22, 78] width 15 height 15
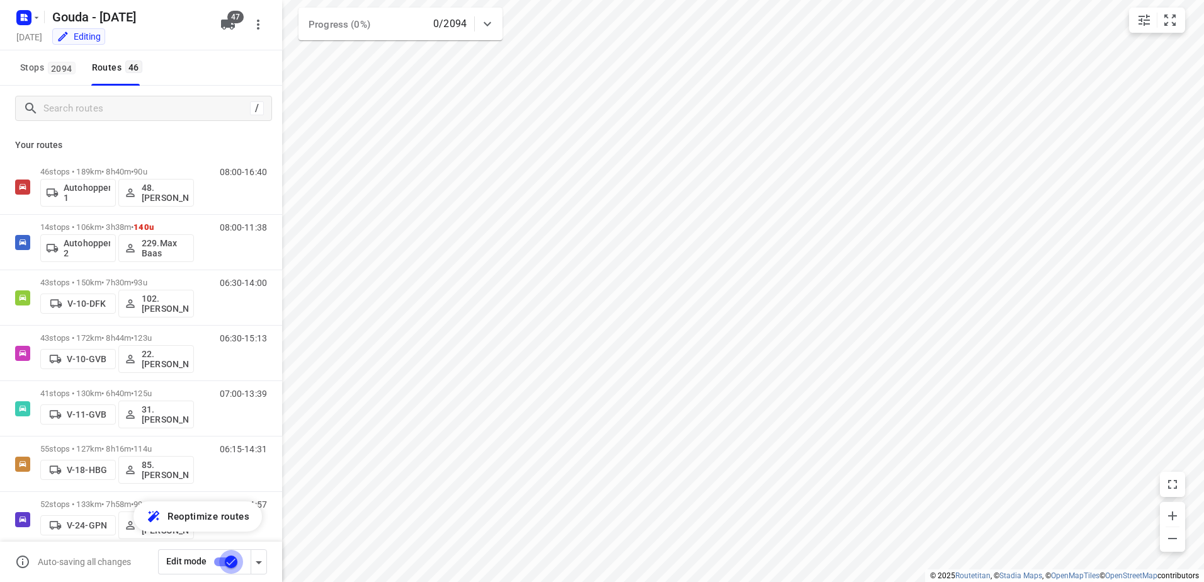
click at [228, 564] on input "checkbox" at bounding box center [231, 562] width 72 height 24
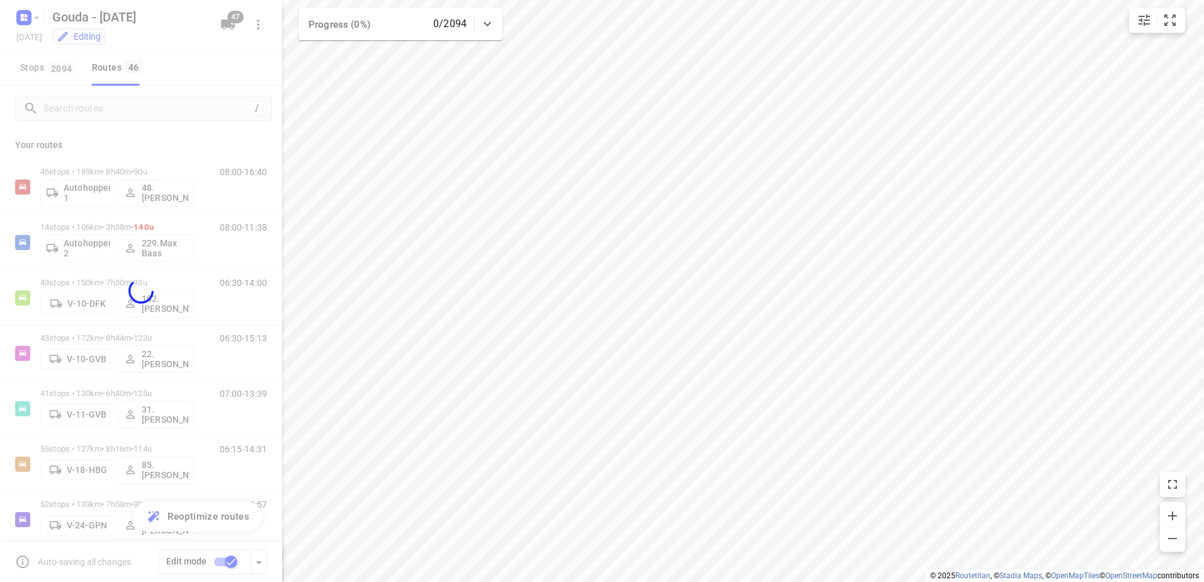
checkbox input "false"
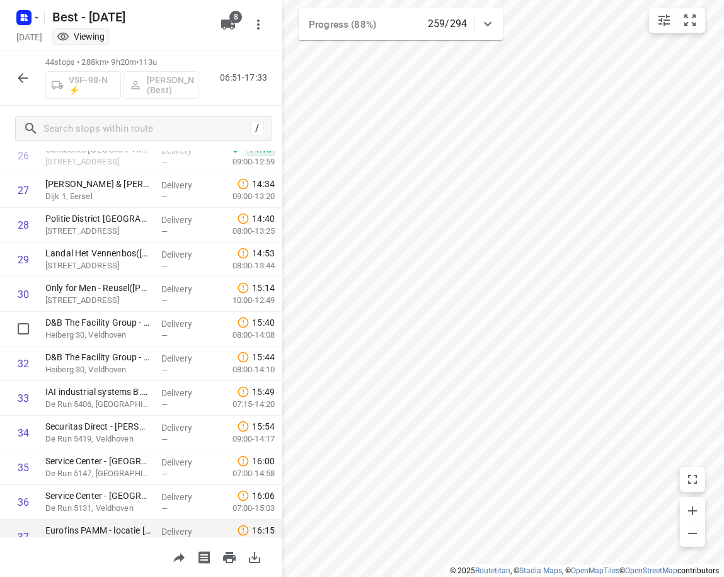
scroll to position [921, 0]
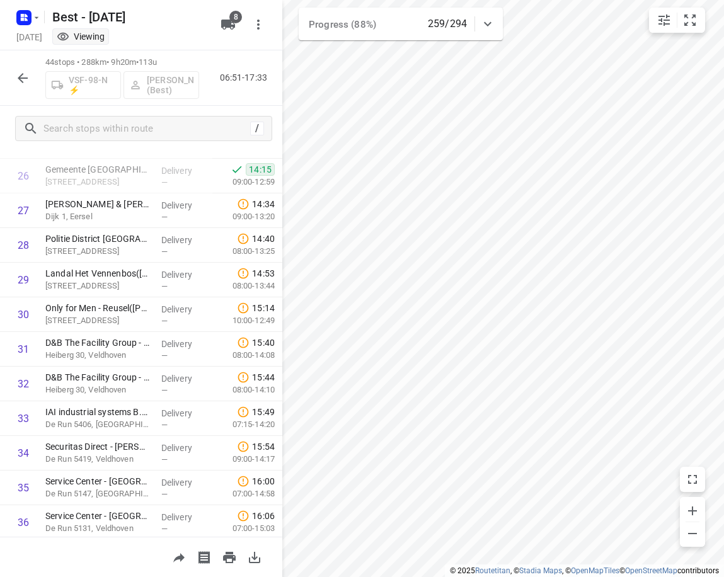
click at [232, 28] on icon "button" at bounding box center [227, 24] width 15 height 15
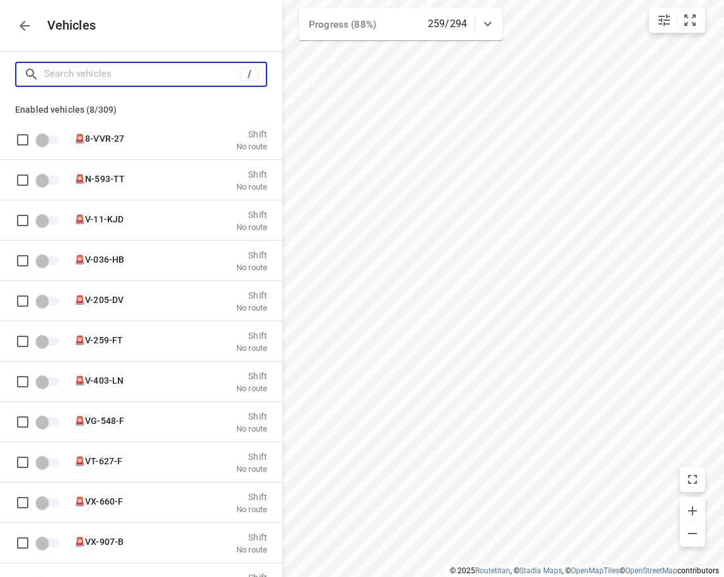
click at [165, 77] on input "Search vehicles" at bounding box center [142, 74] width 196 height 20
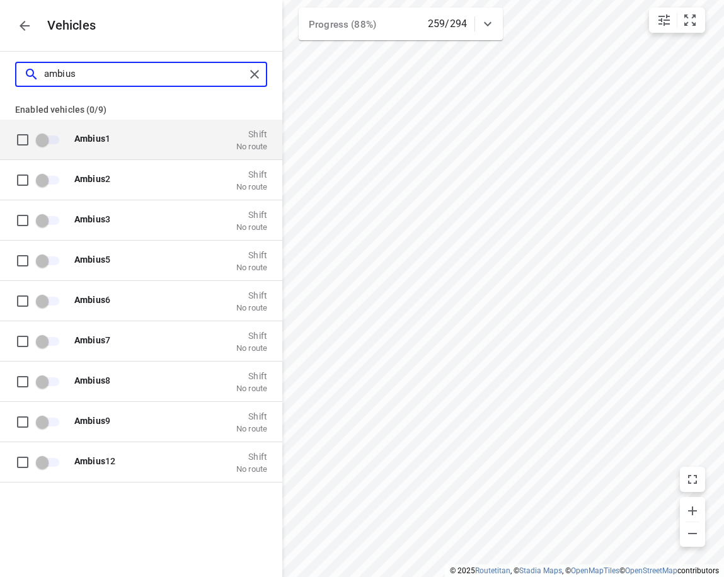
type input "ambius"
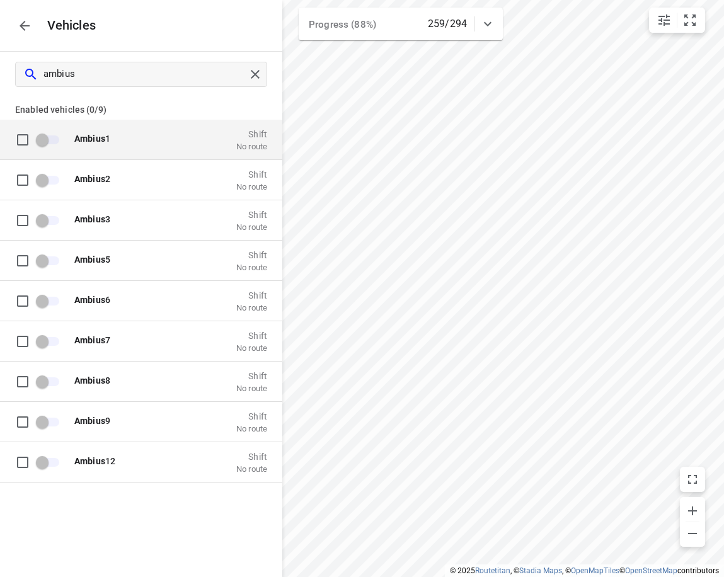
click at [45, 145] on span "grid" at bounding box center [48, 139] width 37 height 24
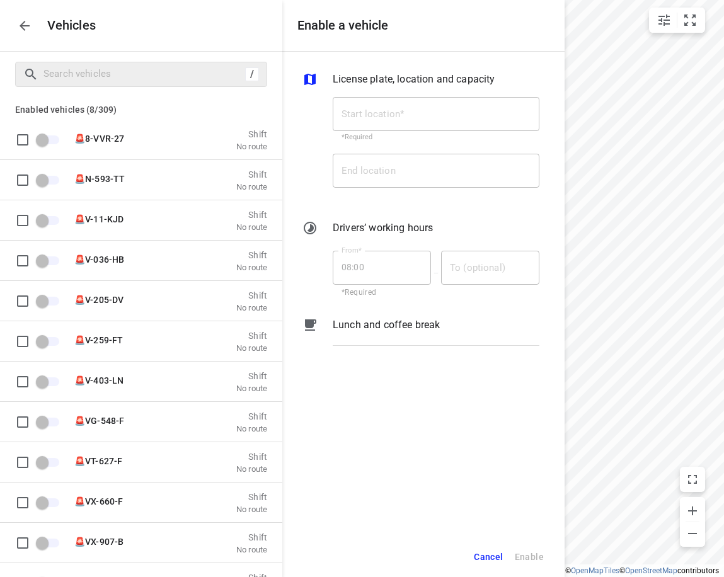
click at [33, 33] on button "button" at bounding box center [24, 25] width 25 height 25
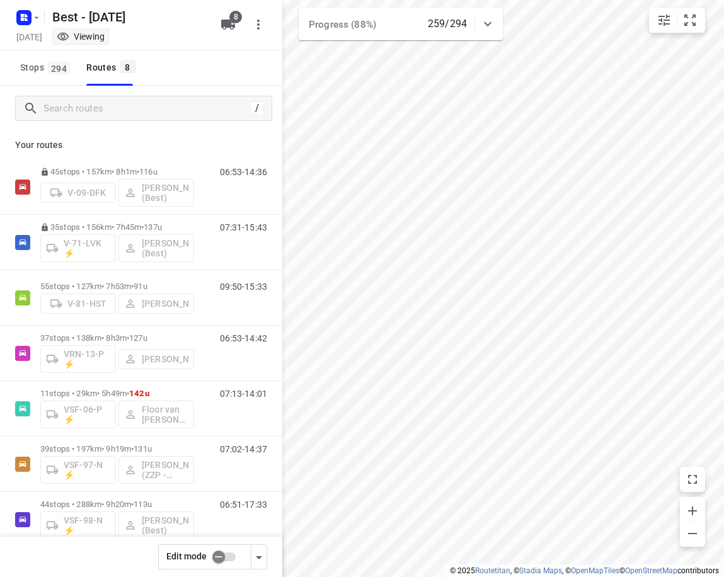
click at [225, 550] on input "checkbox" at bounding box center [219, 557] width 72 height 24
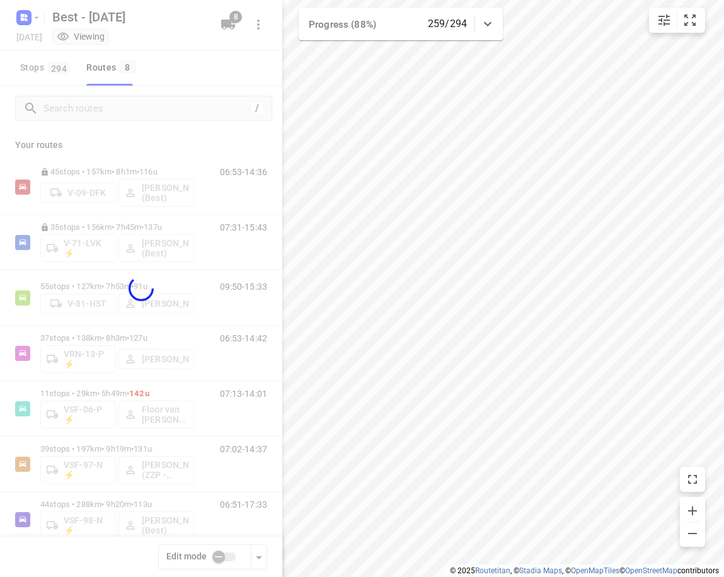
checkbox input "true"
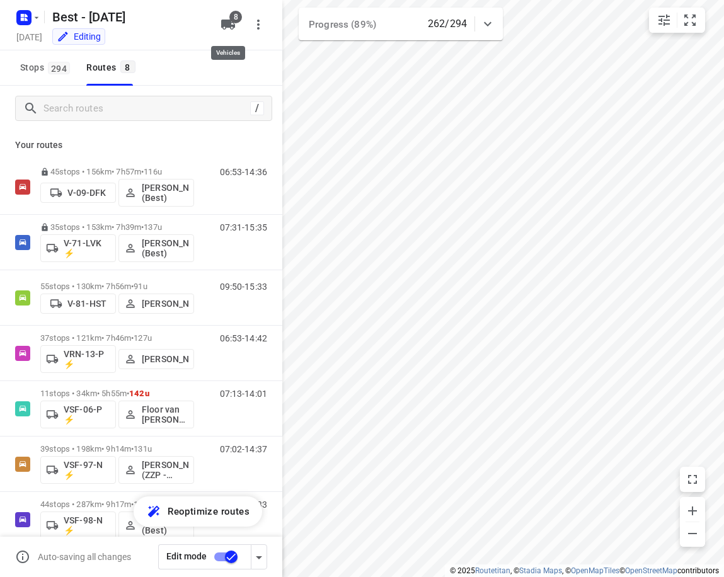
click at [225, 20] on icon "button" at bounding box center [228, 25] width 14 height 10
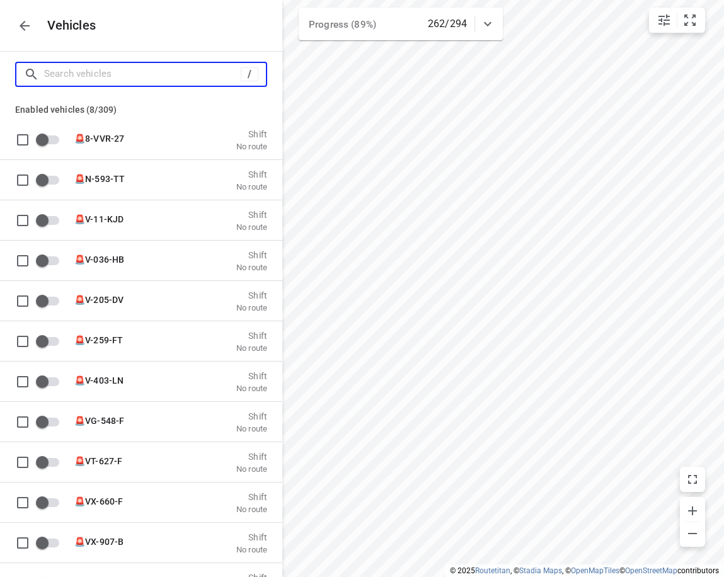
click at [181, 65] on input "Search vehicles" at bounding box center [142, 74] width 196 height 20
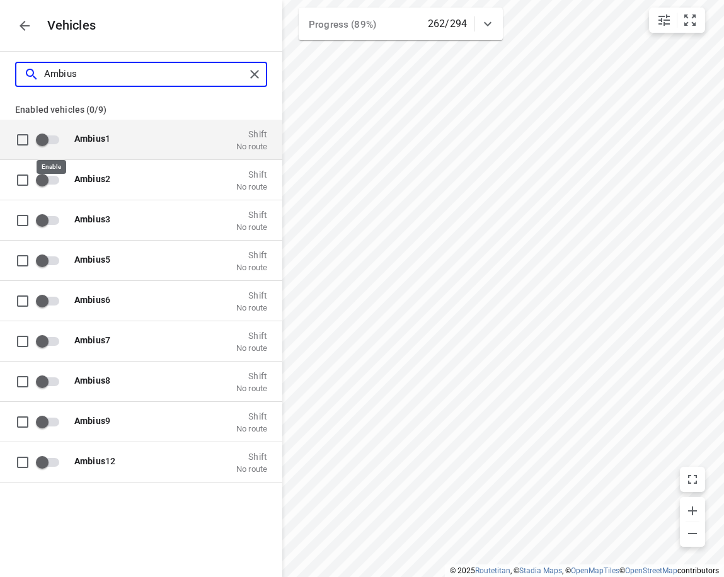
type input "Ambius"
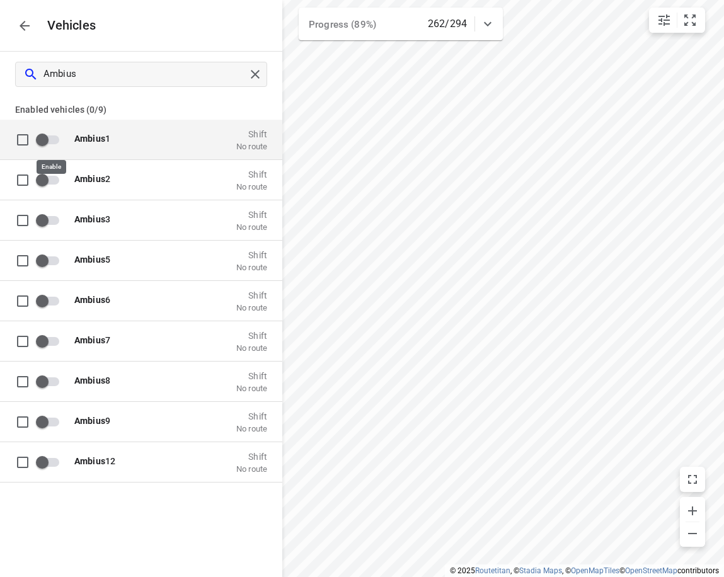
click at [55, 135] on input "grid" at bounding box center [42, 139] width 72 height 24
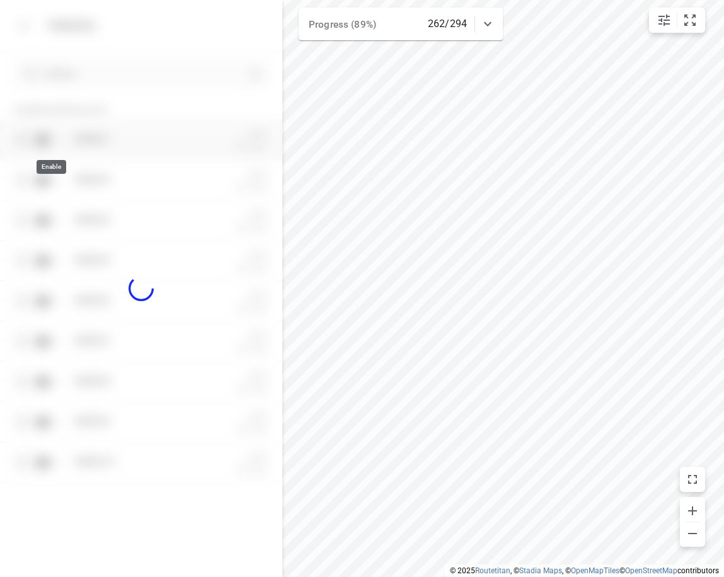
checkbox input "true"
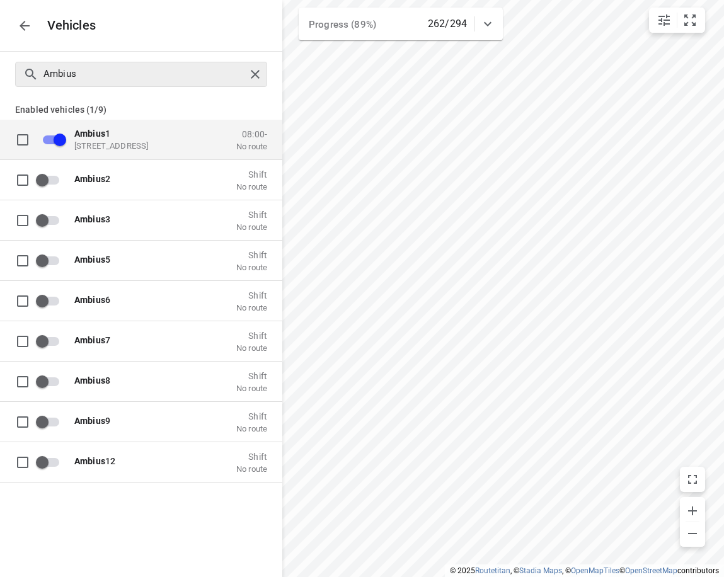
checkbox input "false"
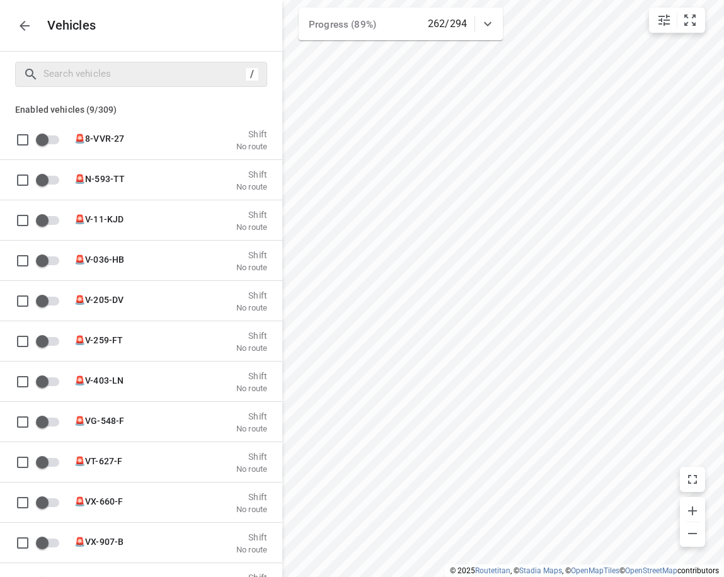
click at [16, 23] on button "button" at bounding box center [24, 25] width 25 height 25
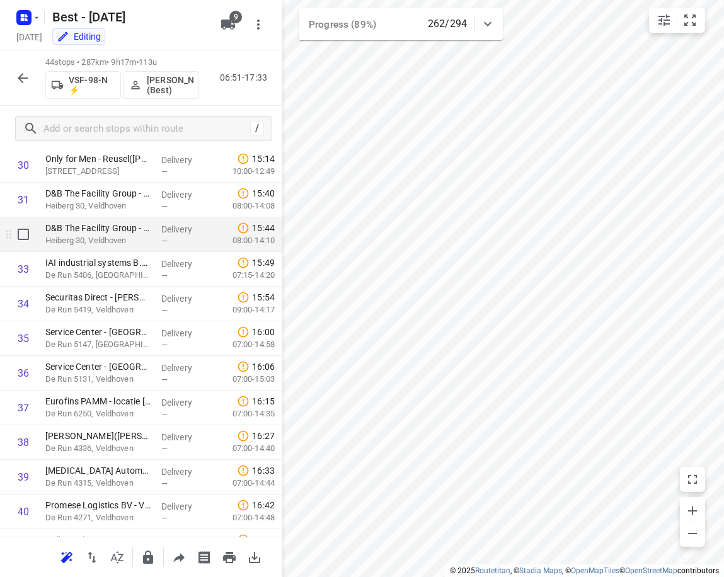
scroll to position [1008, 0]
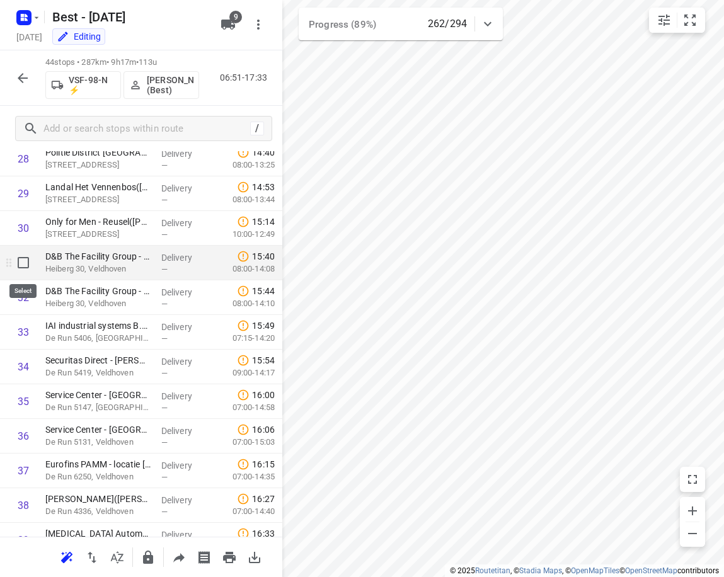
drag, startPoint x: 28, startPoint y: 267, endPoint x: 28, endPoint y: 293, distance: 26.5
click at [27, 267] on input "checkbox" at bounding box center [23, 262] width 25 height 25
checkbox input "true"
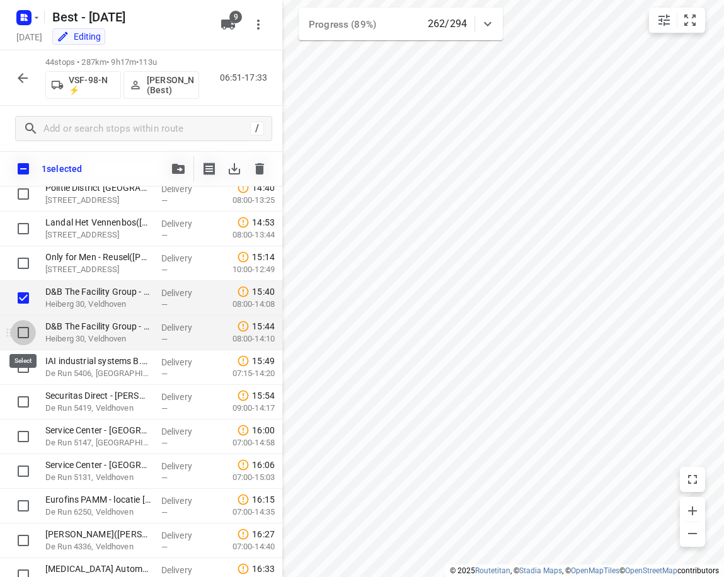
drag, startPoint x: 28, startPoint y: 333, endPoint x: 31, endPoint y: 342, distance: 9.8
click at [28, 333] on input "checkbox" at bounding box center [23, 332] width 25 height 25
checkbox input "true"
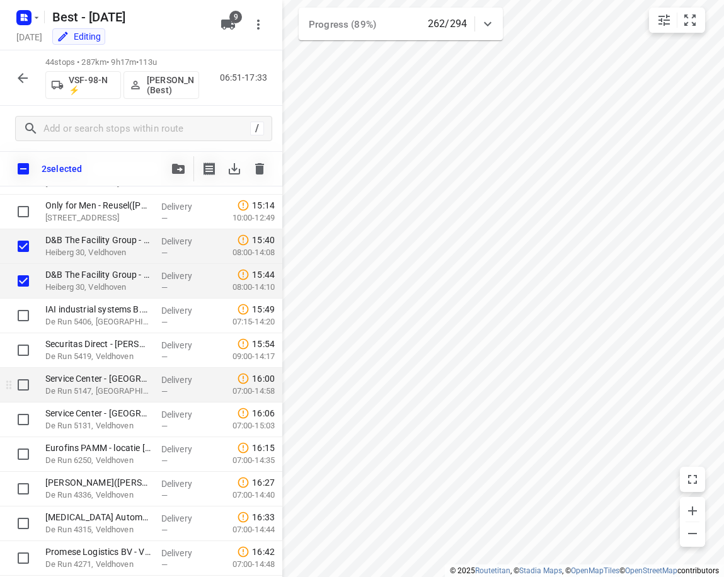
scroll to position [1071, 0]
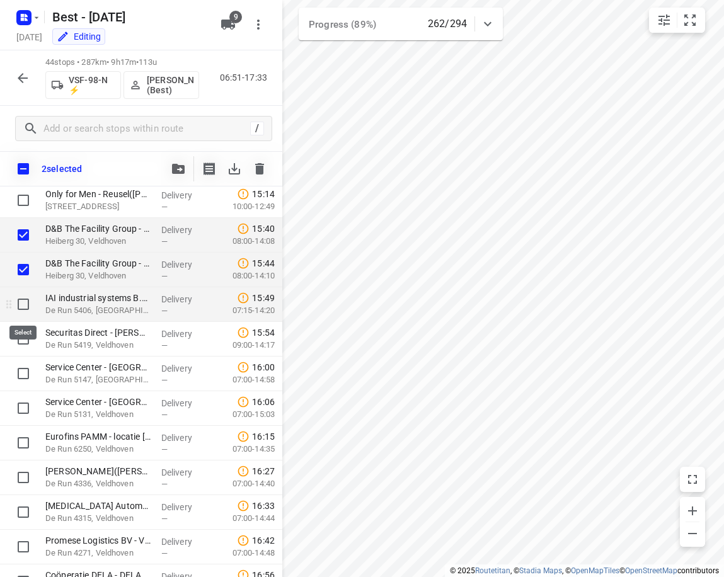
click at [24, 307] on input "checkbox" at bounding box center [23, 304] width 25 height 25
checkbox input "true"
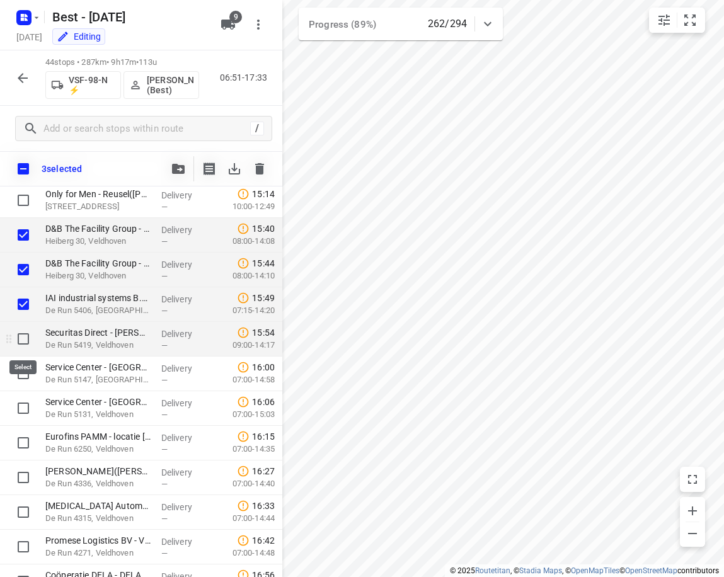
click at [26, 346] on input "checkbox" at bounding box center [23, 338] width 25 height 25
checkbox input "true"
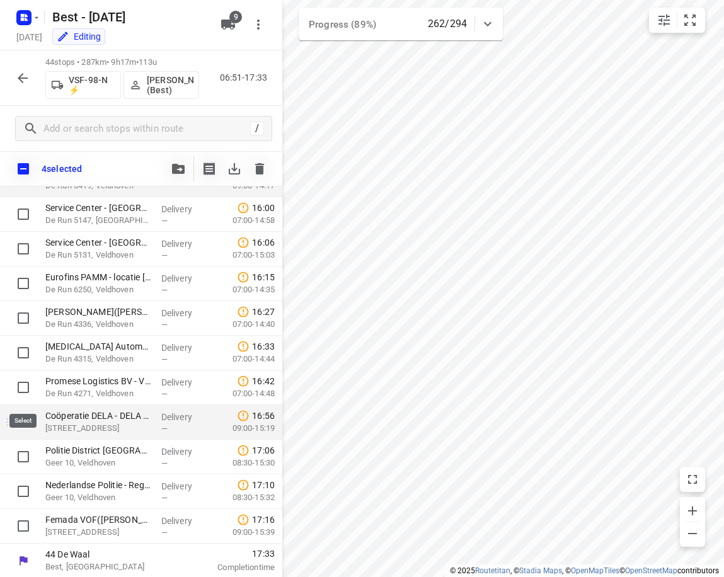
scroll to position [1231, 0]
click at [23, 423] on input "checkbox" at bounding box center [23, 420] width 25 height 25
checkbox input "true"
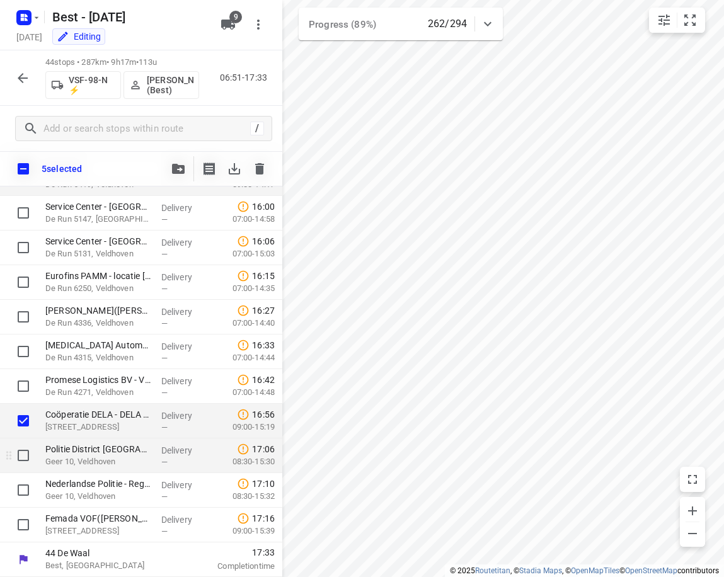
click at [27, 469] on div at bounding box center [20, 455] width 40 height 35
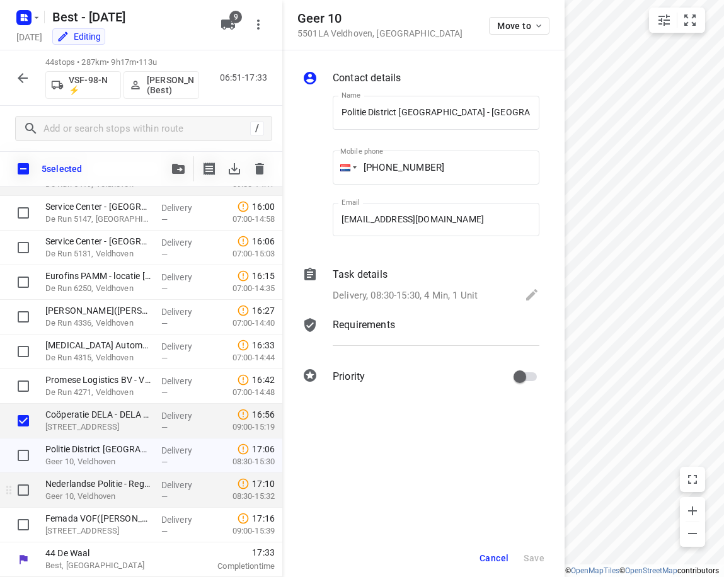
scroll to position [0, 112]
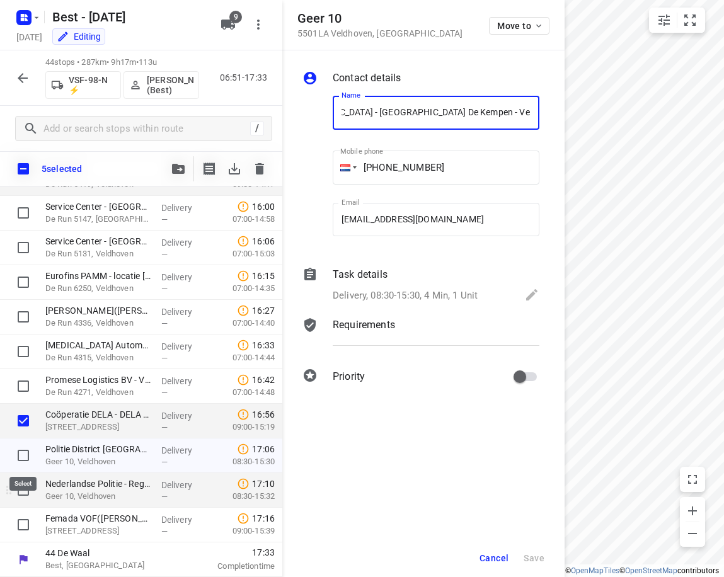
click at [21, 460] on input "checkbox" at bounding box center [23, 455] width 25 height 25
checkbox input "true"
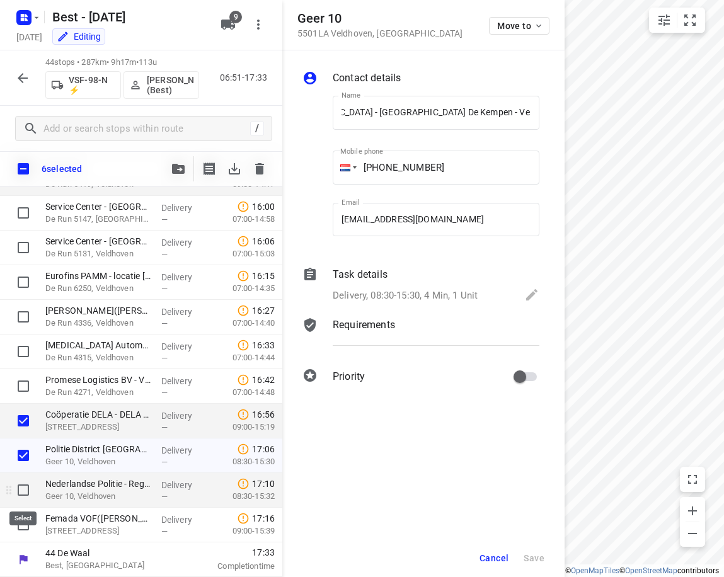
scroll to position [0, 0]
click at [24, 485] on input "checkbox" at bounding box center [23, 489] width 25 height 25
checkbox input "true"
click at [24, 513] on input "checkbox" at bounding box center [23, 524] width 25 height 25
checkbox input "true"
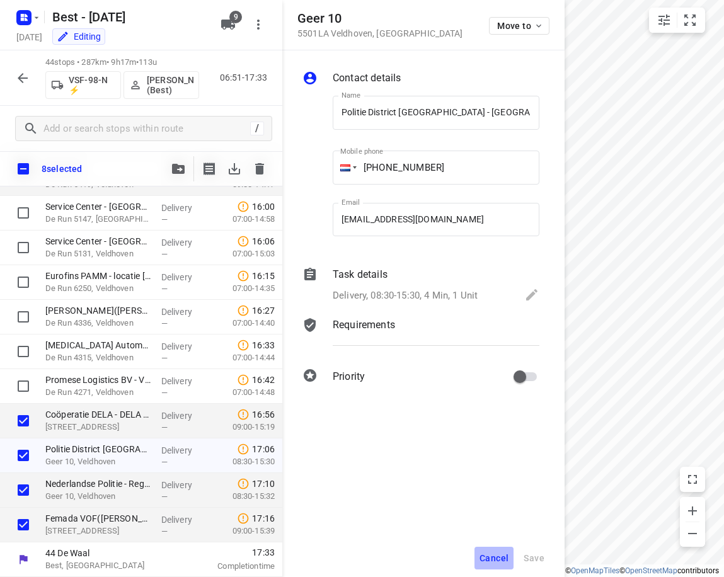
click at [498, 562] on span "Cancel" at bounding box center [493, 558] width 29 height 10
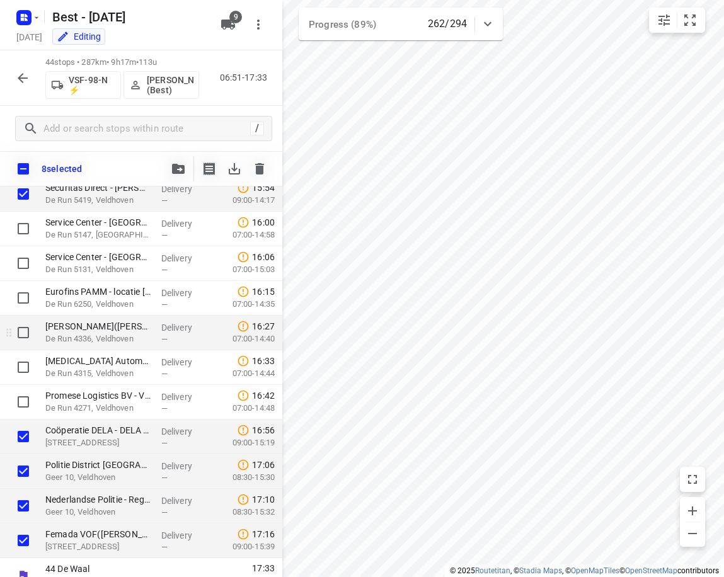
scroll to position [1231, 0]
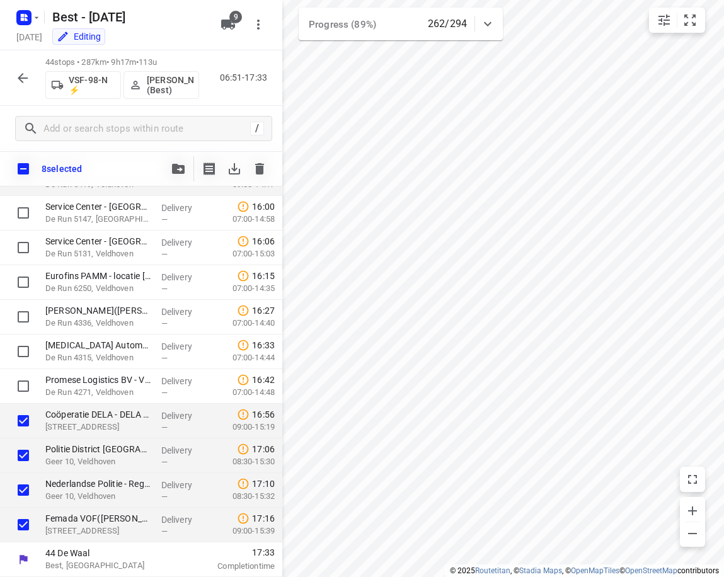
click at [181, 170] on icon "button" at bounding box center [178, 169] width 13 height 10
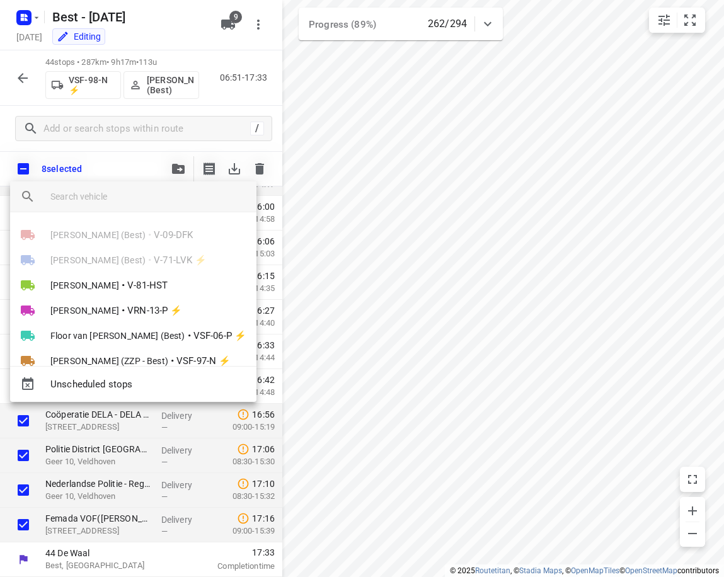
click at [156, 195] on input "search vehicle" at bounding box center [148, 196] width 196 height 19
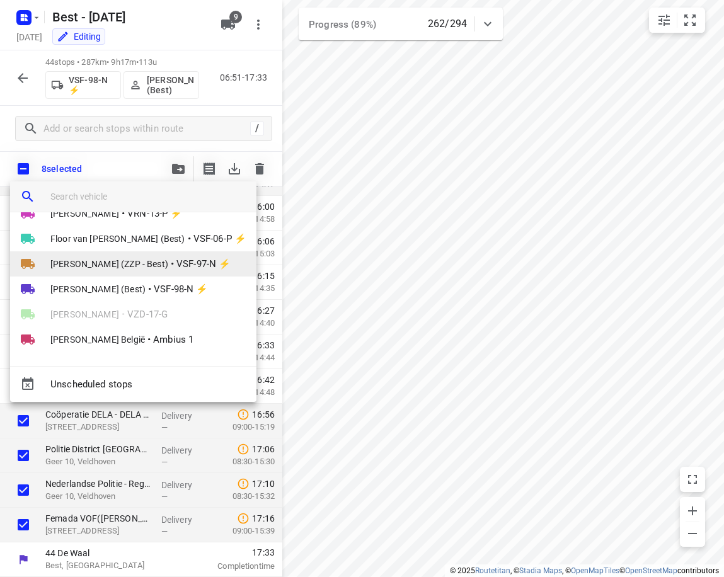
scroll to position [98, 0]
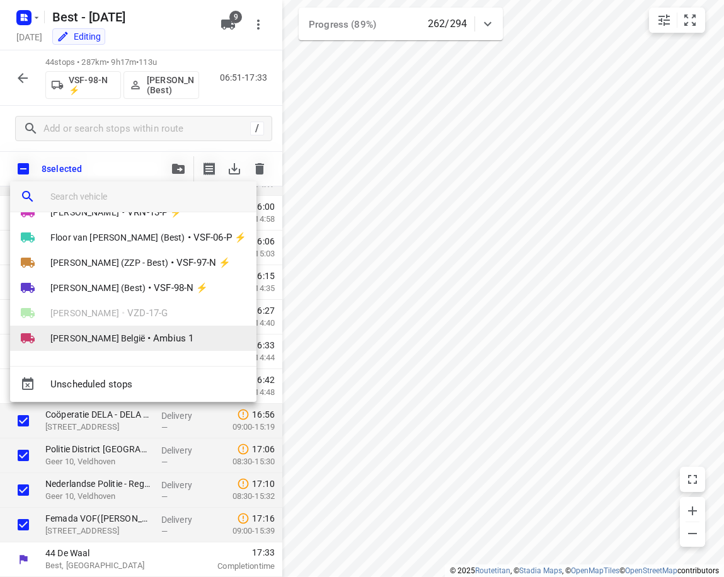
click at [179, 336] on li "David België • Ambius 1" at bounding box center [133, 338] width 246 height 25
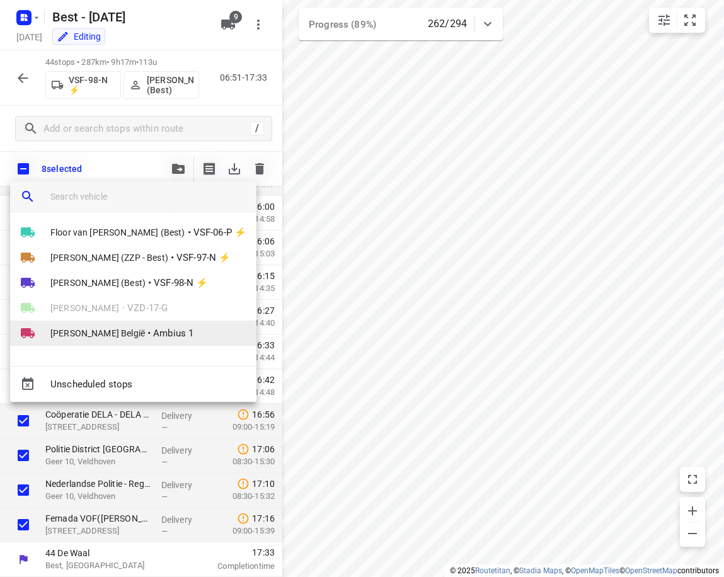
scroll to position [0, 0]
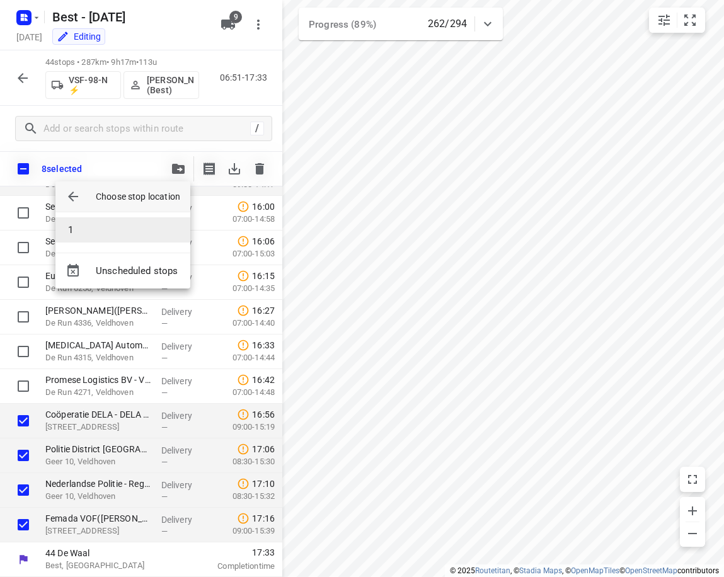
click at [100, 227] on li "1" at bounding box center [122, 229] width 135 height 25
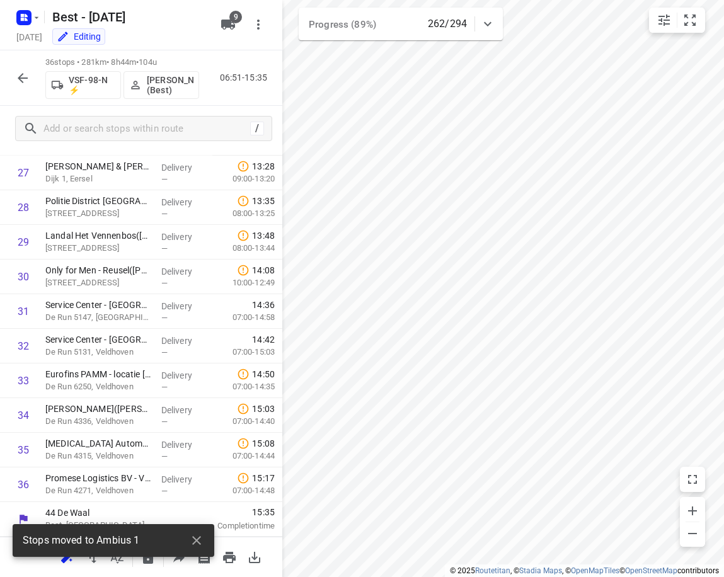
scroll to position [959, 0]
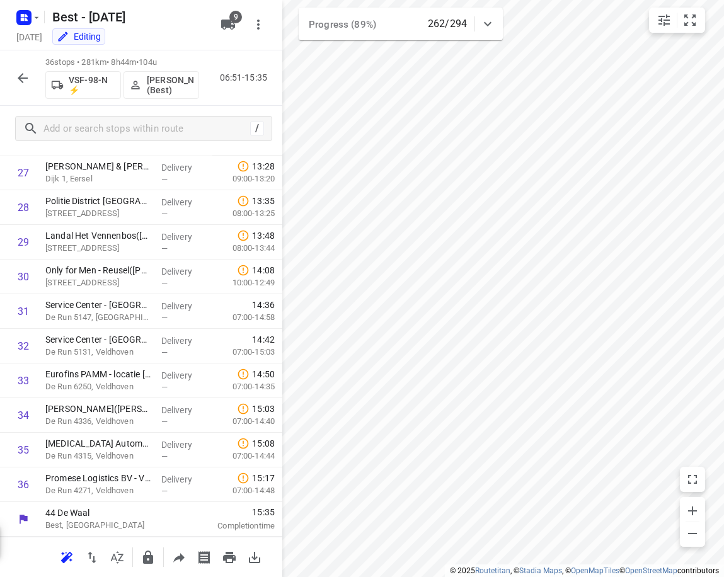
click at [23, 82] on icon "button" at bounding box center [23, 78] width 10 height 10
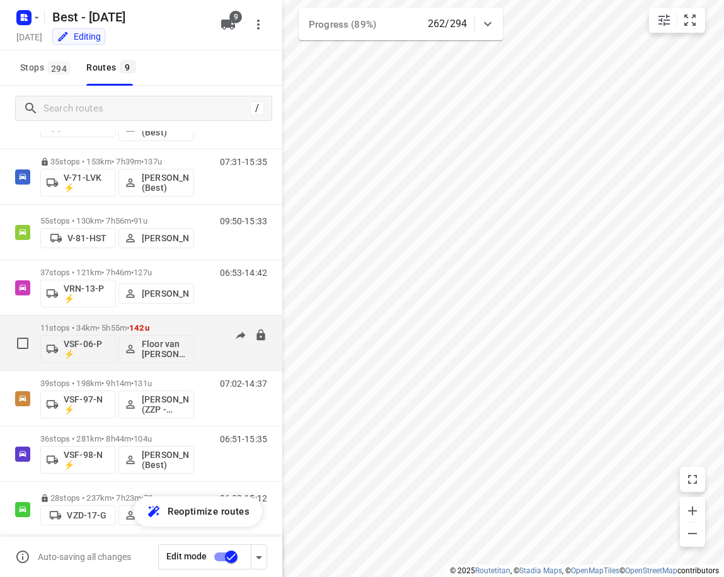
scroll to position [8, 0]
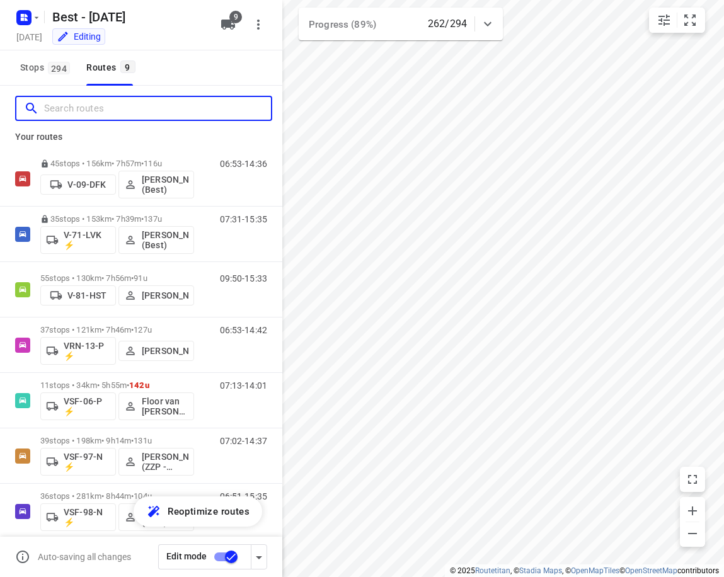
click at [170, 100] on input "Search routes" at bounding box center [157, 109] width 227 height 20
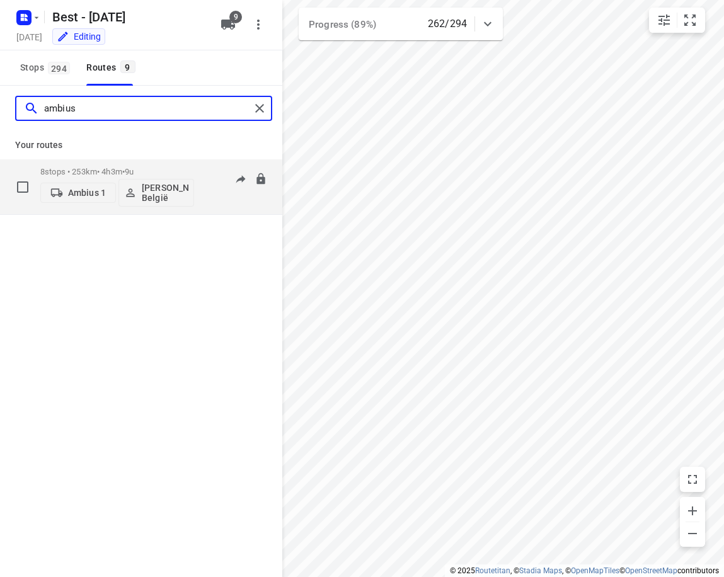
type input "ambius"
click at [145, 188] on p "David België" at bounding box center [165, 193] width 47 height 20
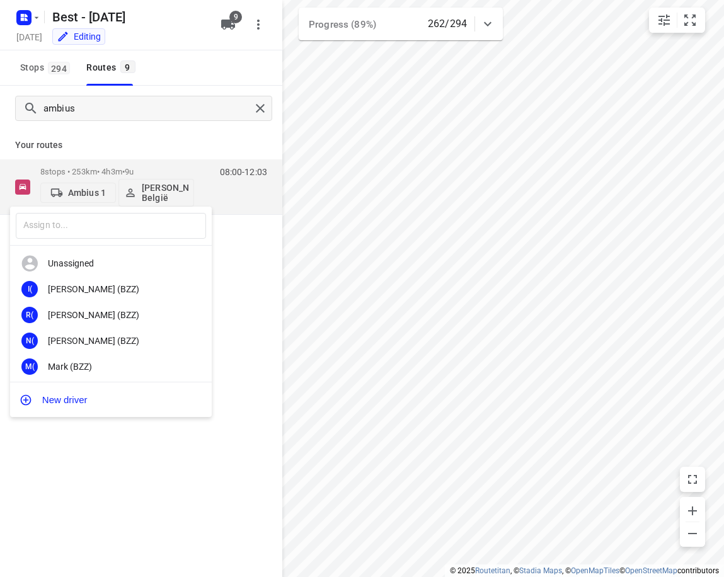
click at [116, 212] on div "​" at bounding box center [111, 226] width 202 height 39
click at [119, 225] on input "text" at bounding box center [111, 226] width 190 height 26
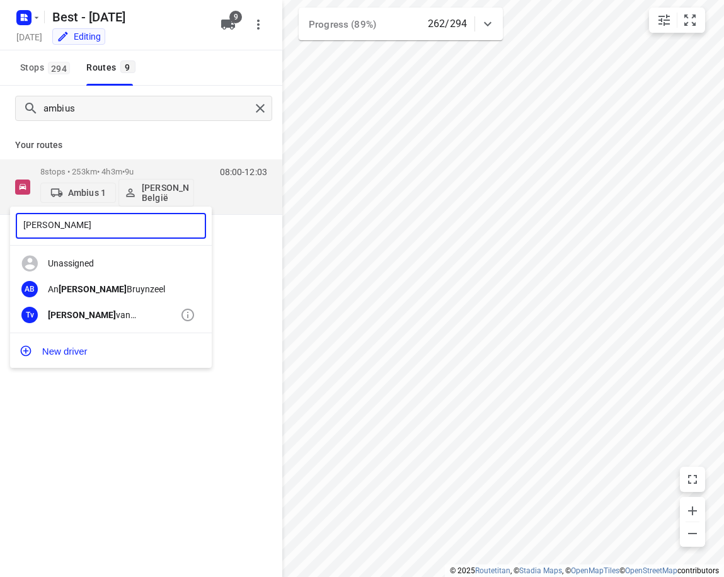
type input "Tony"
click at [99, 317] on div "Tony van Doren (Best)" at bounding box center [114, 315] width 132 height 10
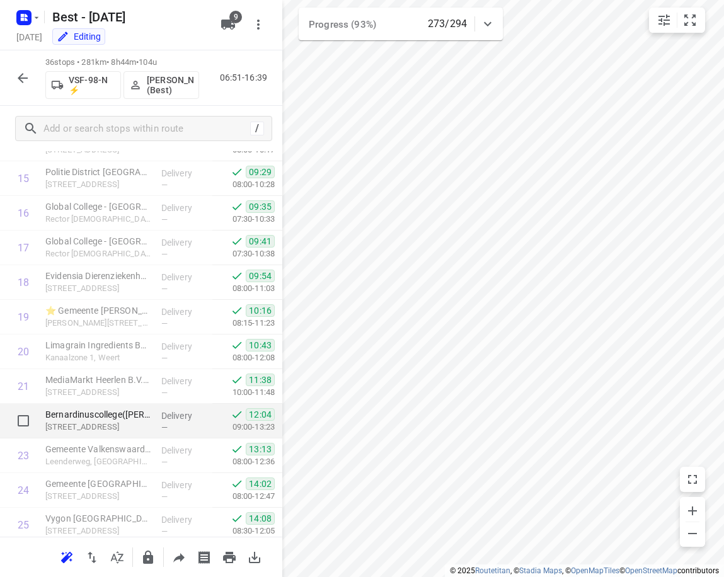
scroll to position [567, 0]
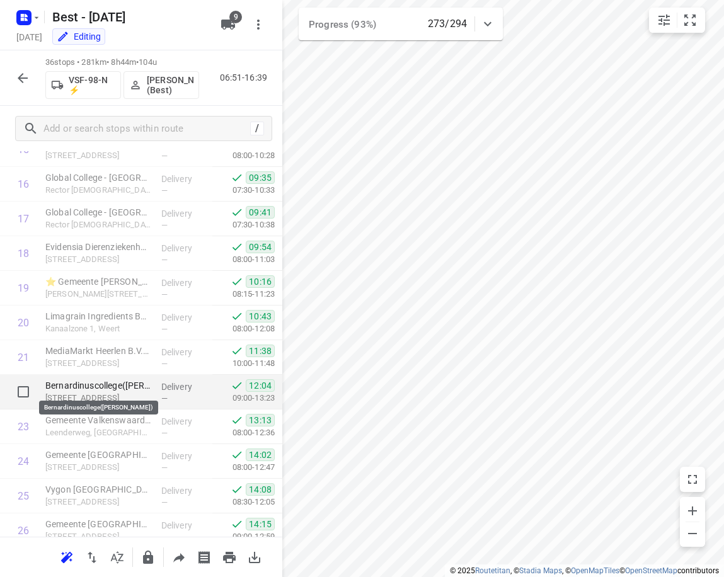
click at [120, 375] on div "Bernardinuscollege(John Reumkens) Akerstraat 95, Heerlen" at bounding box center [98, 392] width 116 height 35
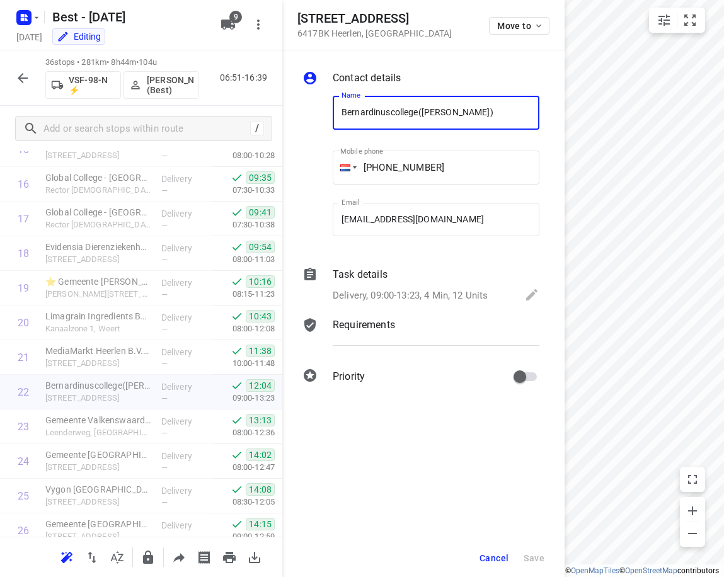
drag, startPoint x: 394, startPoint y: 286, endPoint x: 467, endPoint y: 297, distance: 73.2
click at [399, 286] on div "Task details Delivery, 09:00-13:23, 4 Min, 12 Units" at bounding box center [436, 286] width 212 height 43
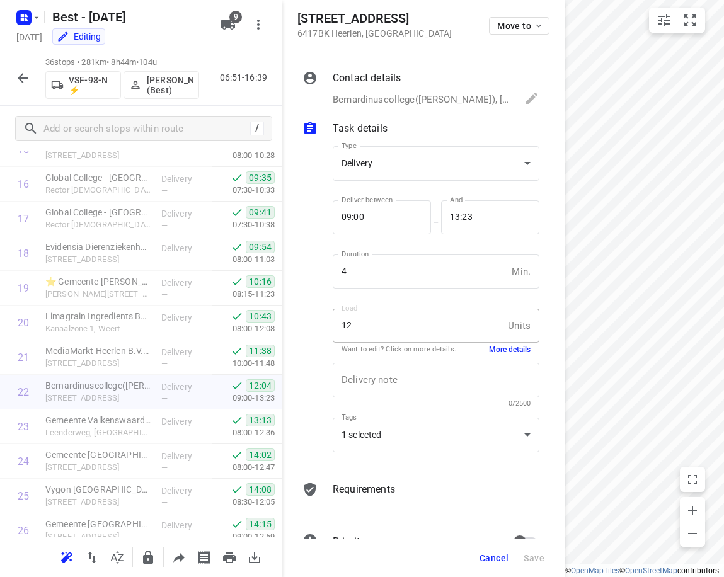
click at [506, 350] on button "More details" at bounding box center [510, 350] width 42 height 11
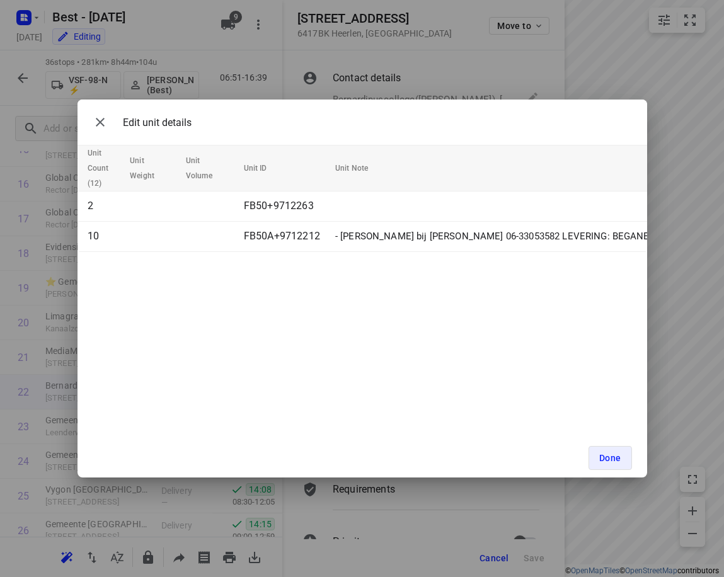
click at [372, 327] on div "Edit unit details Unit Count (12) Unit Weight Unit Volume Unit ID Unit Note 2 F…" at bounding box center [361, 289] width 569 height 378
click at [105, 122] on icon "button" at bounding box center [100, 122] width 15 height 15
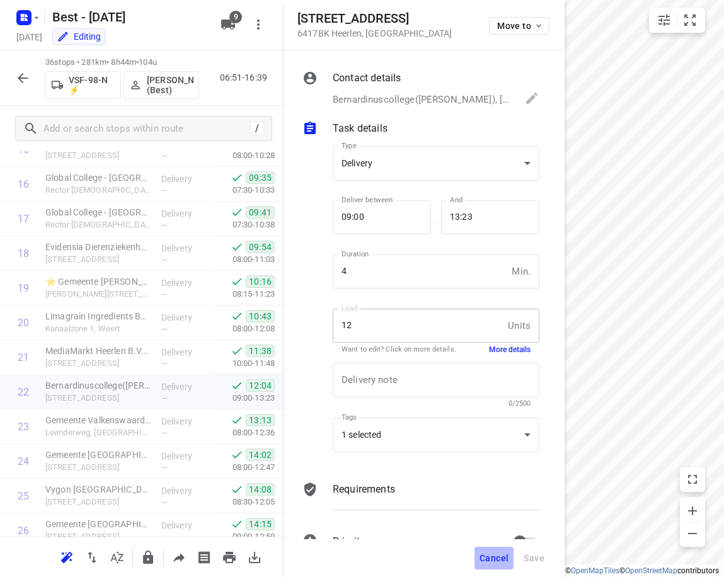
click at [494, 559] on span "Cancel" at bounding box center [493, 558] width 29 height 10
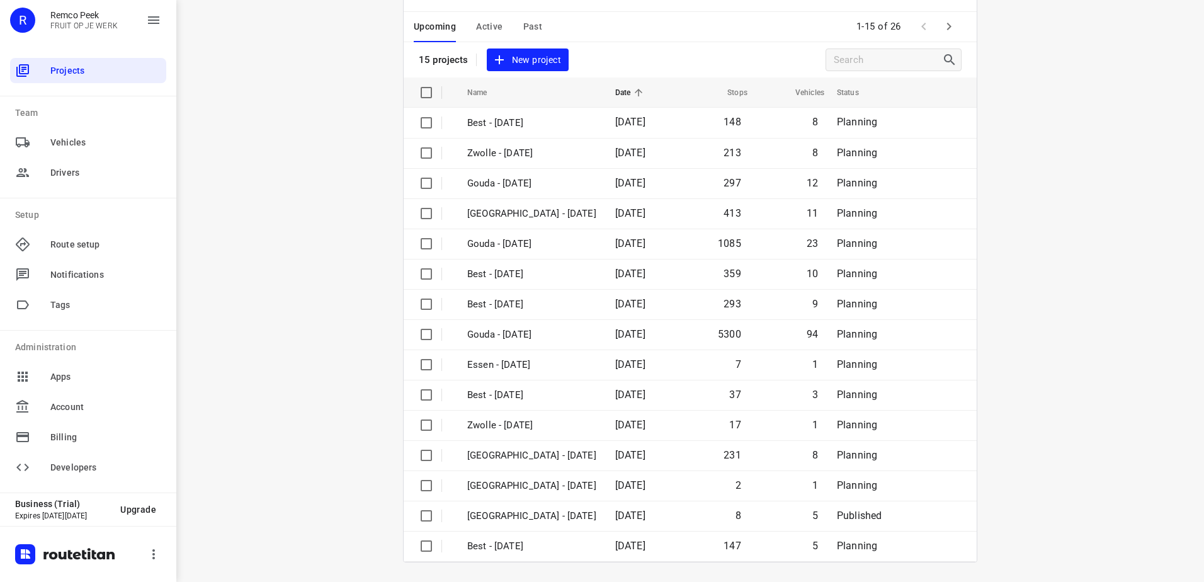
scroll to position [55, 0]
click at [949, 21] on icon "button" at bounding box center [949, 25] width 15 height 15
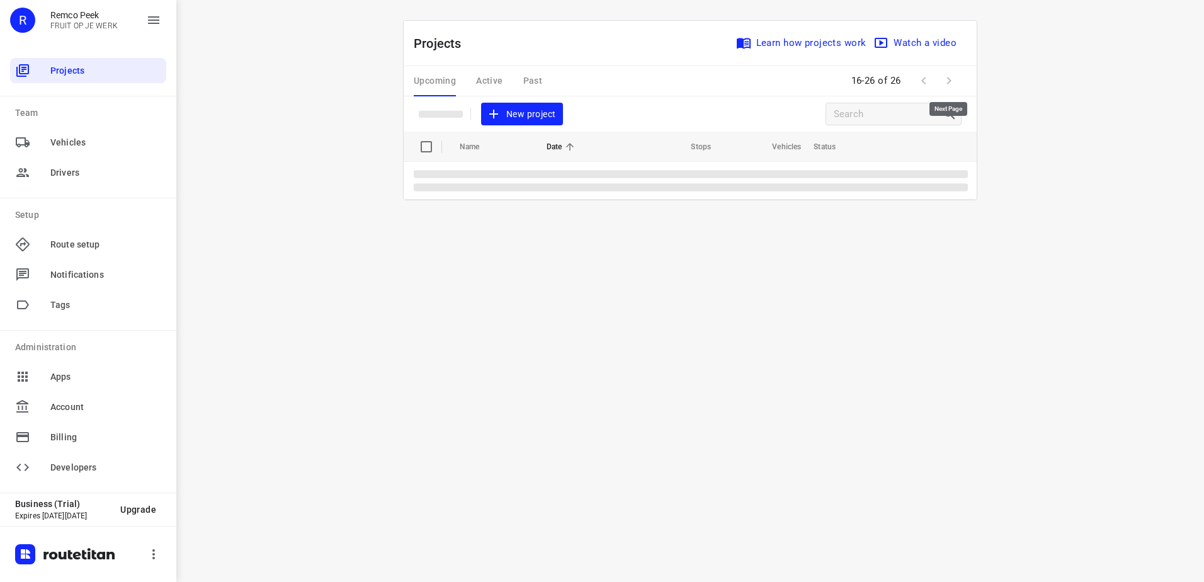
scroll to position [0, 0]
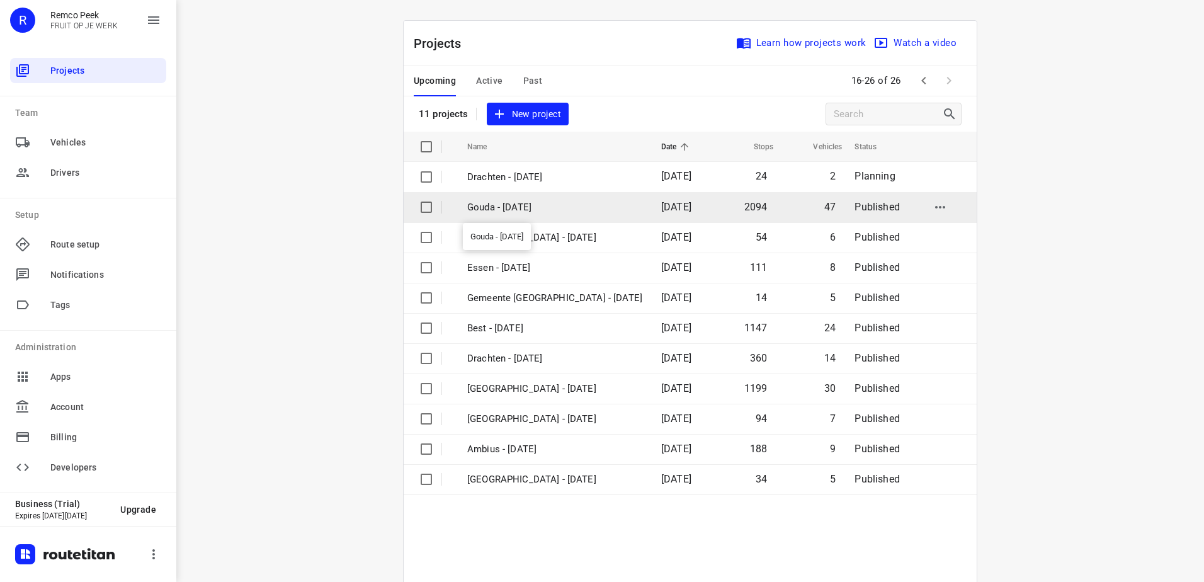
click at [554, 207] on p "Gouda - Wednesday" at bounding box center [554, 207] width 175 height 14
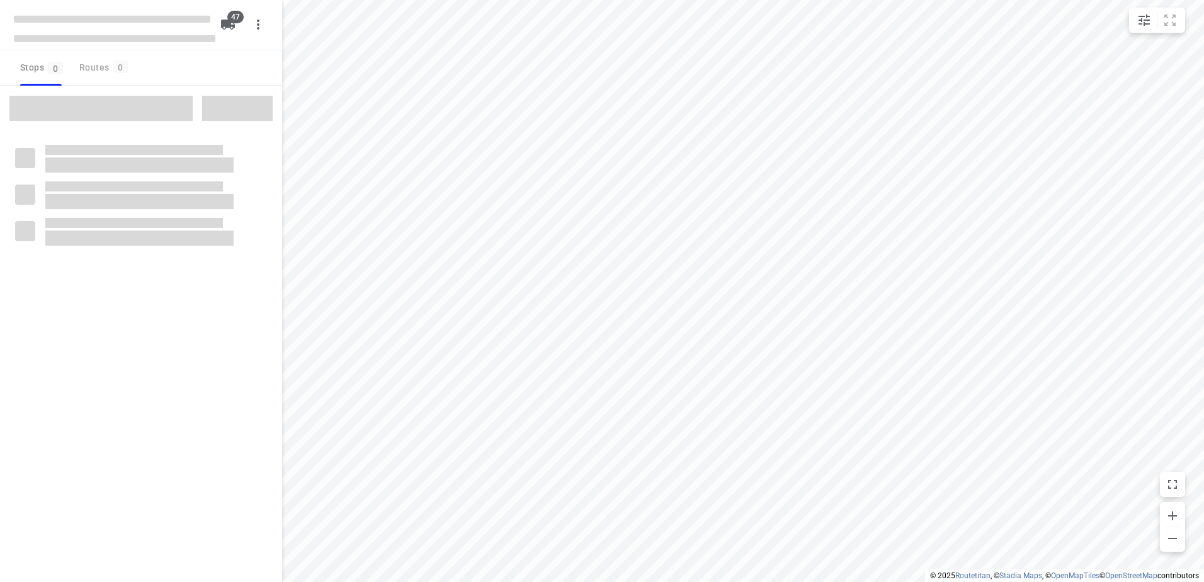
checkbox input "true"
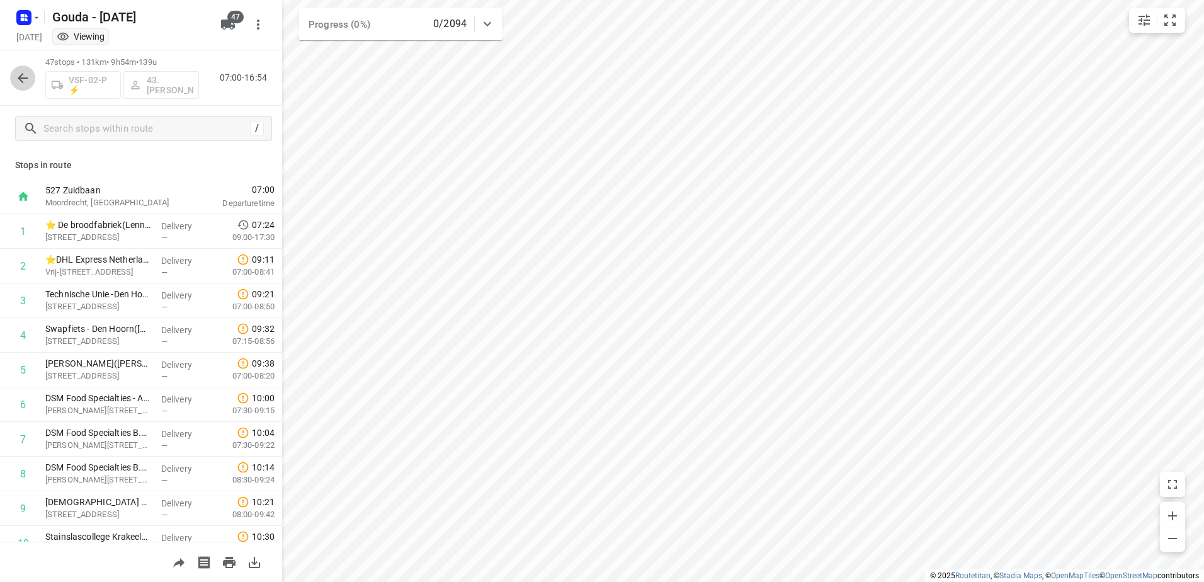
click at [14, 81] on button "button" at bounding box center [22, 77] width 25 height 25
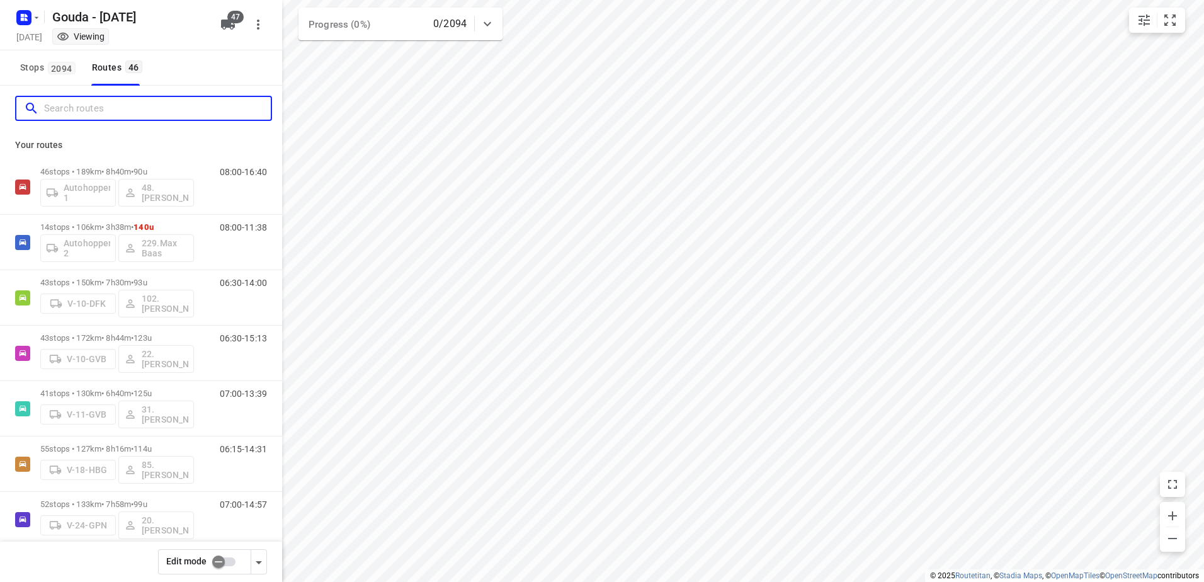
click at [88, 111] on input "Search routes" at bounding box center [157, 109] width 227 height 20
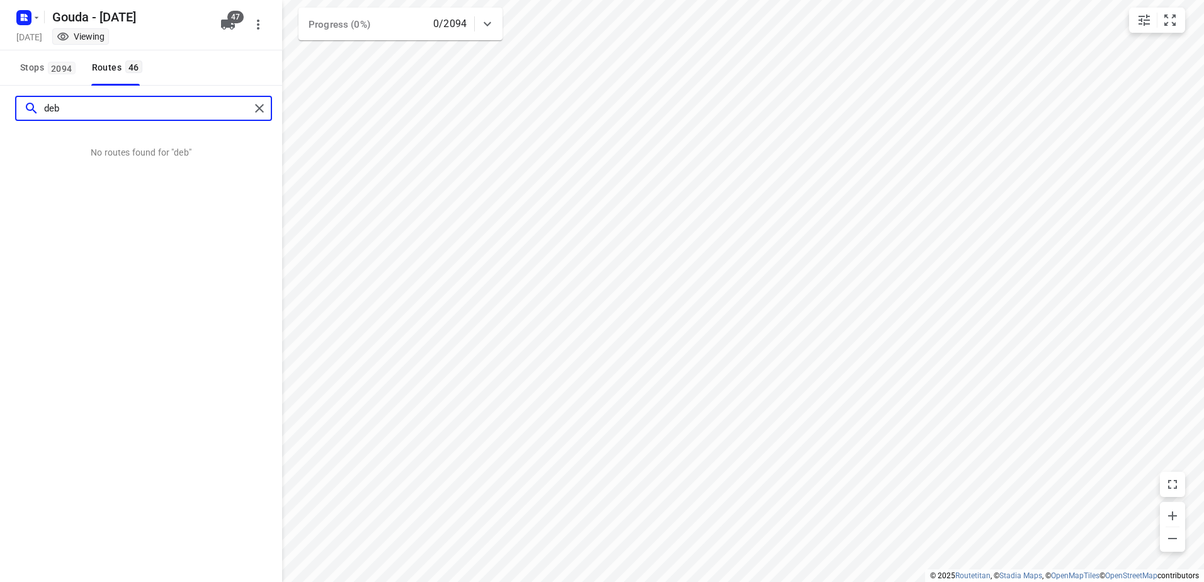
drag, startPoint x: 110, startPoint y: 110, endPoint x: -18, endPoint y: 111, distance: 127.9
click at [0, 111] on html "i © 2025 Routetitan , © Stadia Maps , © OpenMapTiles © OpenStreetMap contributo…" at bounding box center [602, 291] width 1204 height 582
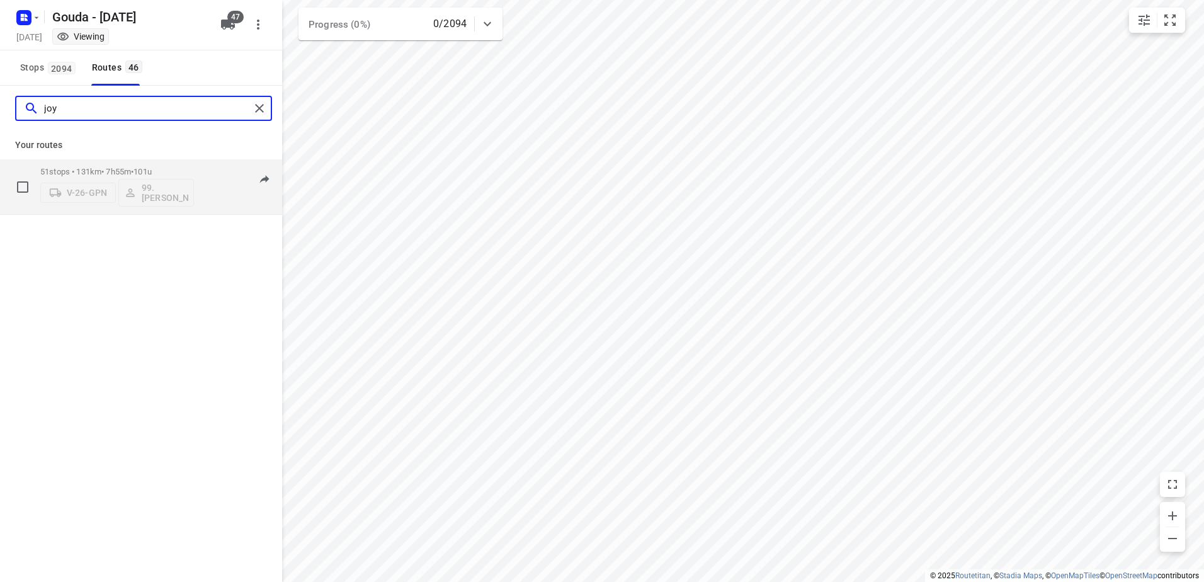
type input "joy"
click at [120, 169] on p "51 stops • 131km • 7h55m • 101u" at bounding box center [117, 171] width 154 height 9
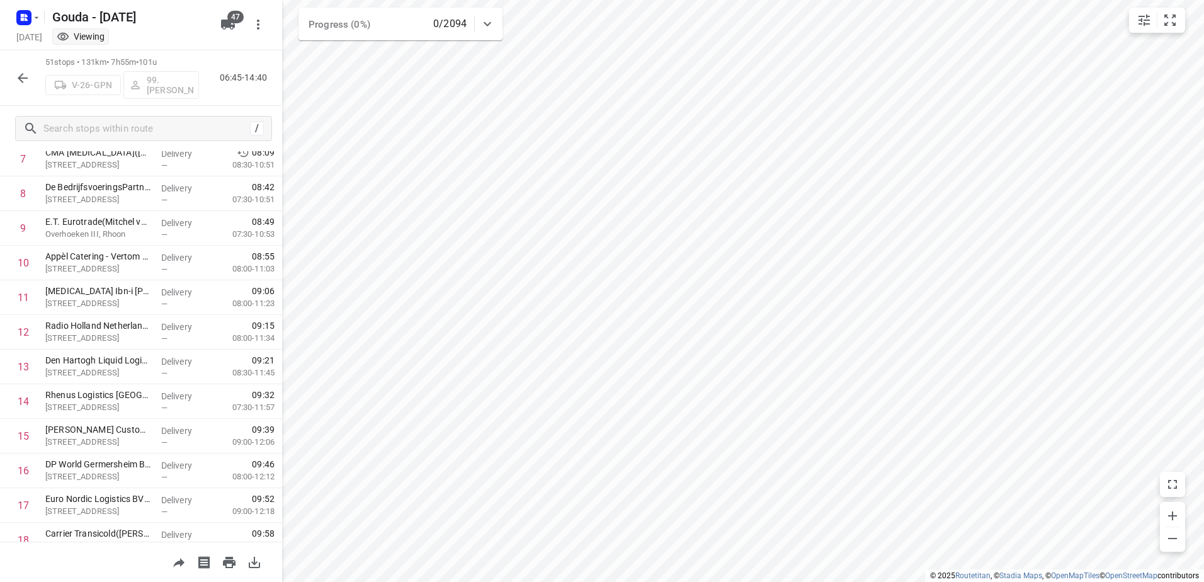
scroll to position [151, 0]
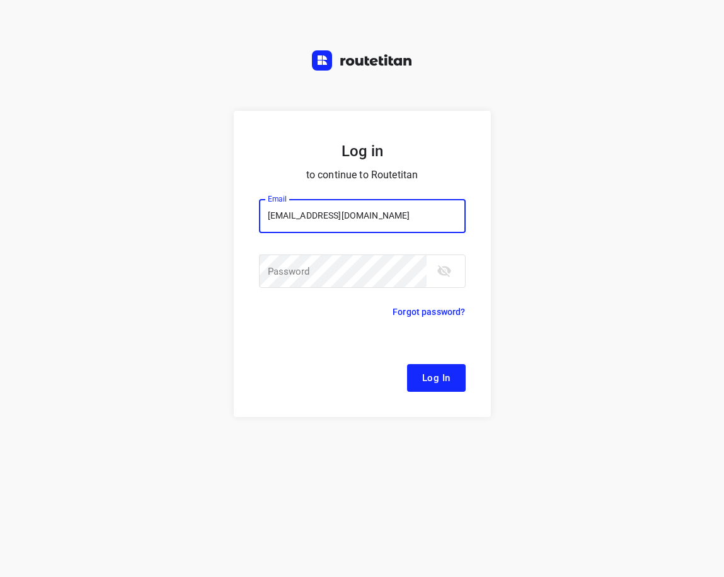
type input "[EMAIL_ADDRESS][DOMAIN_NAME]"
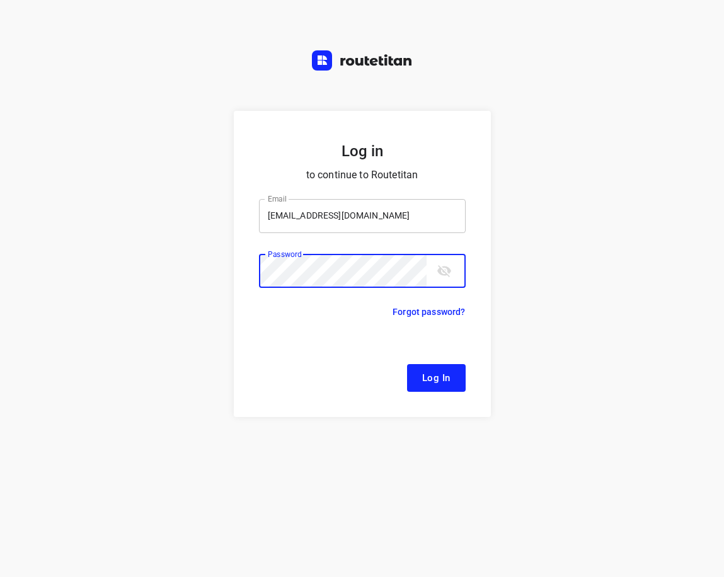
click at [407, 364] on button "Log In" at bounding box center [436, 378] width 59 height 28
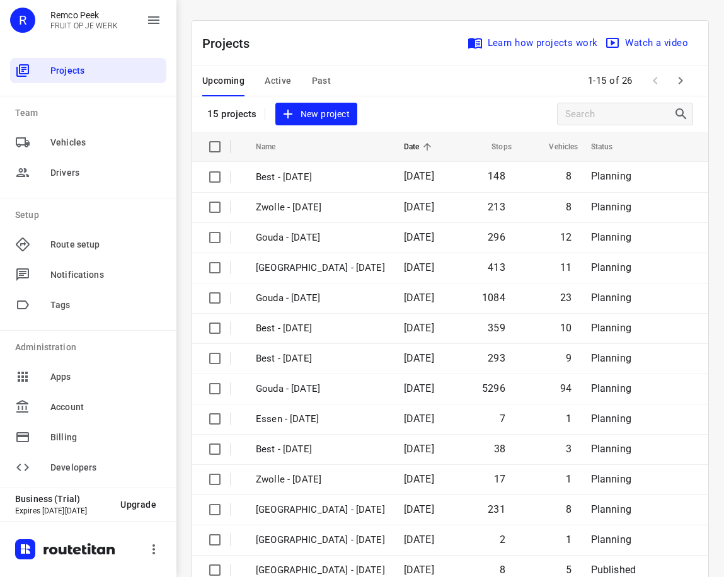
click at [322, 77] on span "Past" at bounding box center [322, 81] width 20 height 16
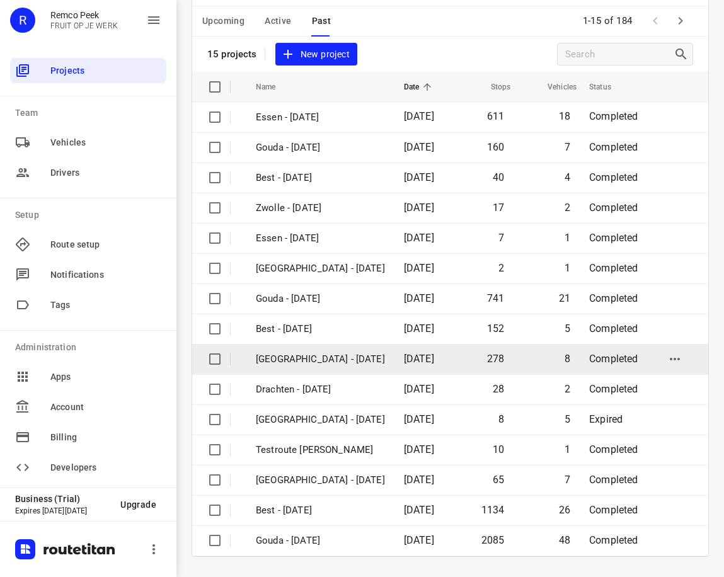
scroll to position [69, 0]
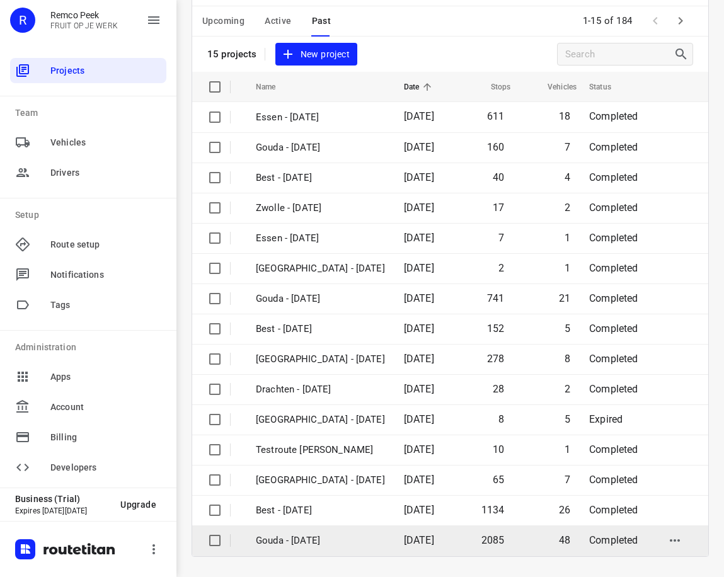
click at [358, 525] on td "Gouda - [DATE]" at bounding box center [318, 540] width 151 height 30
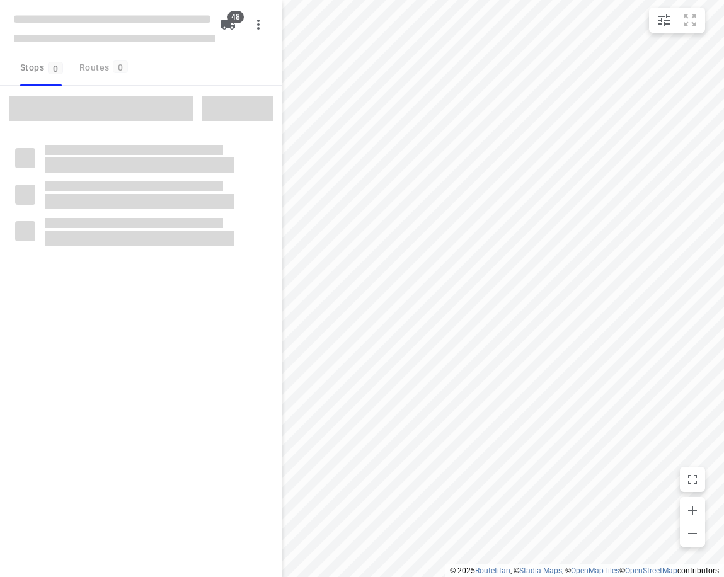
checkbox input "true"
